Goal: Communication & Community: Ask a question

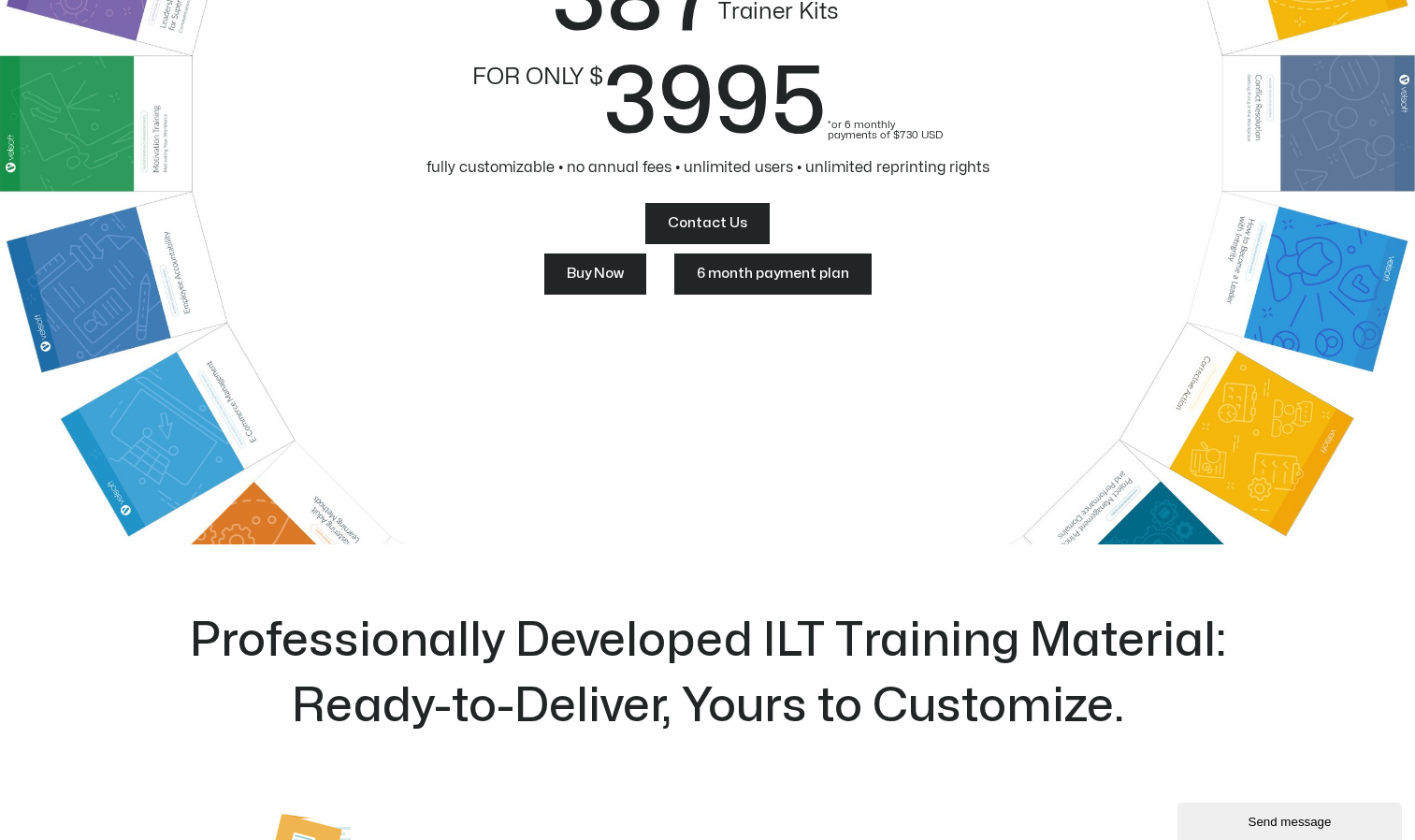
scroll to position [187, 0]
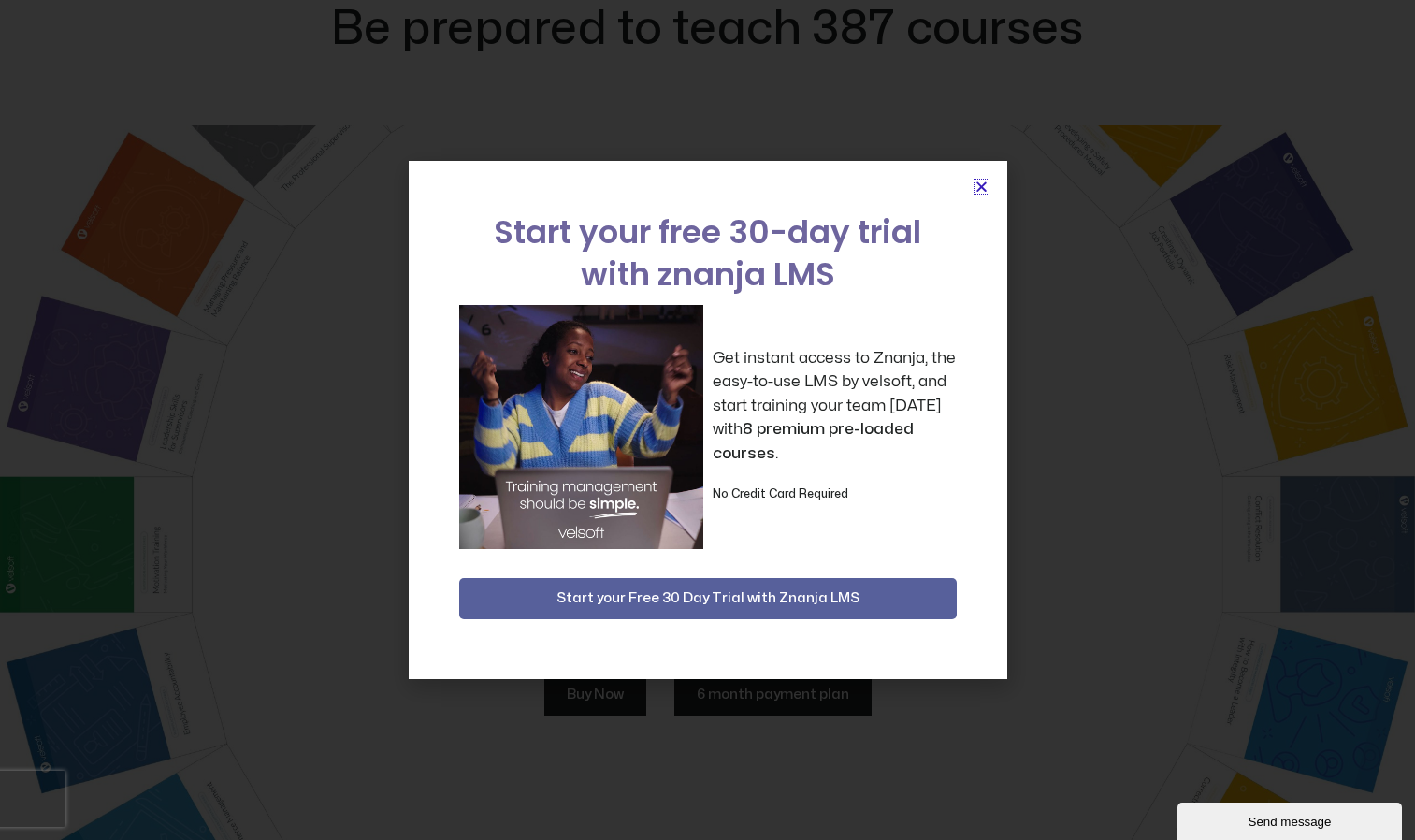
drag, startPoint x: 982, startPoint y: 189, endPoint x: 1031, endPoint y: 350, distance: 168.3
click at [983, 189] on icon "Close" at bounding box center [982, 186] width 14 height 14
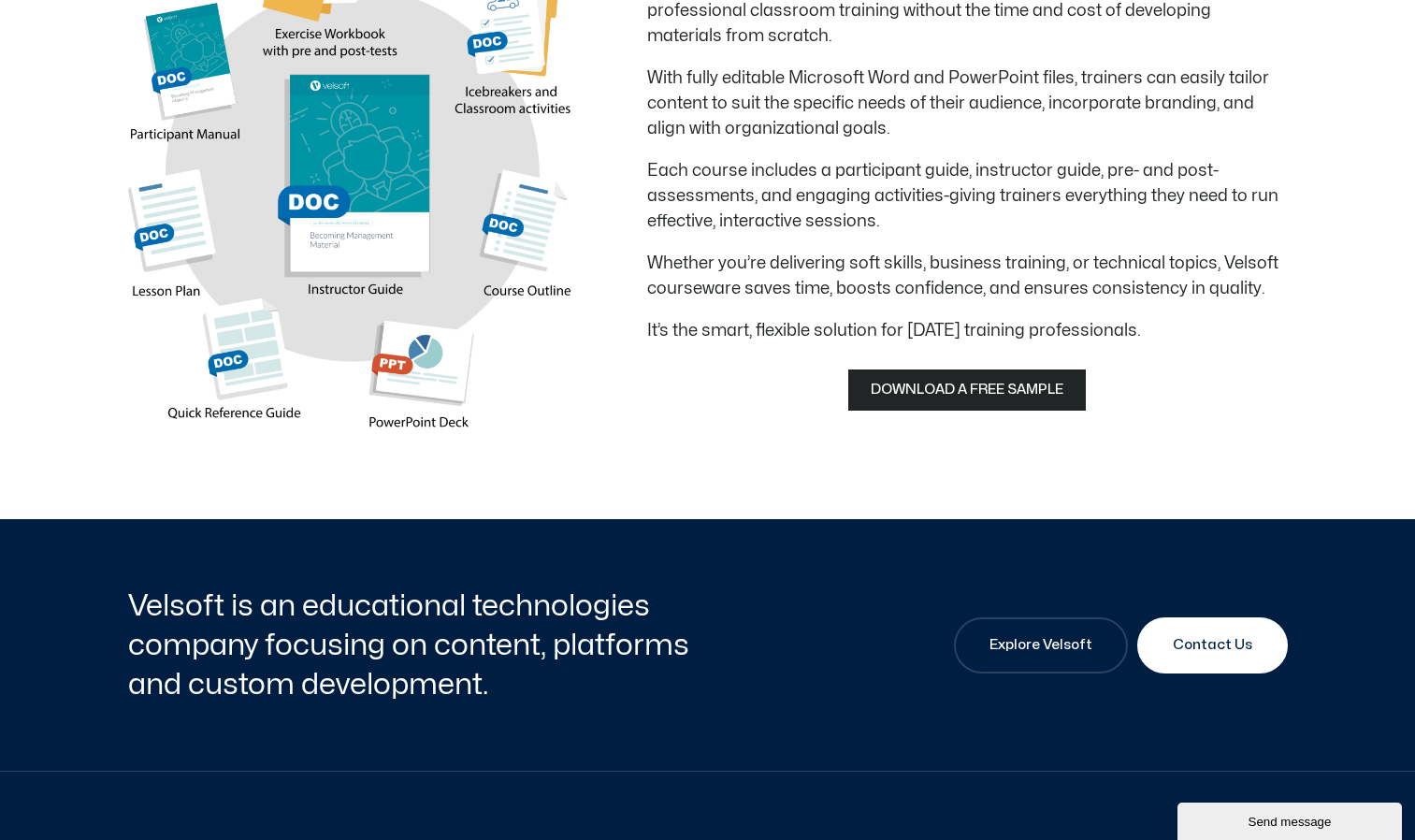
scroll to position [1496, 0]
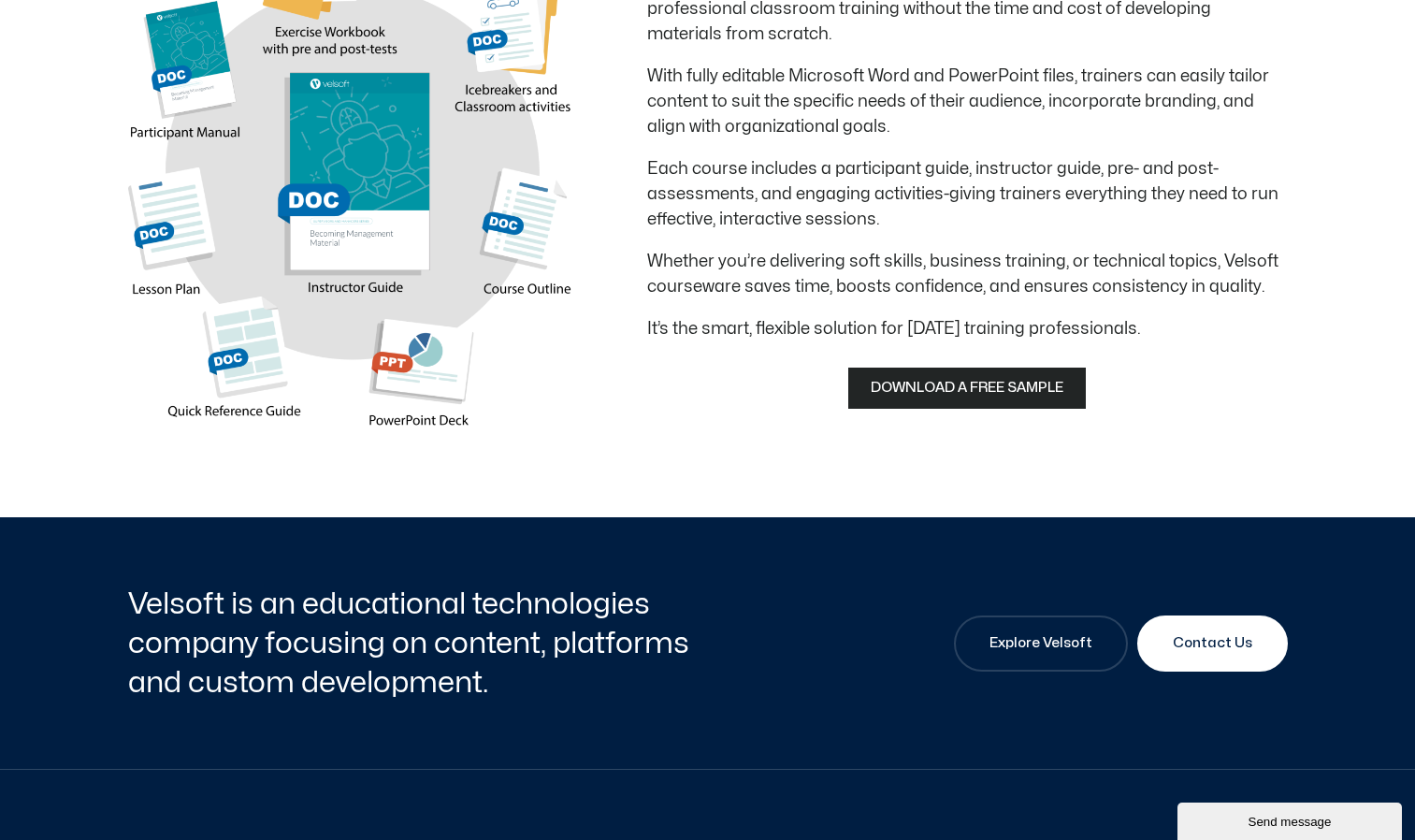
click at [913, 397] on span "DOWNLOAD A FREE SAMPLE" at bounding box center [967, 388] width 193 height 23
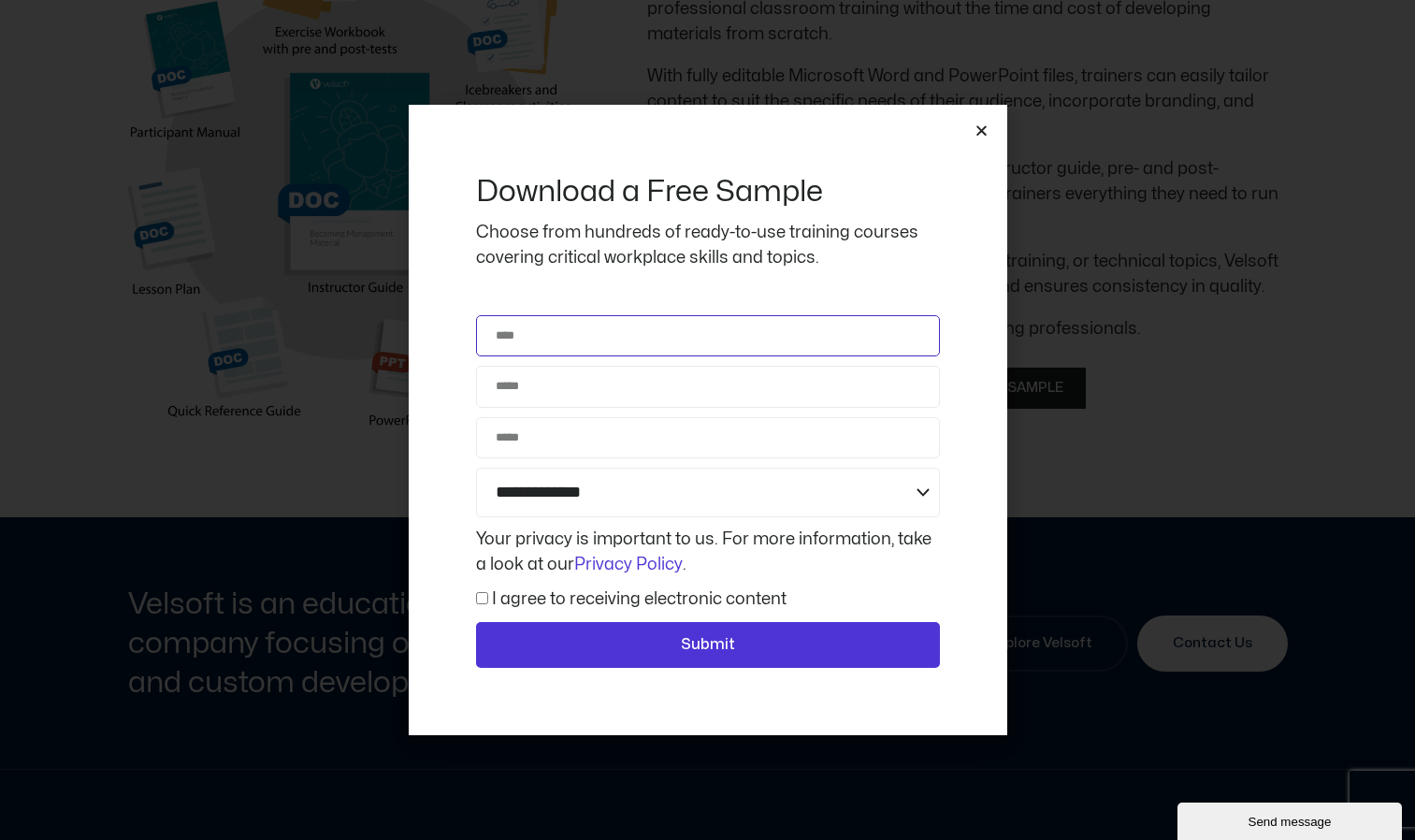
click at [725, 316] on input "Name" at bounding box center [708, 336] width 464 height 42
type input "*********"
type input "**********"
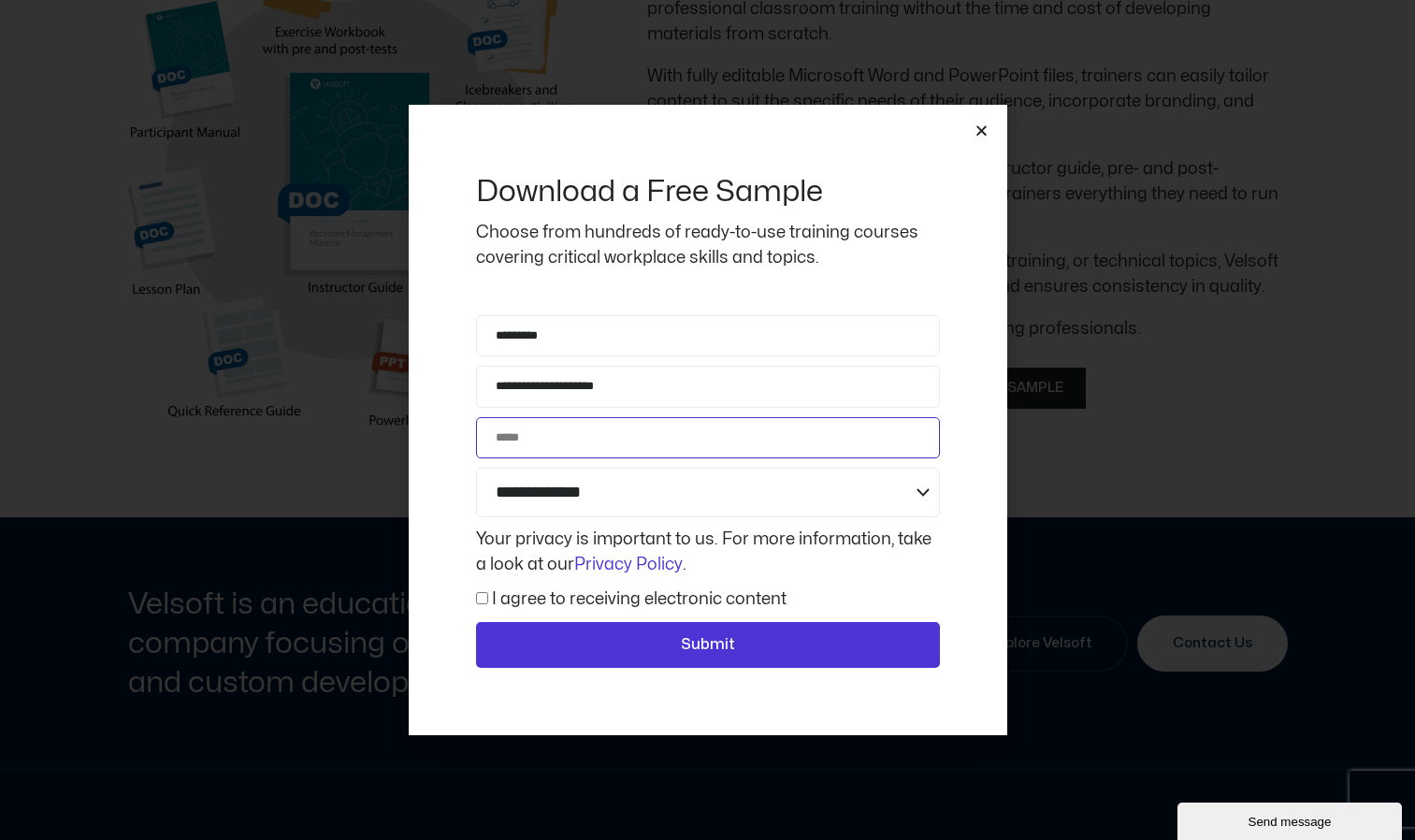
type input "**********"
click at [663, 488] on select "**********" at bounding box center [708, 493] width 464 height 49
select select "**********"
click at [476, 468] on select "**********" at bounding box center [708, 493] width 464 height 49
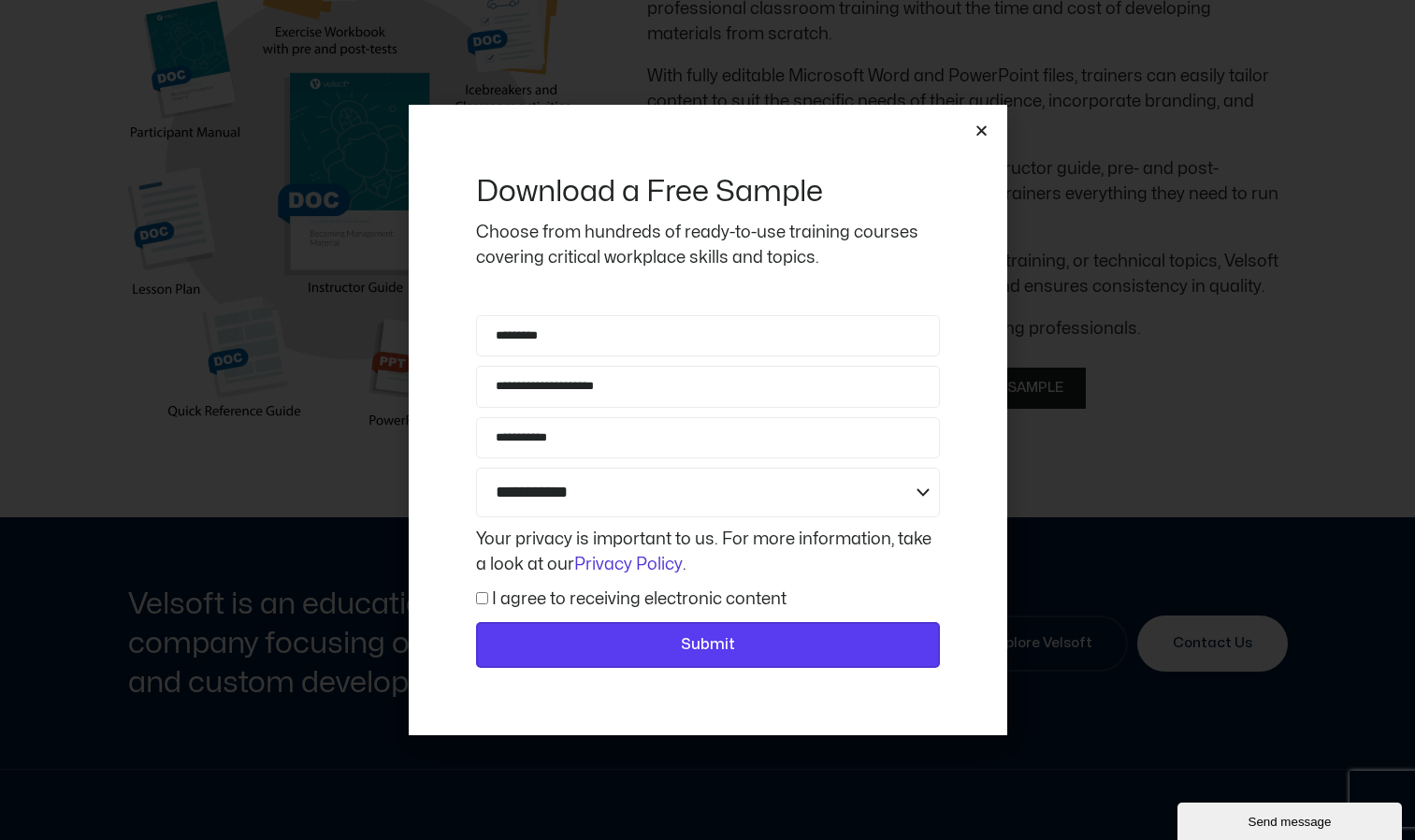
click at [650, 639] on span "Submit" at bounding box center [708, 645] width 416 height 25
click at [639, 647] on span "Submit" at bounding box center [708, 645] width 416 height 25
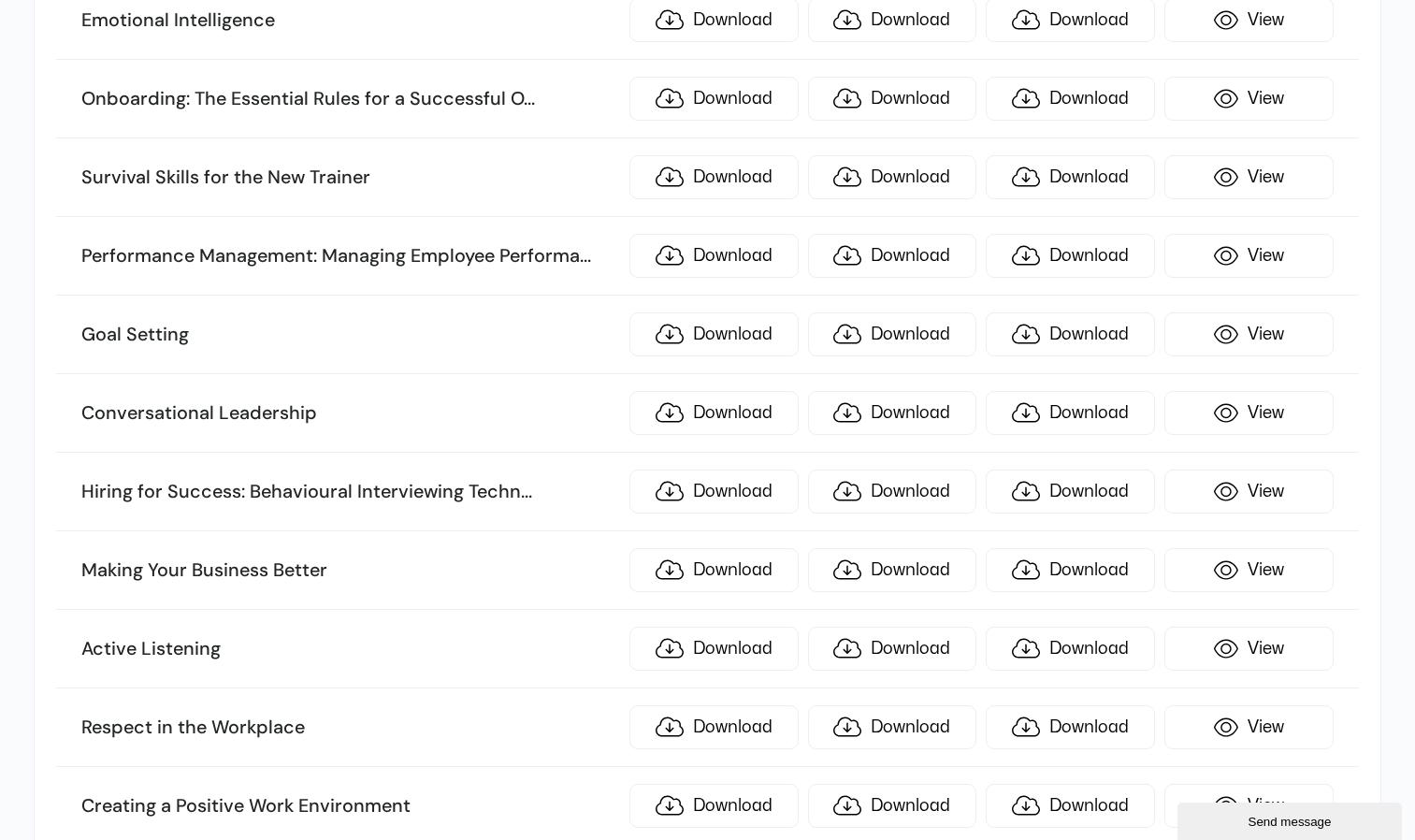
scroll to position [935, 0]
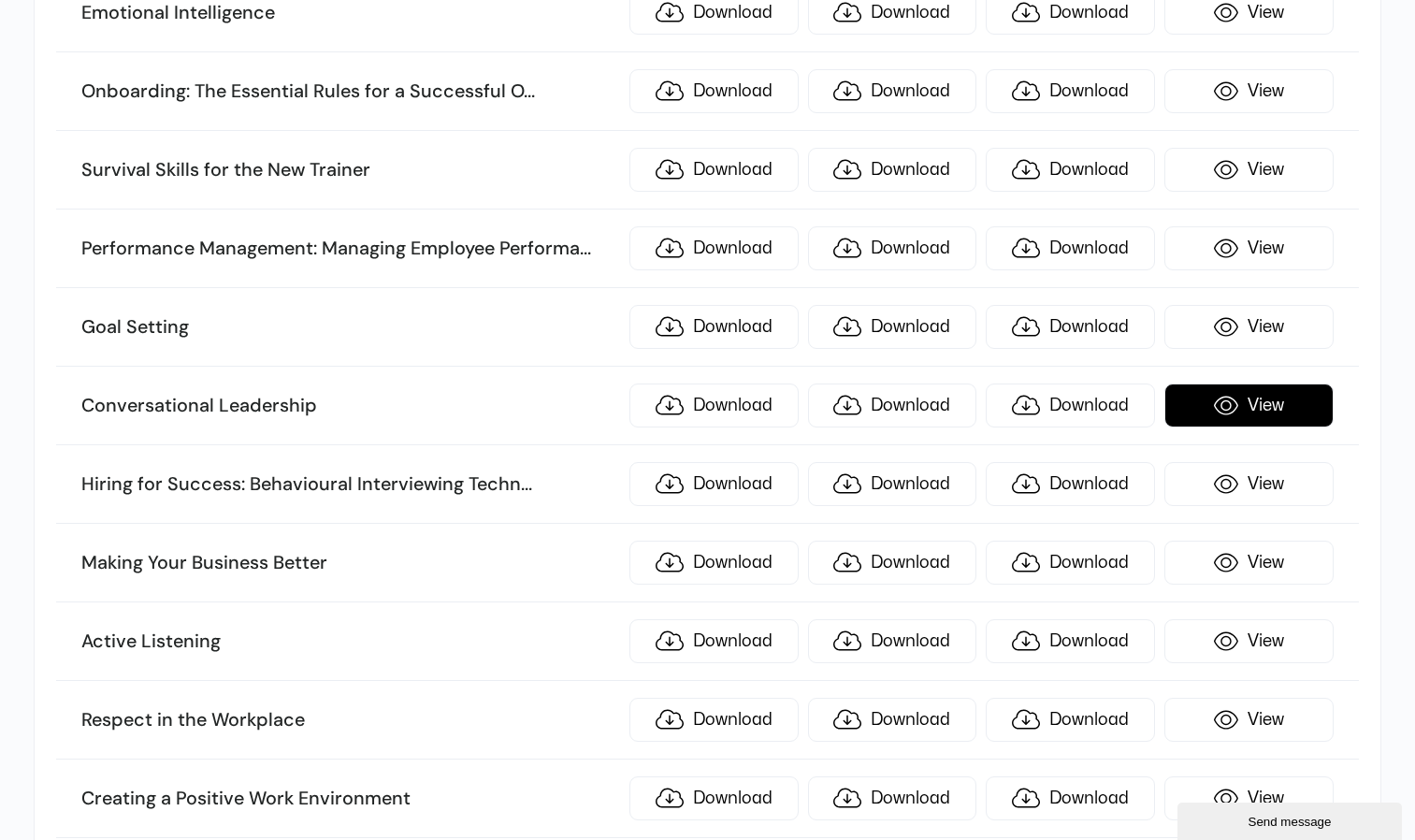
click at [1230, 410] on link "View" at bounding box center [1249, 406] width 169 height 44
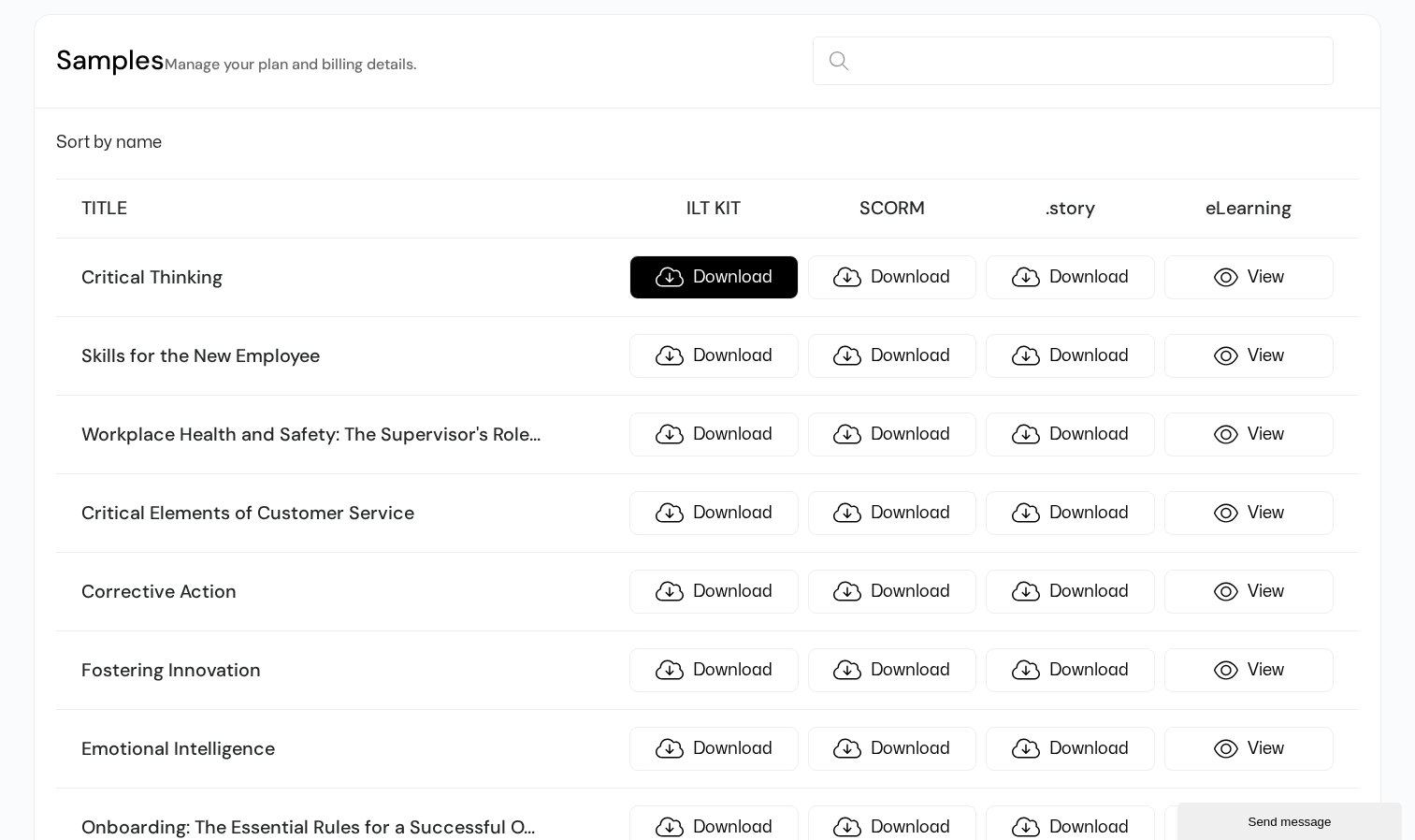
scroll to position [0, 0]
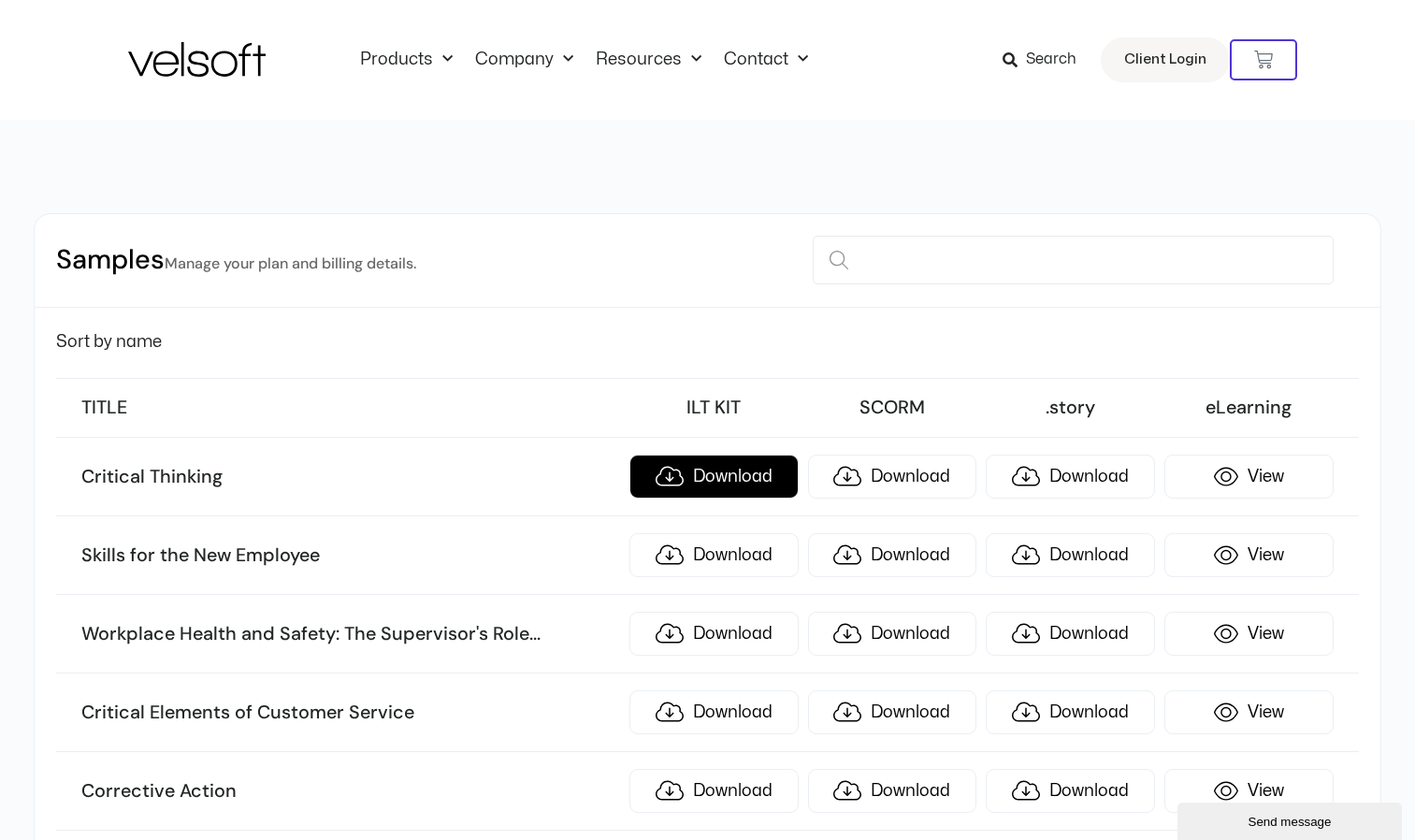
click at [716, 474] on link "Download" at bounding box center [713, 476] width 169 height 44
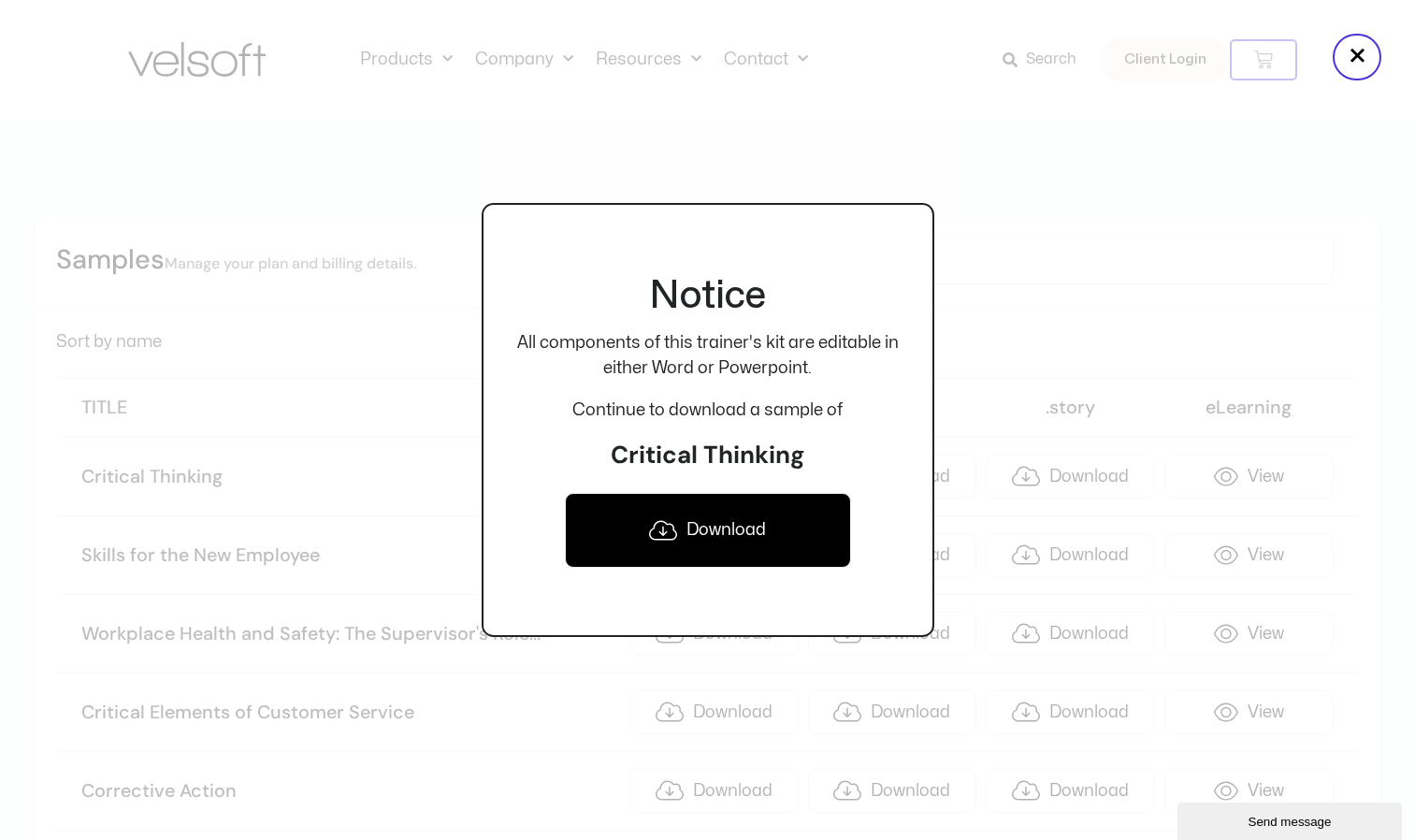
click at [712, 539] on link "Download" at bounding box center [708, 530] width 286 height 75
click at [1097, 248] on div at bounding box center [708, 420] width 1415 height 840
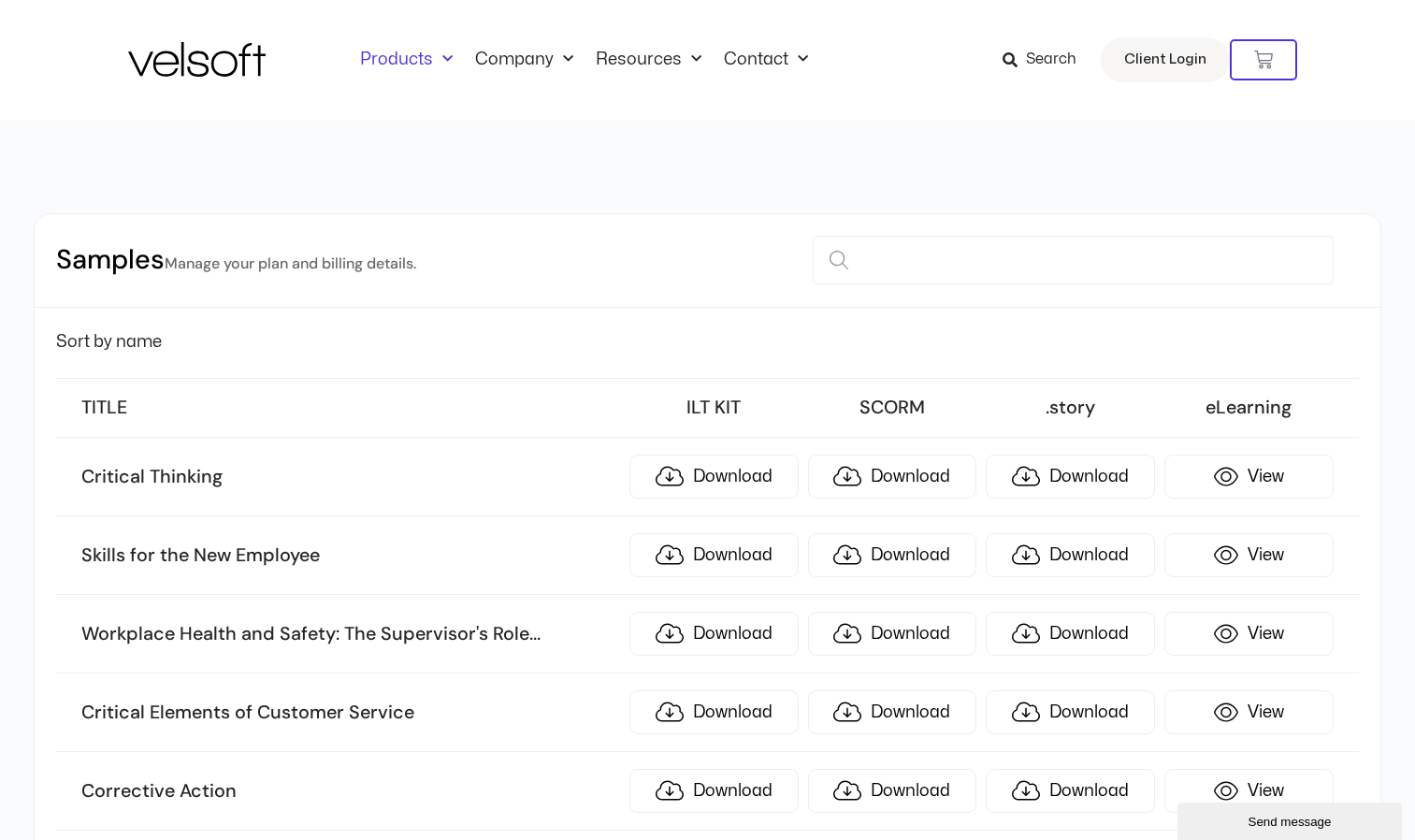
click at [441, 59] on span "Menu" at bounding box center [443, 58] width 20 height 31
click at [441, 60] on span "Menu" at bounding box center [443, 58] width 20 height 31
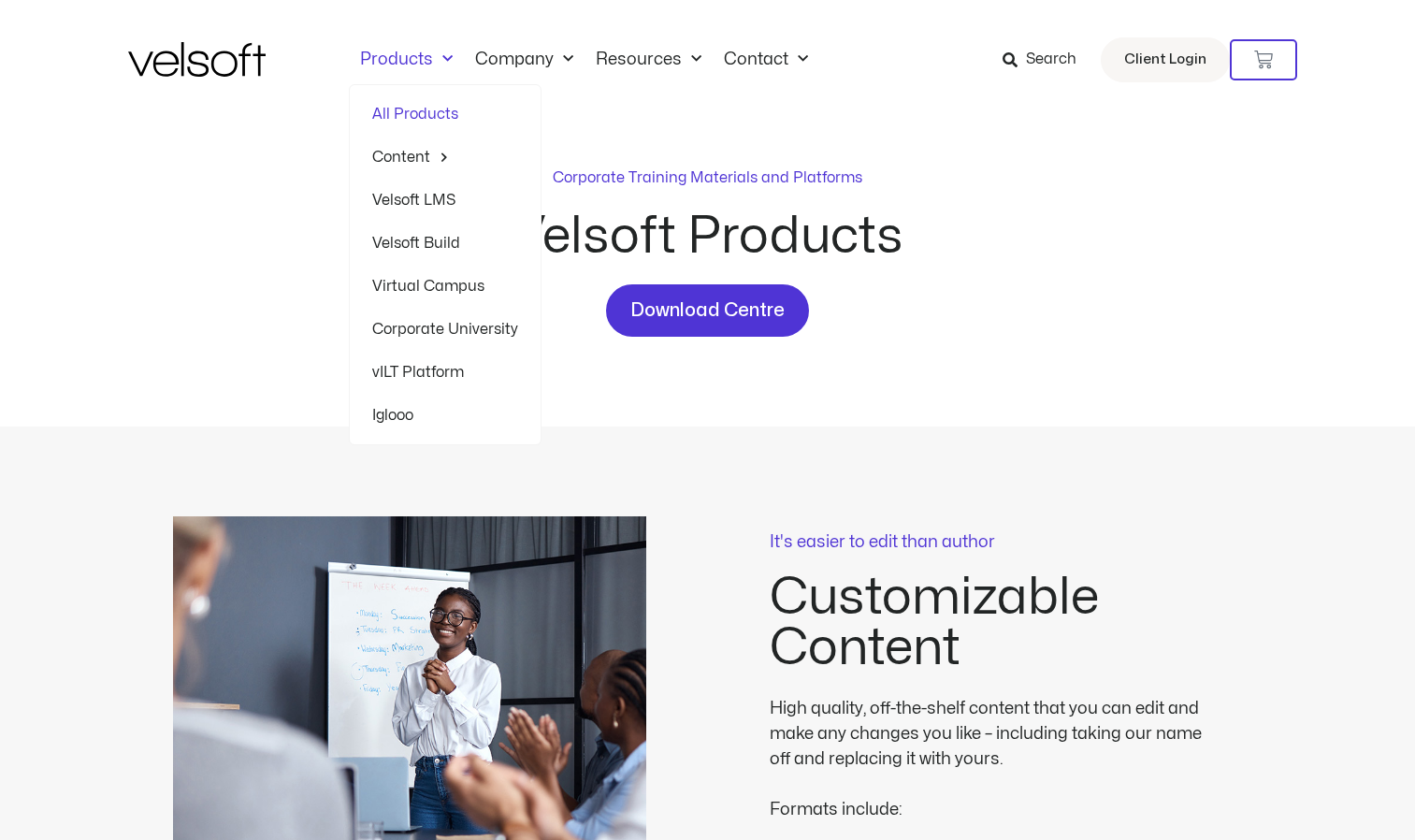
click at [440, 61] on span "Menu" at bounding box center [443, 58] width 20 height 31
click at [443, 57] on span "Menu" at bounding box center [443, 58] width 20 height 31
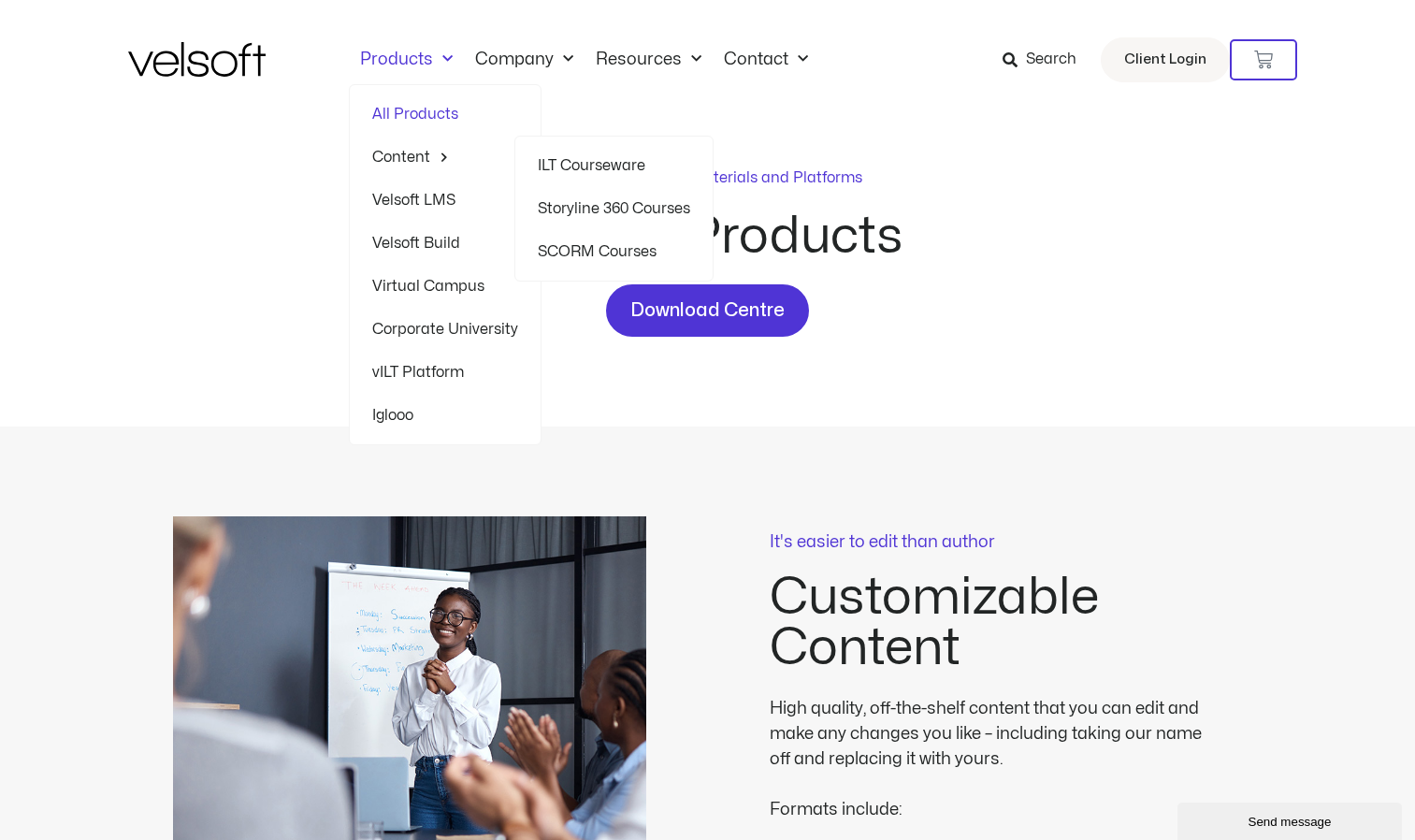
click at [622, 168] on link "ILT Courseware" at bounding box center [613, 165] width 152 height 43
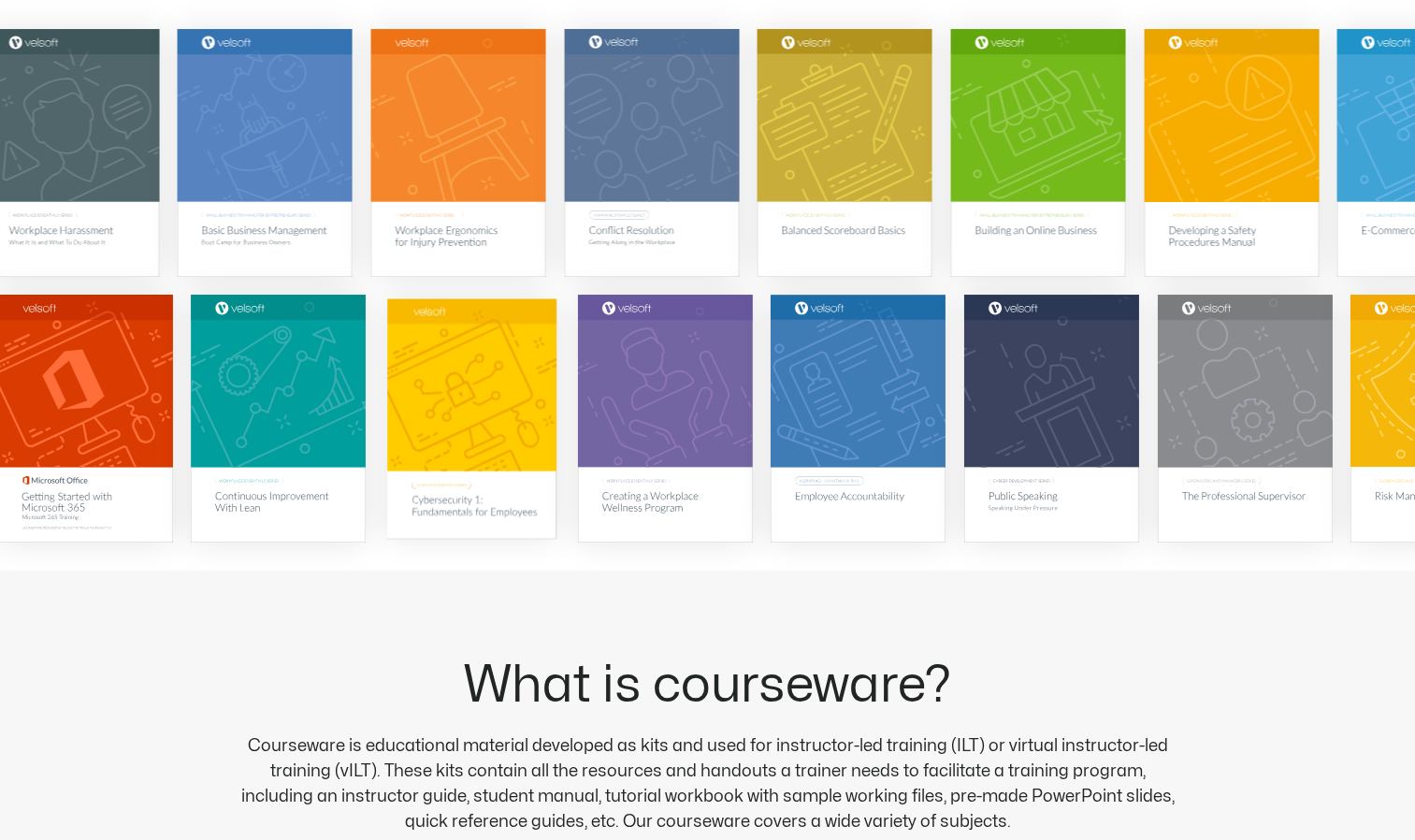
scroll to position [374, 0]
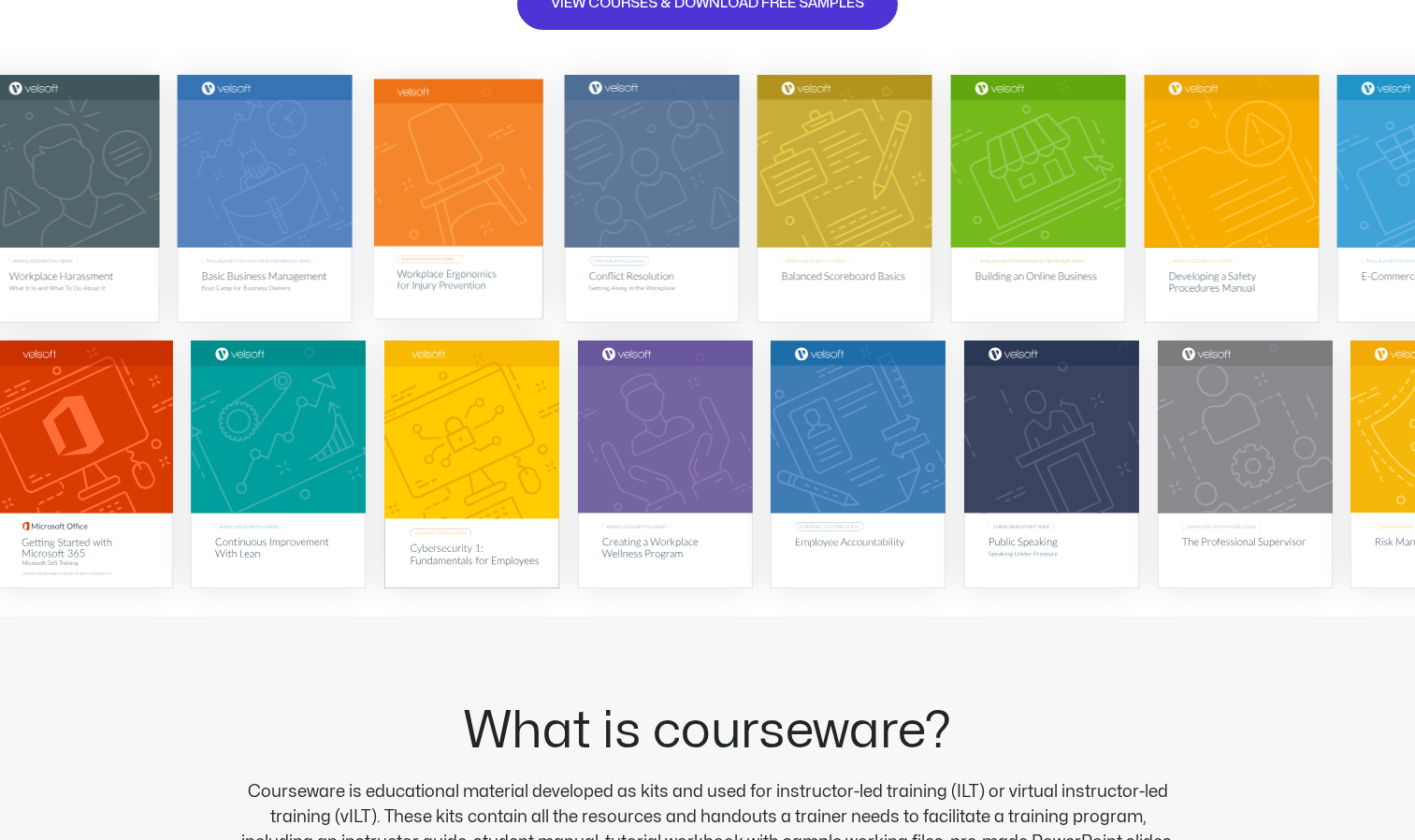
click at [464, 254] on img at bounding box center [457, 197] width 169 height 240
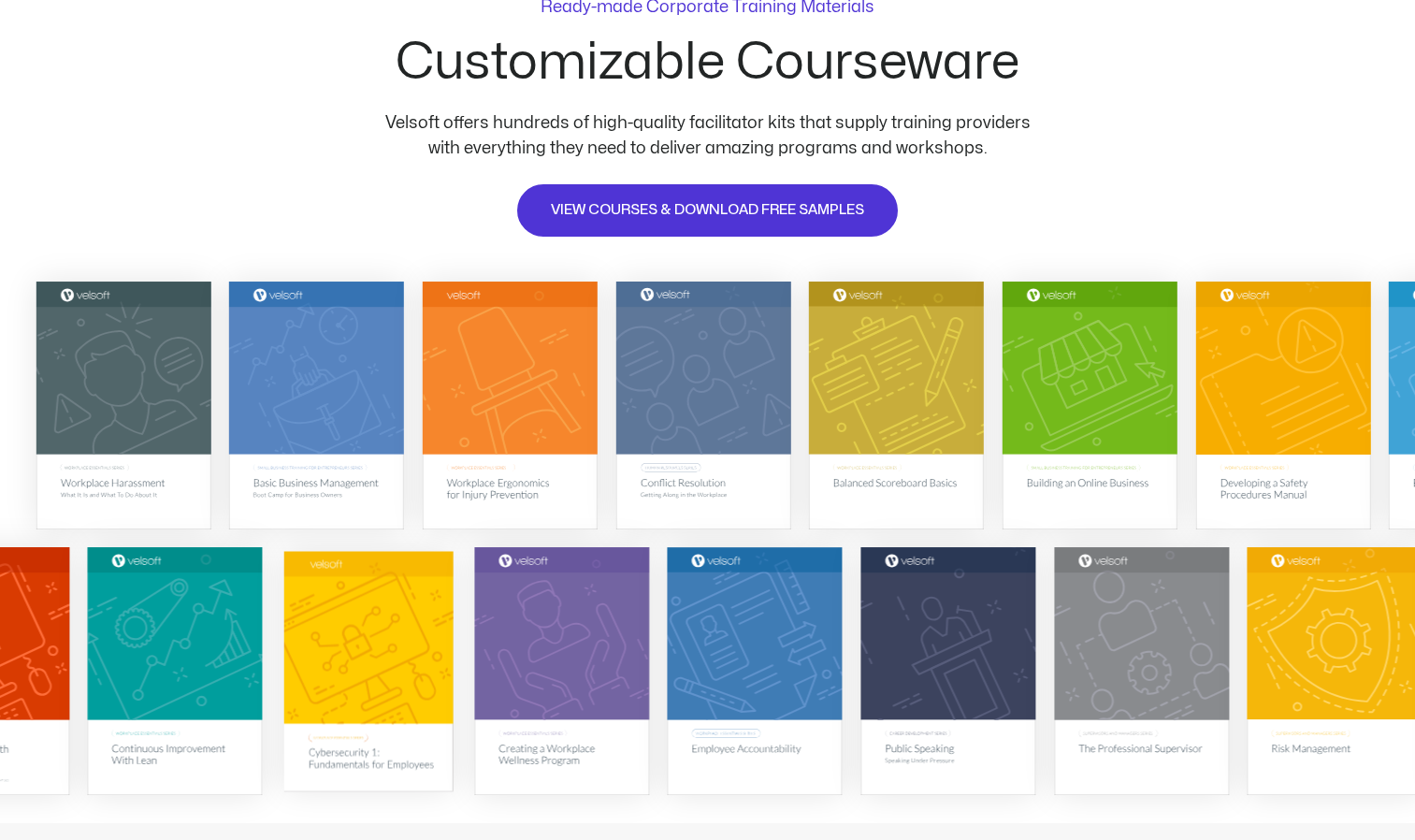
scroll to position [0, 0]
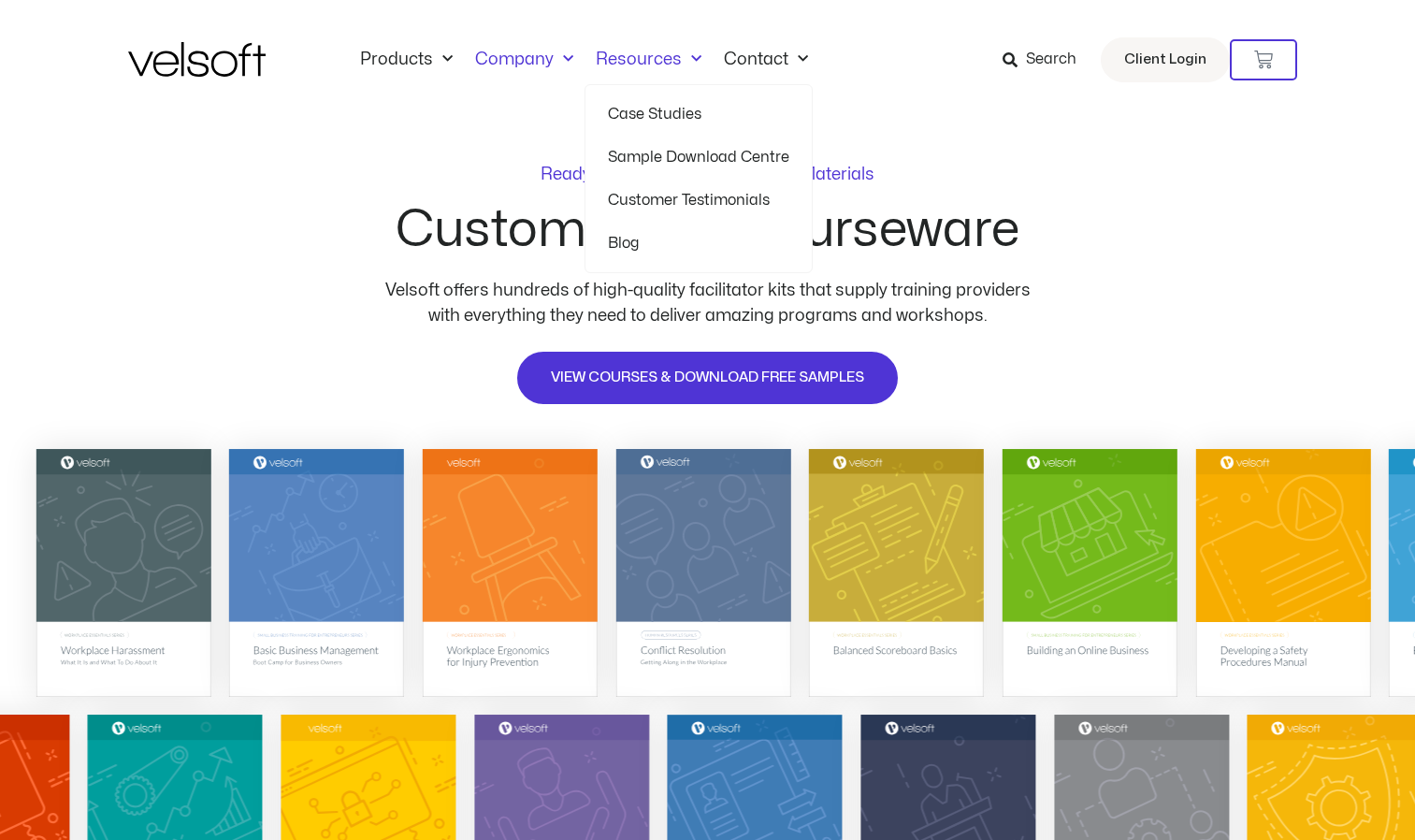
click at [539, 57] on link "Company" at bounding box center [524, 59] width 121 height 21
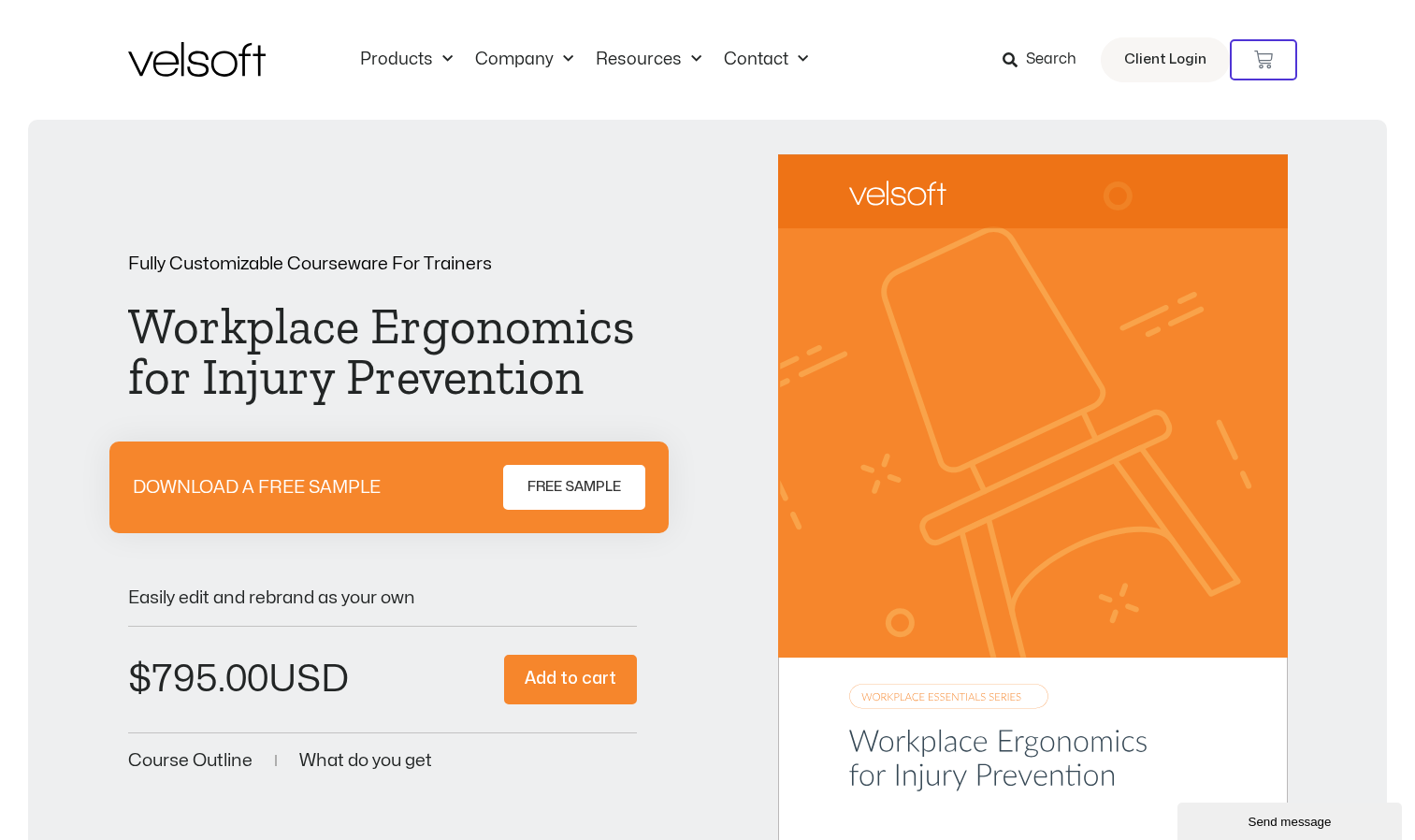
click at [560, 493] on span "FREE SAMPLE" at bounding box center [574, 487] width 94 height 23
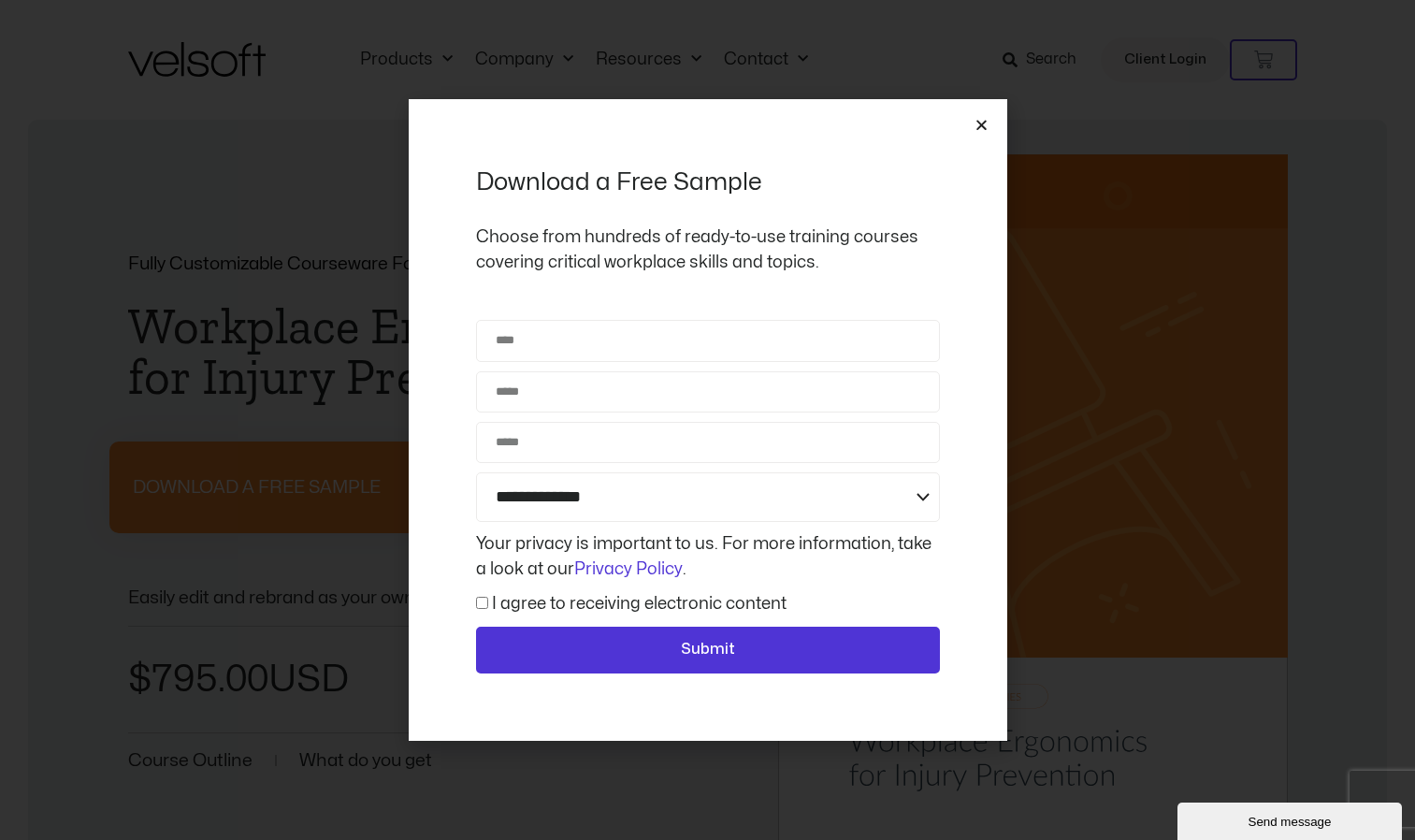
click at [978, 132] on icon "Close" at bounding box center [982, 125] width 14 height 14
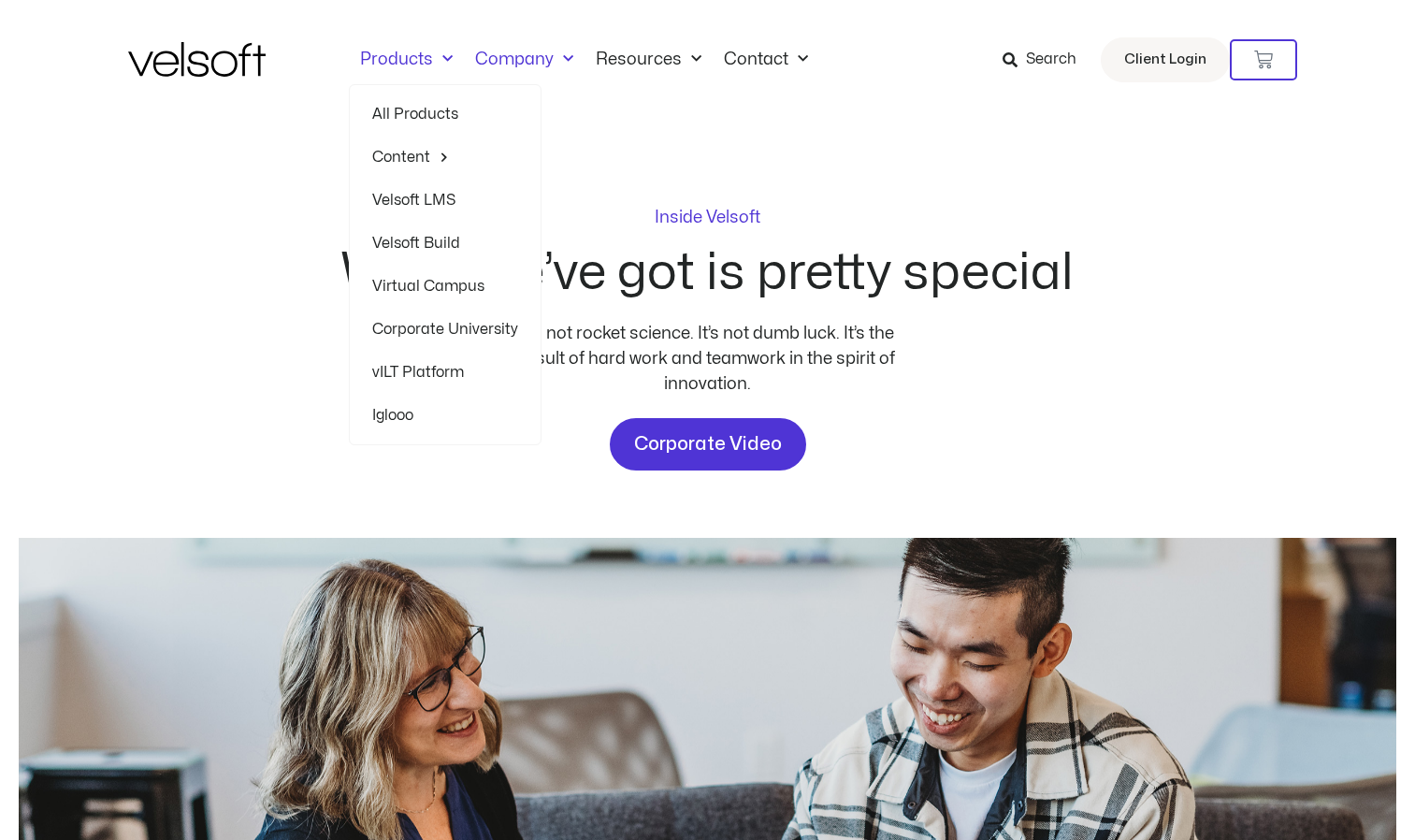
click at [443, 58] on span "Menu" at bounding box center [443, 58] width 20 height 31
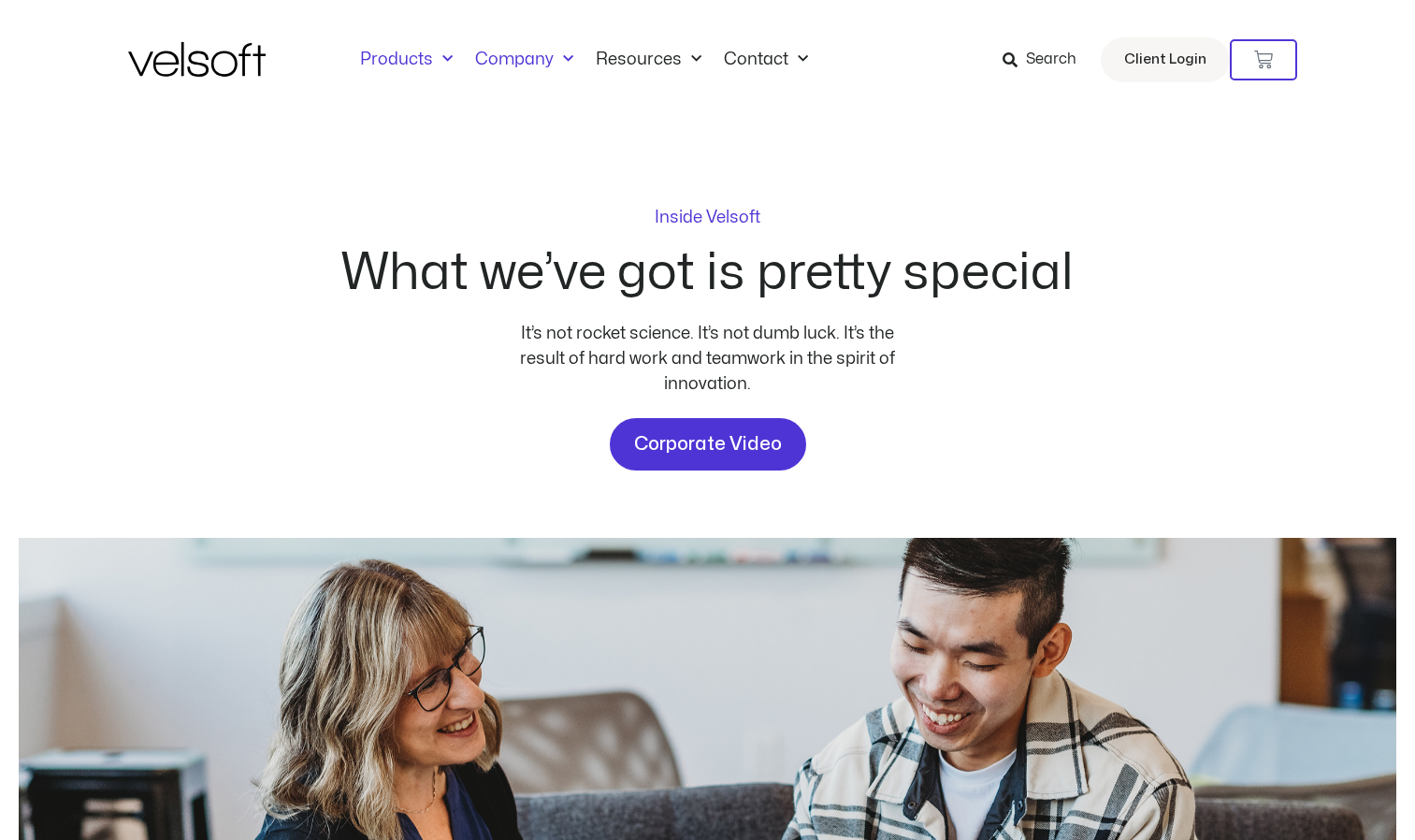
click at [433, 59] on span "Menu" at bounding box center [443, 58] width 20 height 31
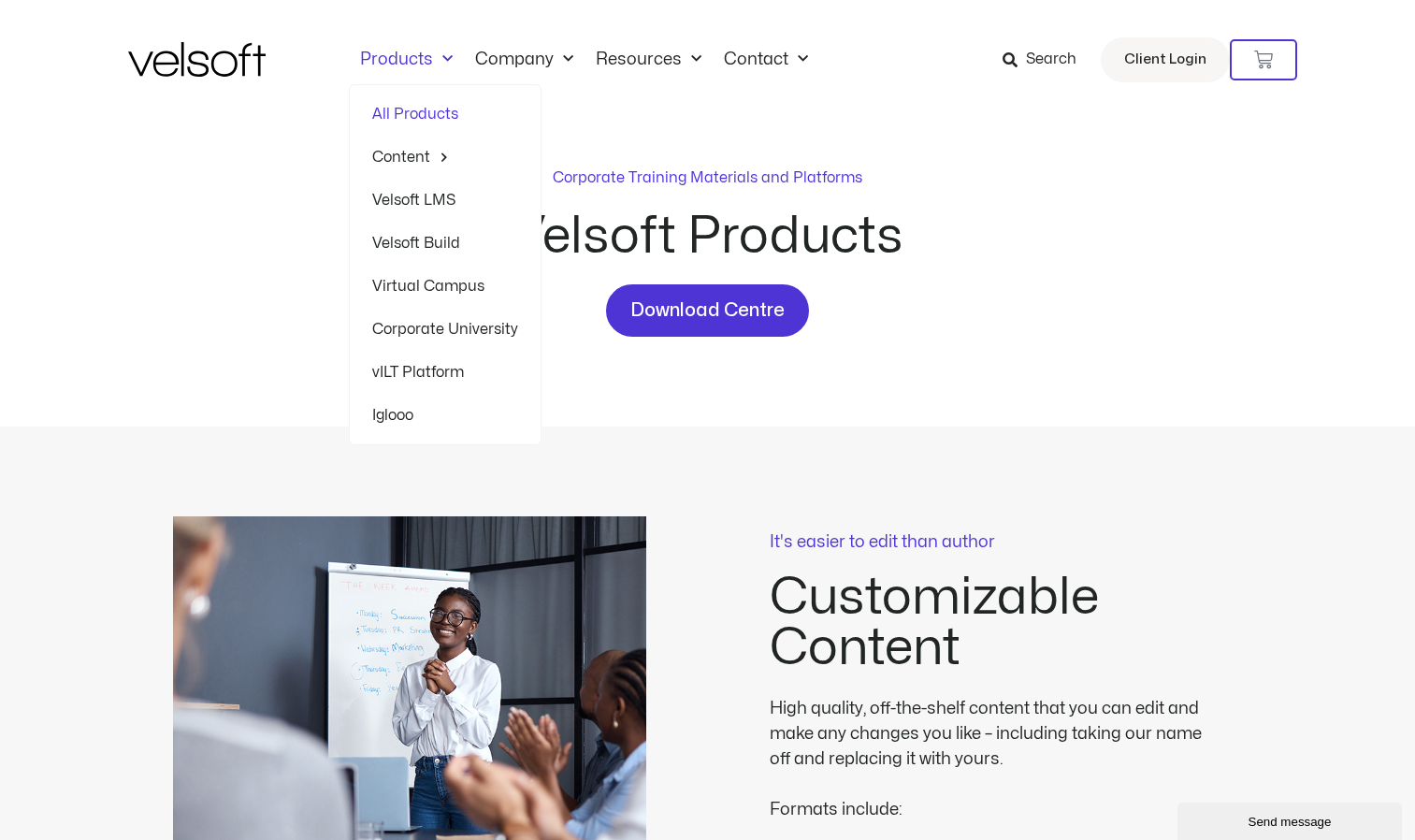
click at [408, 373] on link "vILT Platform" at bounding box center [444, 371] width 145 height 43
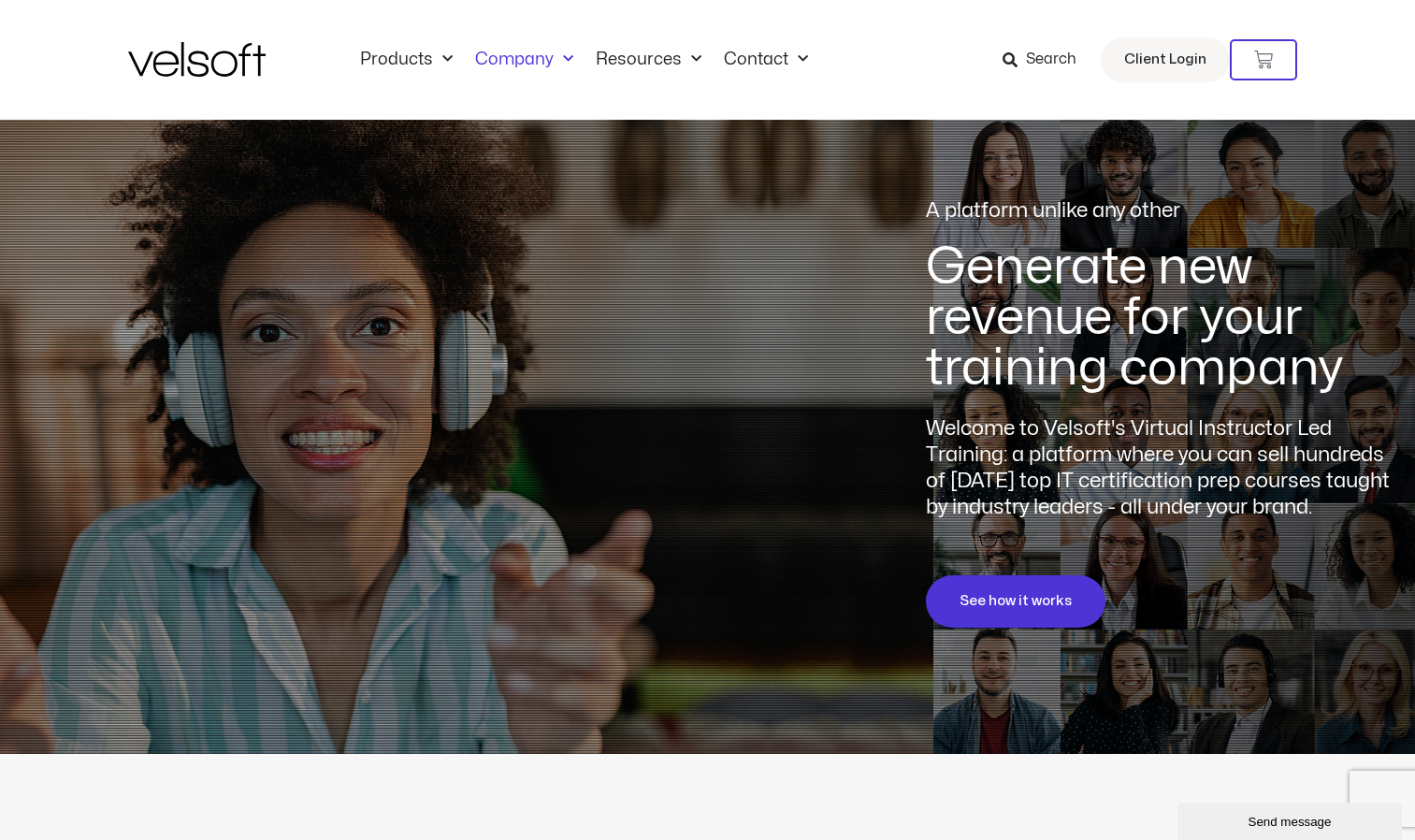
click at [558, 59] on span "Menu" at bounding box center [564, 58] width 20 height 31
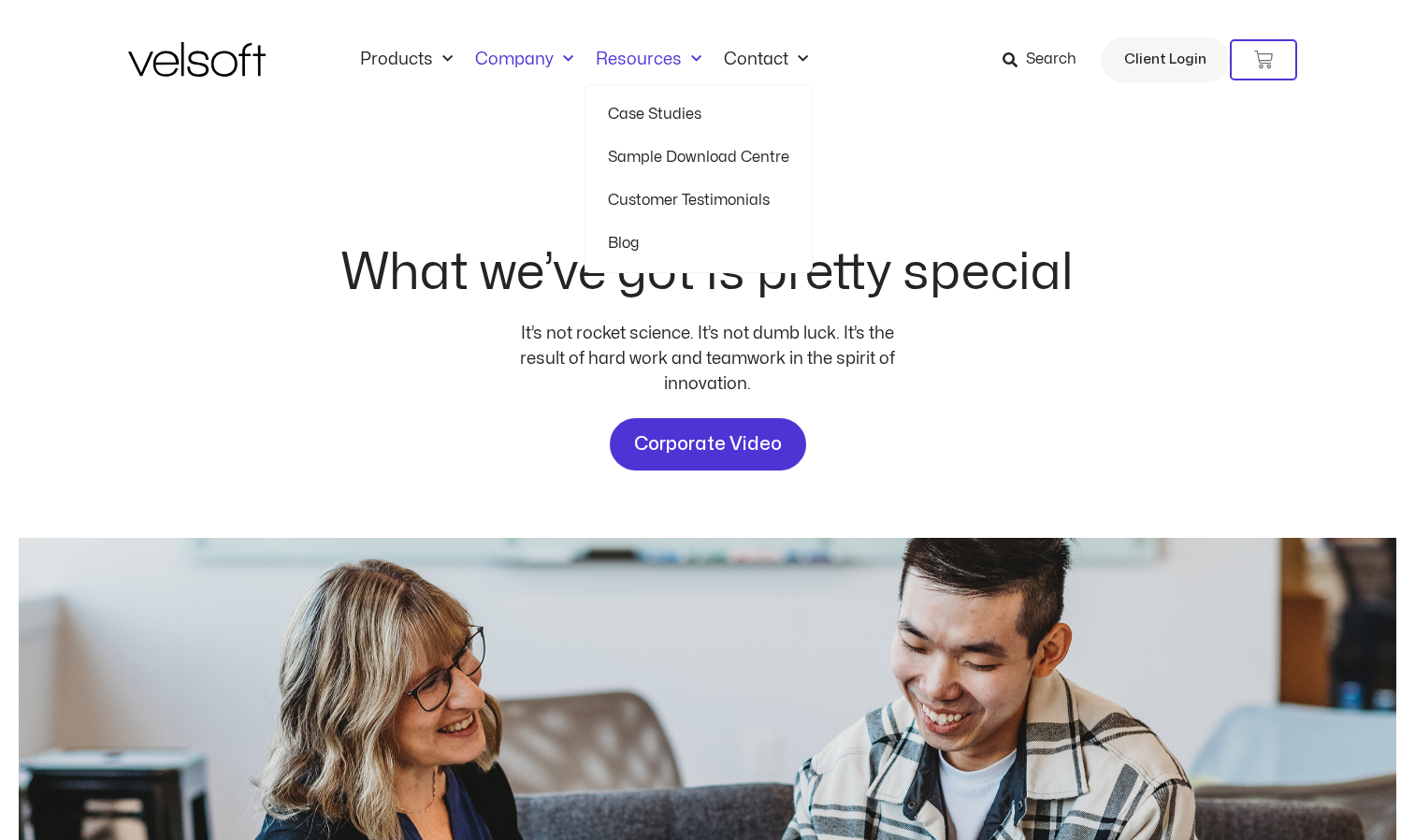
click at [643, 55] on link "Resources" at bounding box center [648, 59] width 128 height 21
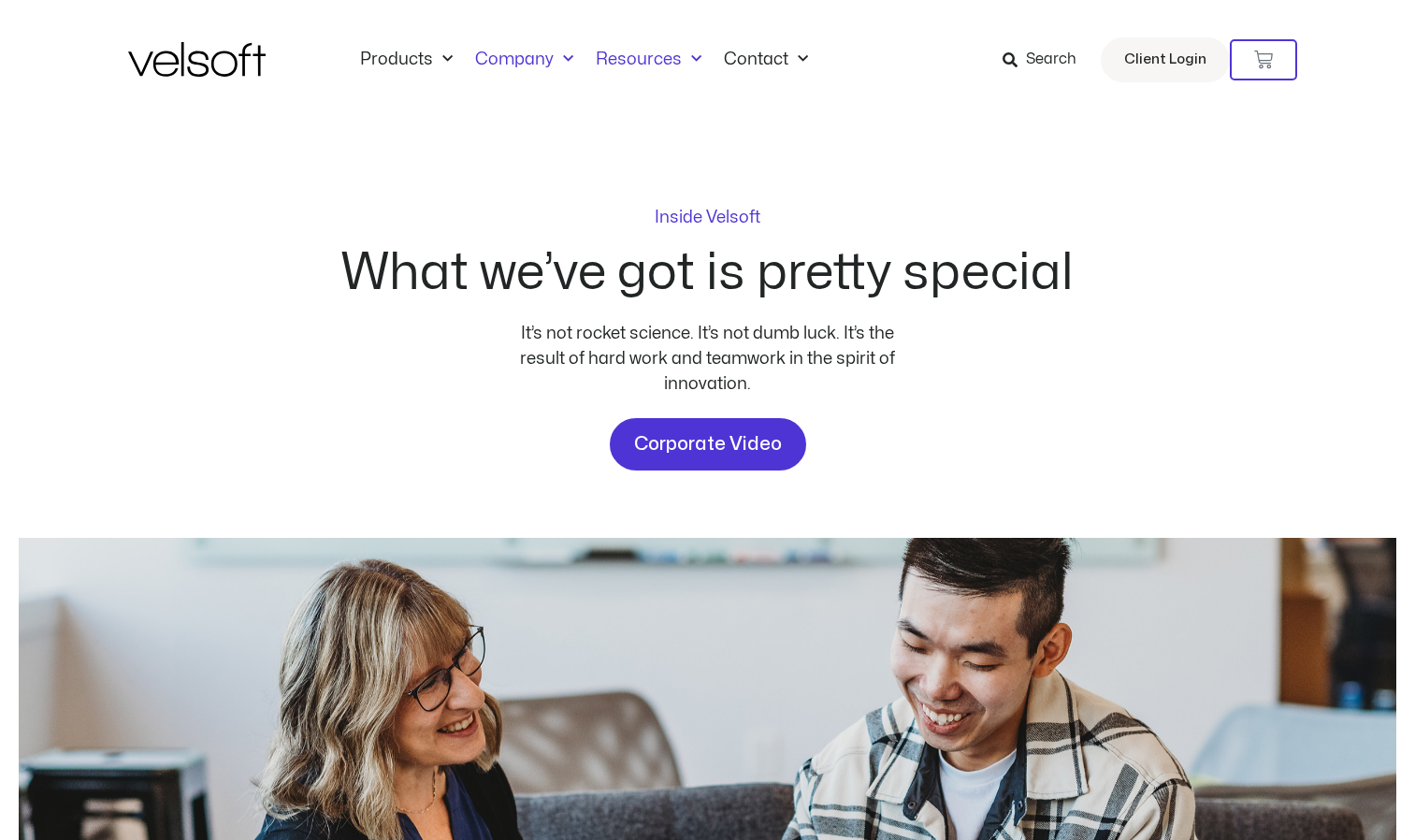
click at [643, 55] on link "Resources" at bounding box center [648, 59] width 128 height 21
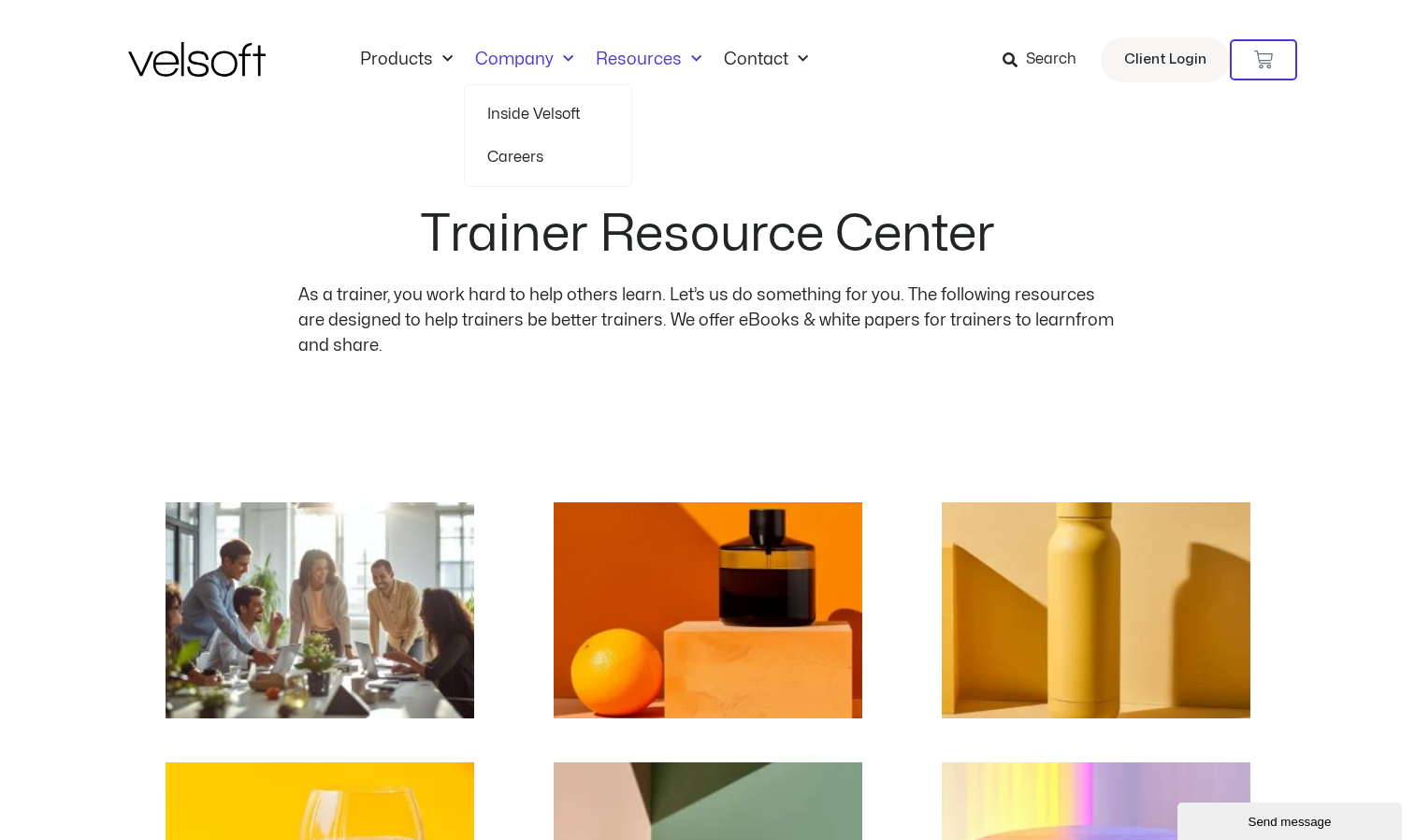
click at [548, 56] on link "Company" at bounding box center [524, 59] width 121 height 21
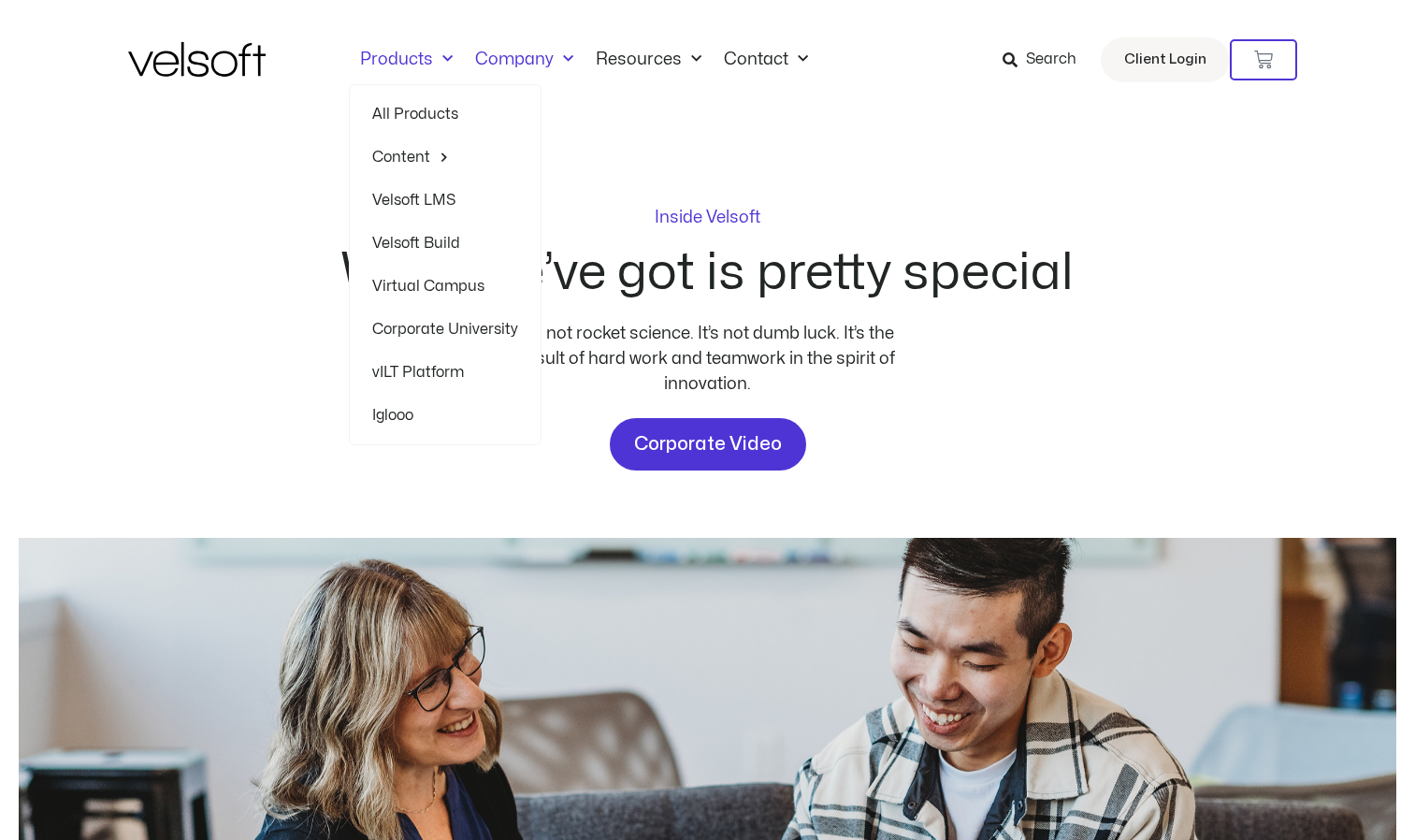
click at [426, 58] on link "Products" at bounding box center [407, 59] width 115 height 21
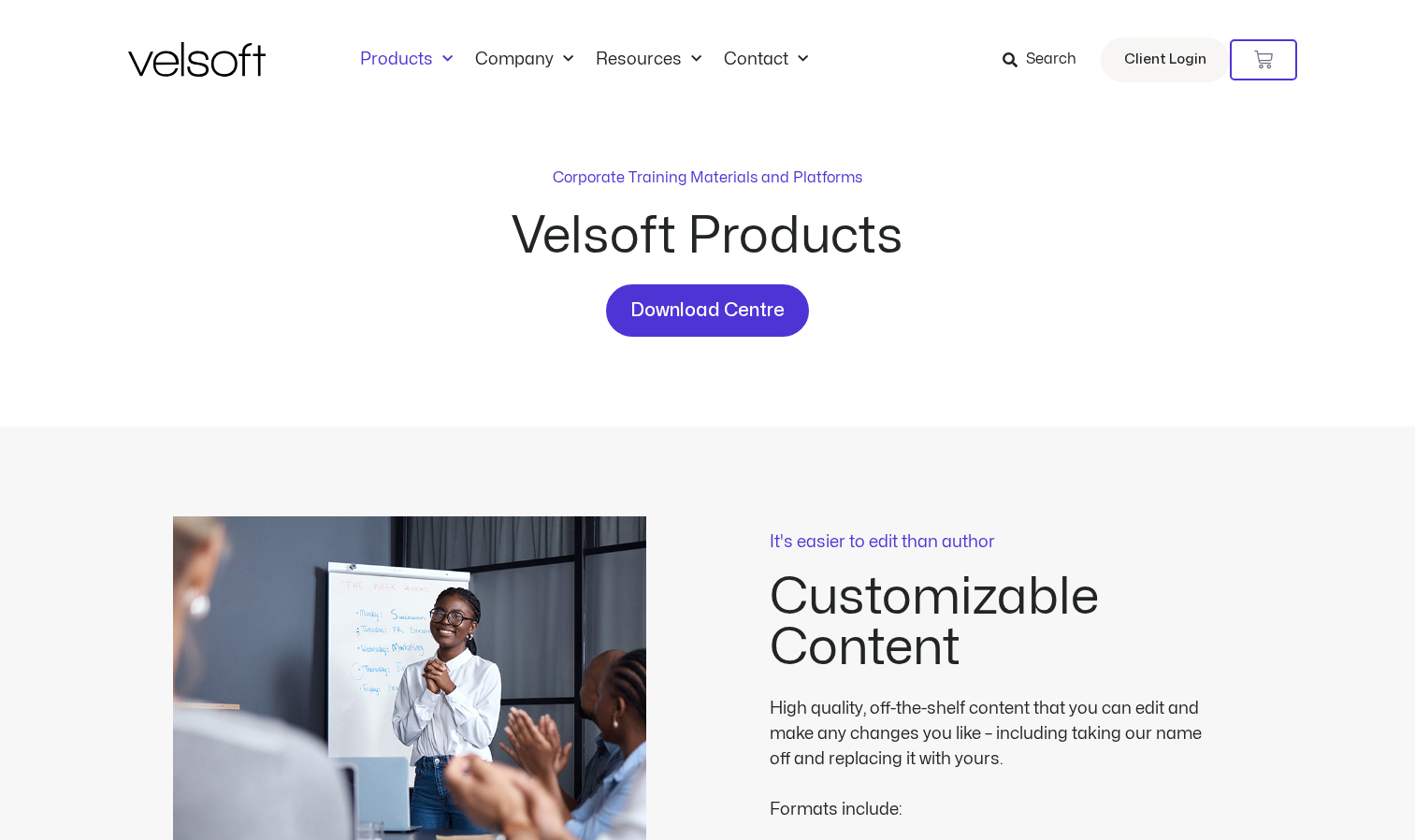
click at [436, 58] on span "Menu" at bounding box center [443, 58] width 20 height 31
click at [444, 56] on span "Menu" at bounding box center [443, 58] width 20 height 31
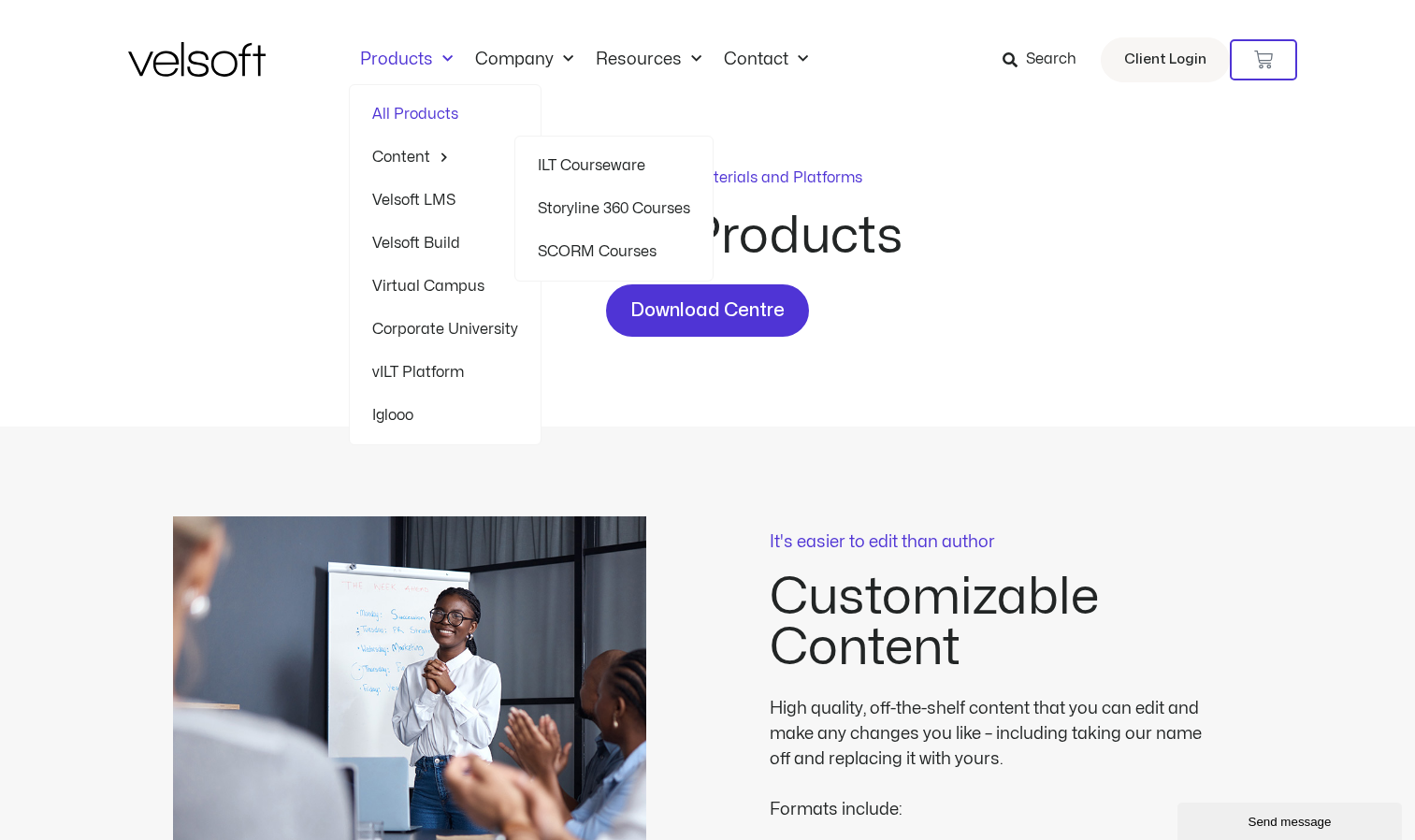
click at [419, 155] on link "Content" at bounding box center [444, 156] width 145 height 43
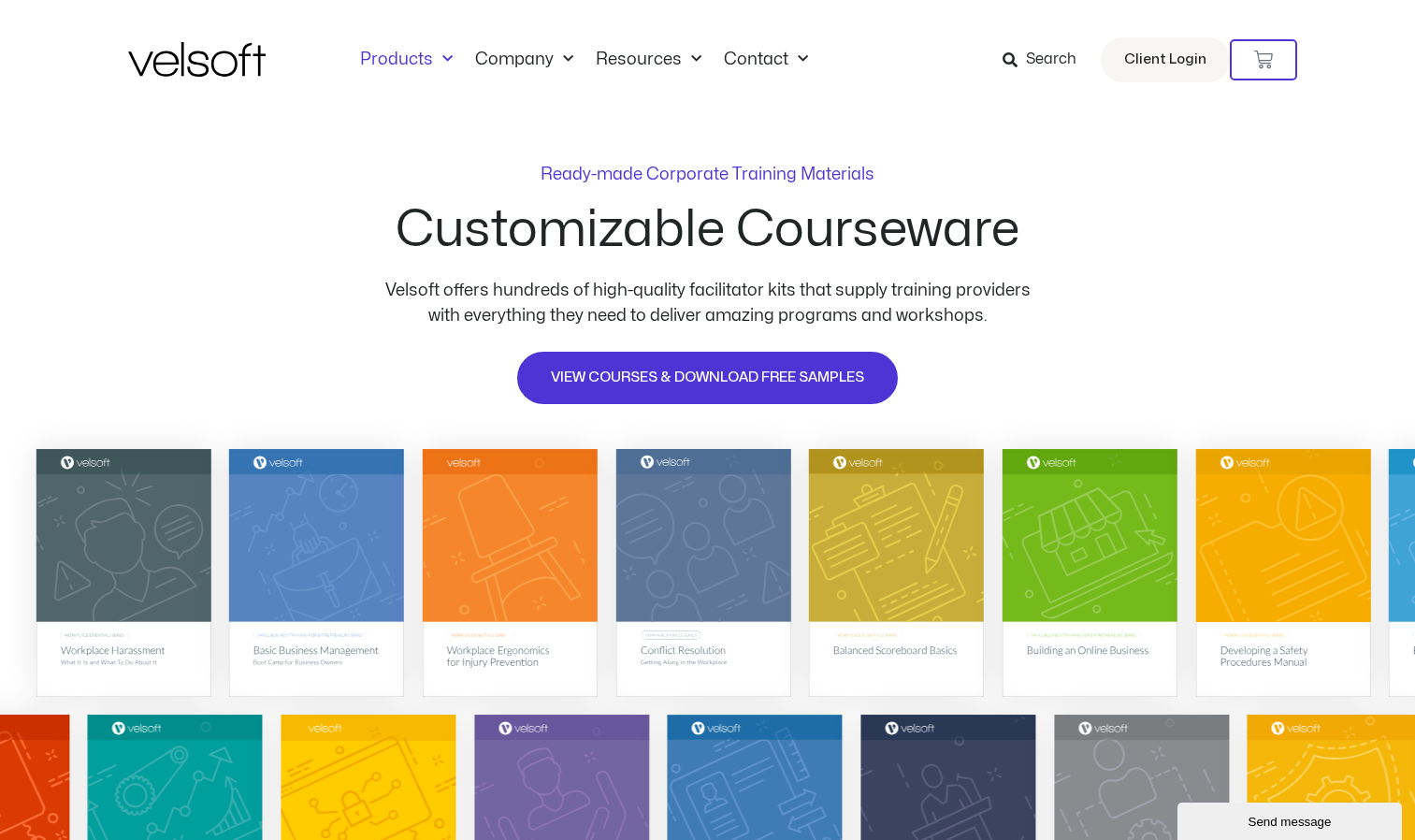
click at [435, 61] on span "Menu" at bounding box center [443, 58] width 20 height 31
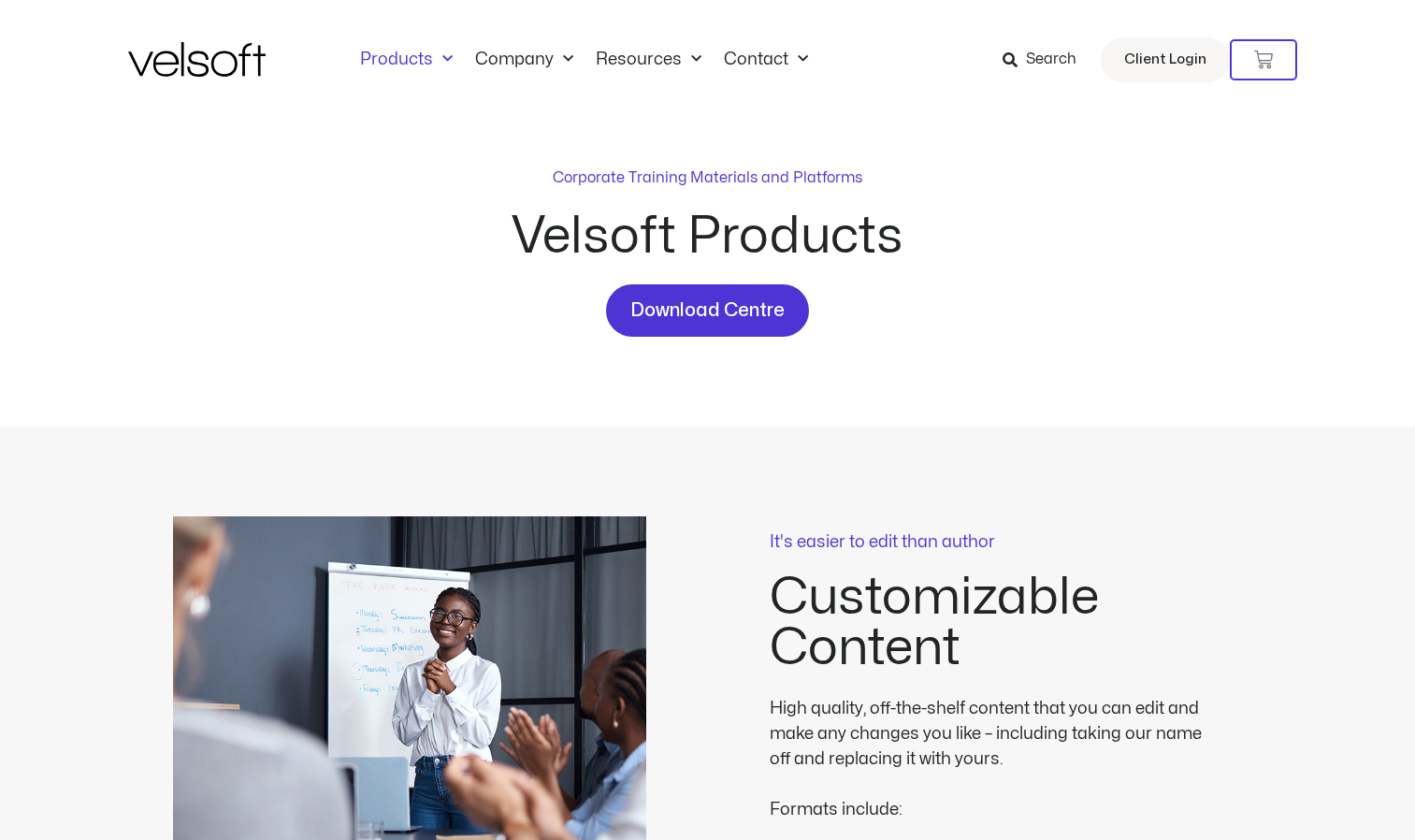
click at [424, 52] on link "Products" at bounding box center [407, 59] width 115 height 21
click at [414, 56] on link "Products" at bounding box center [407, 59] width 115 height 21
click at [406, 58] on link "Products" at bounding box center [407, 59] width 115 height 21
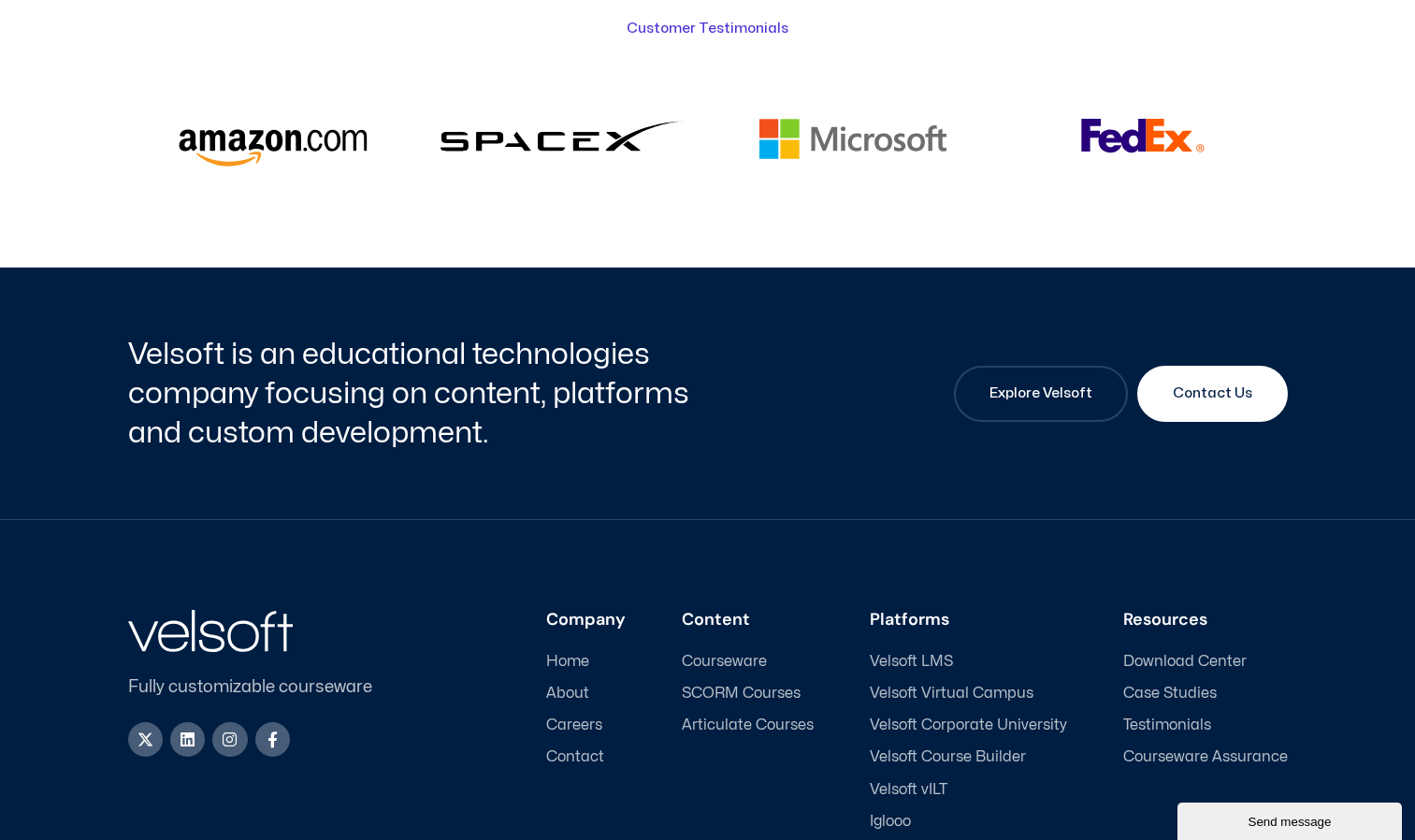
scroll to position [4863, 0]
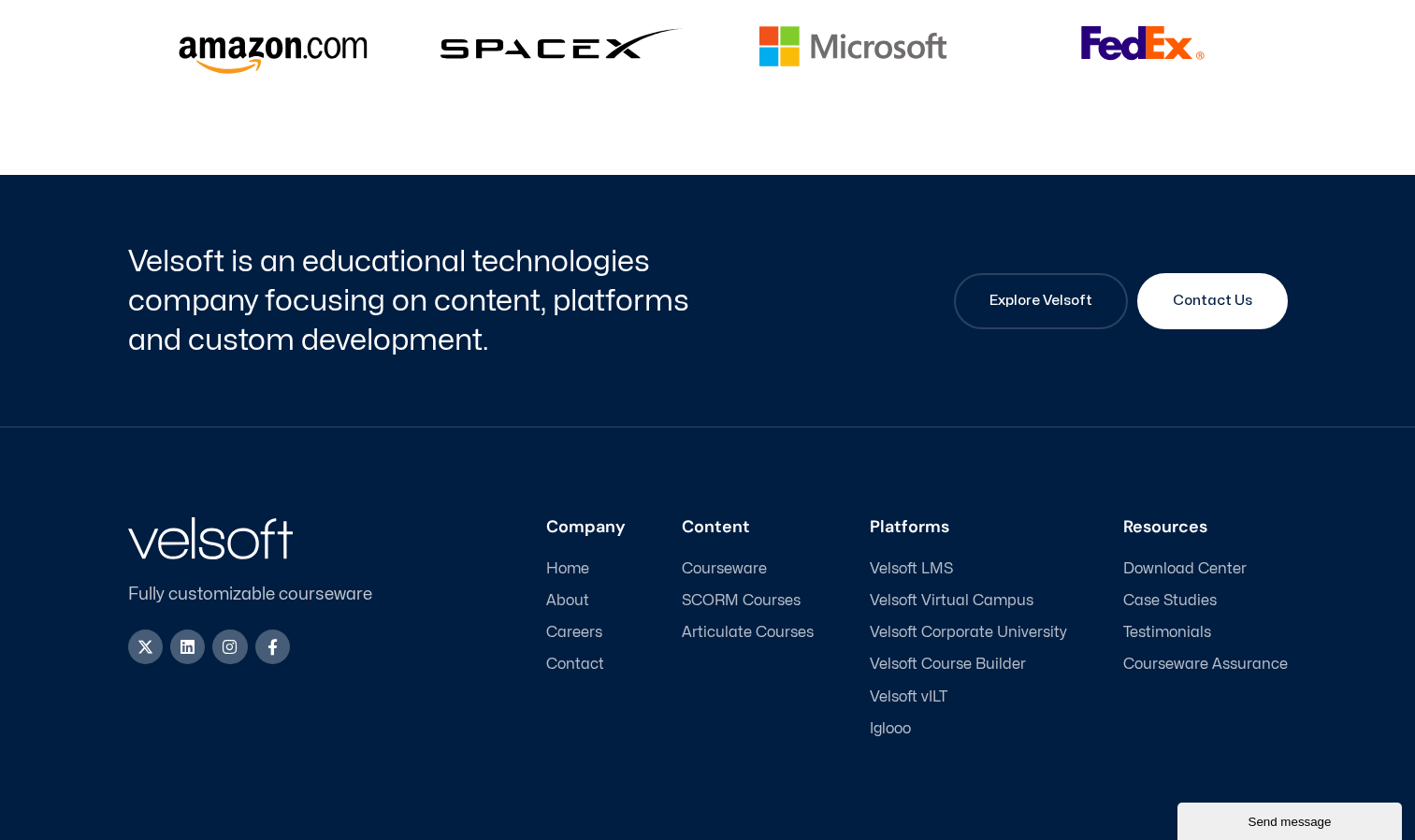
click at [582, 656] on span "Contact" at bounding box center [575, 665] width 58 height 18
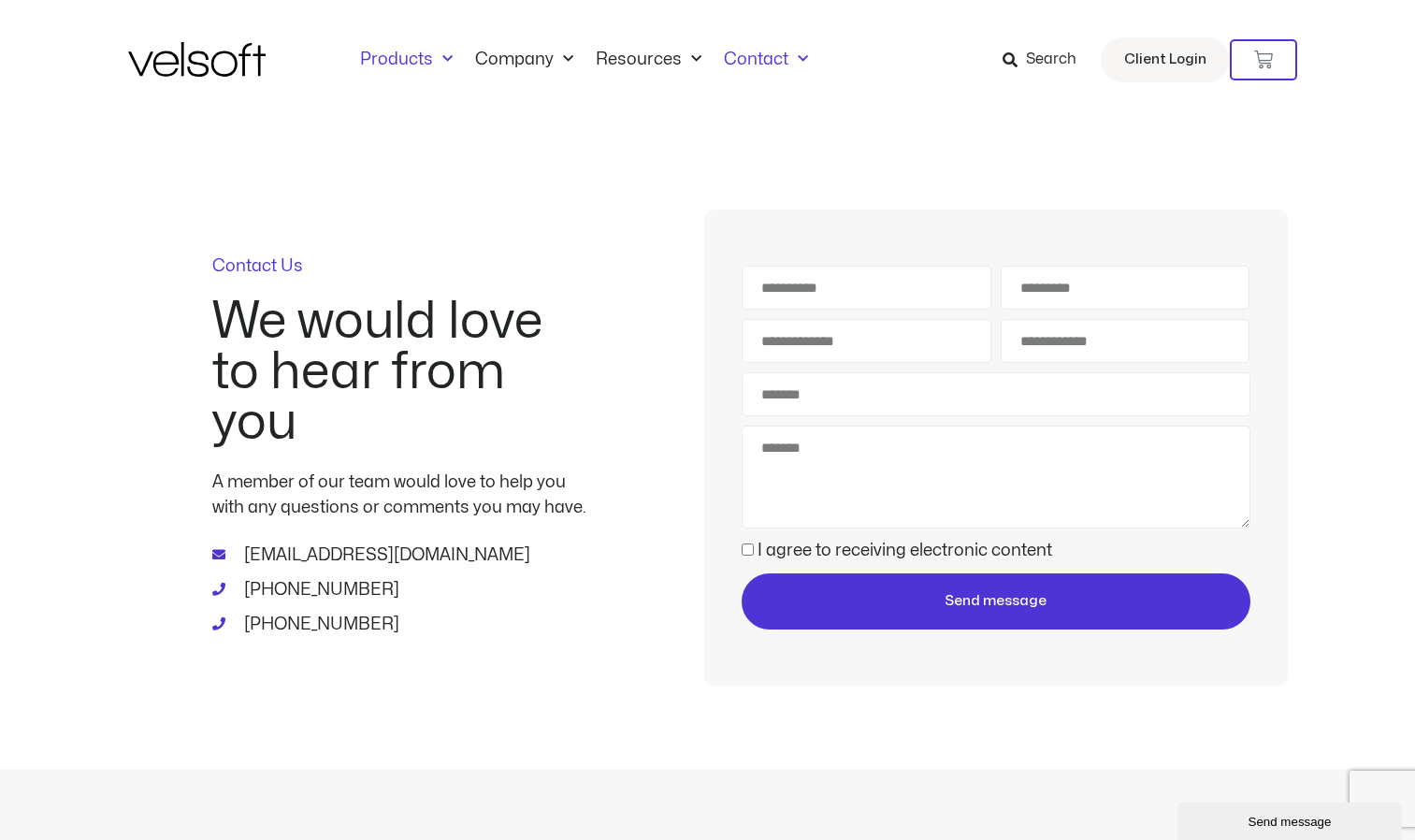
click at [427, 63] on link "Products" at bounding box center [407, 59] width 115 height 21
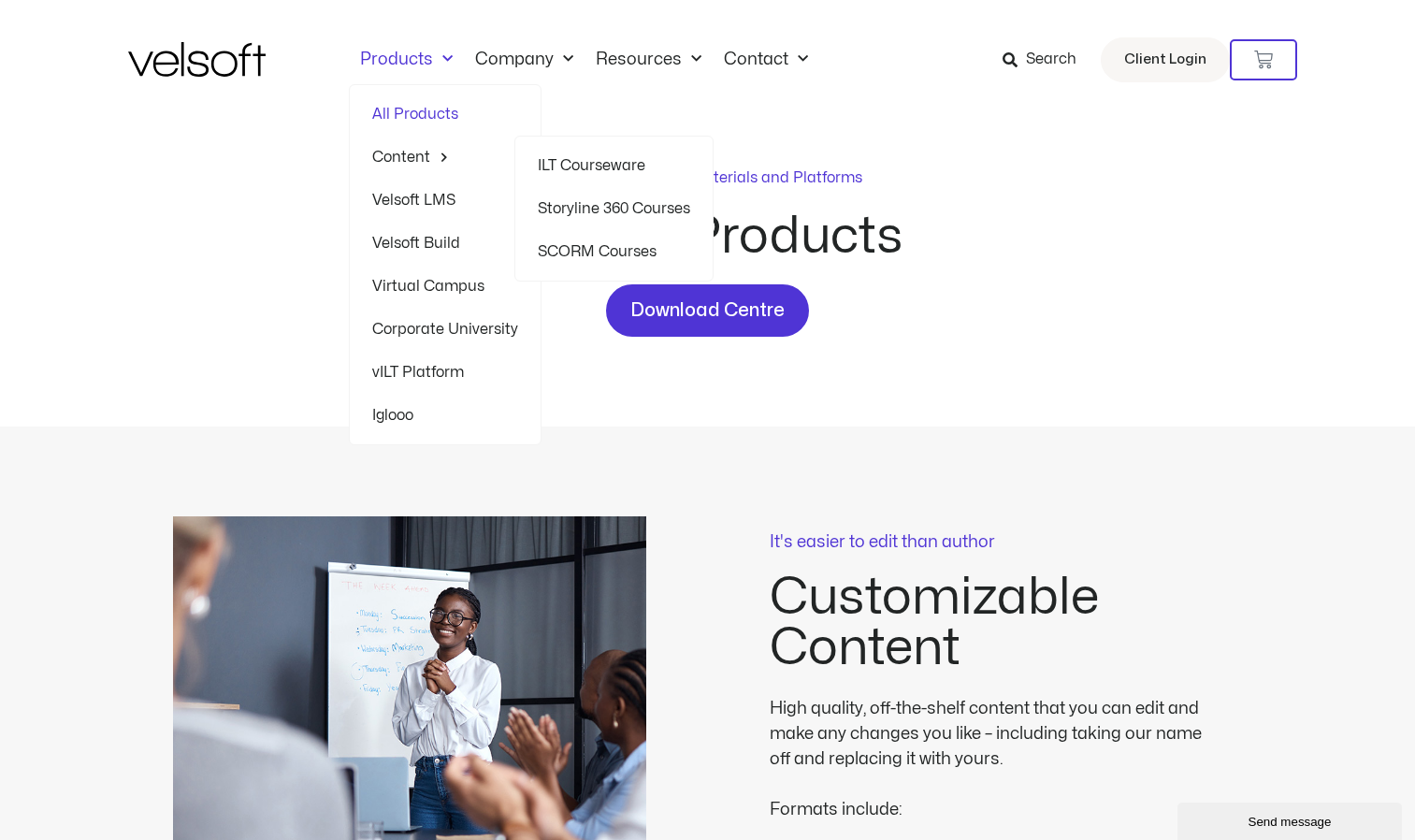
click at [396, 155] on link "Content" at bounding box center [444, 156] width 145 height 43
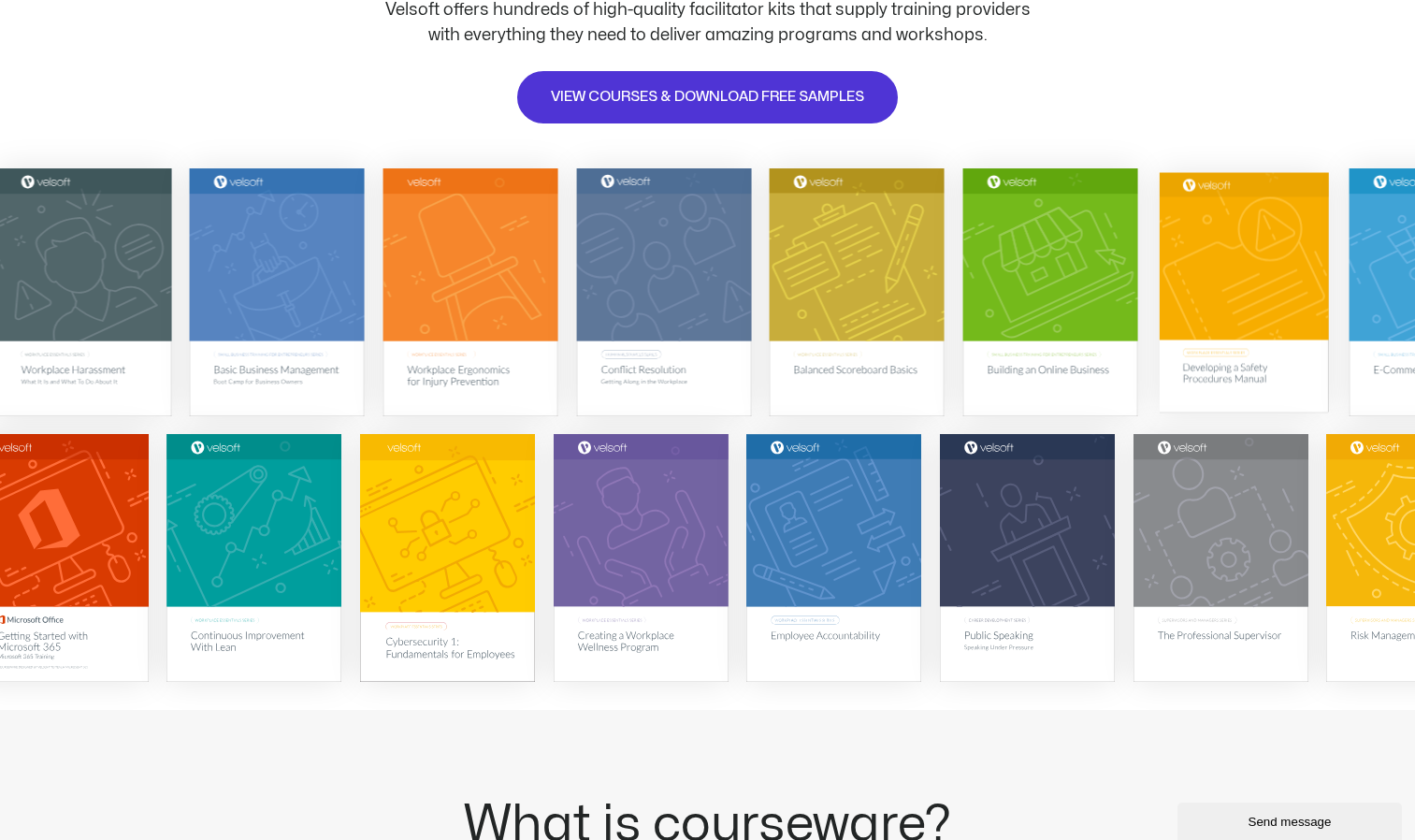
scroll to position [374, 0]
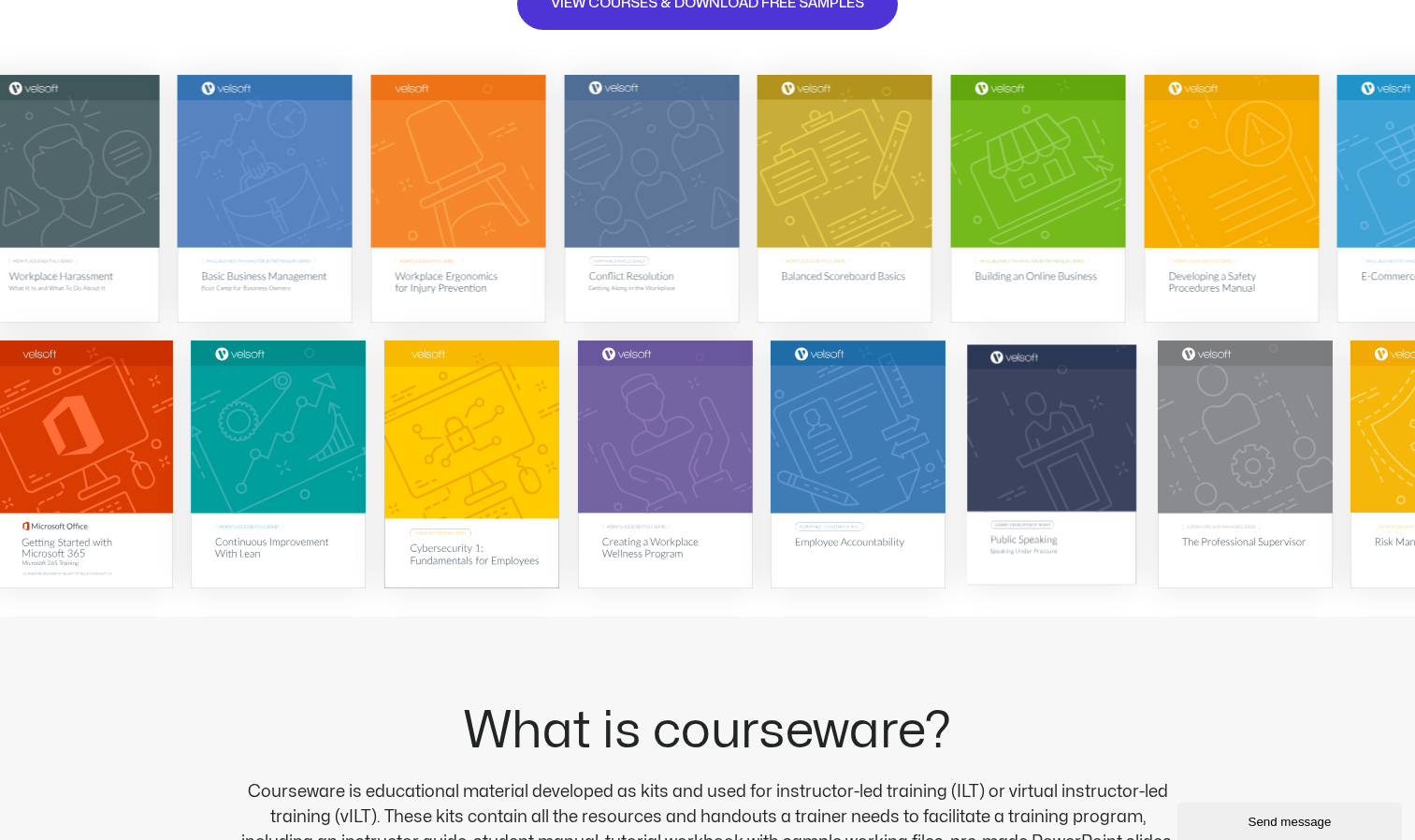
click at [1098, 459] on img at bounding box center [1051, 464] width 169 height 240
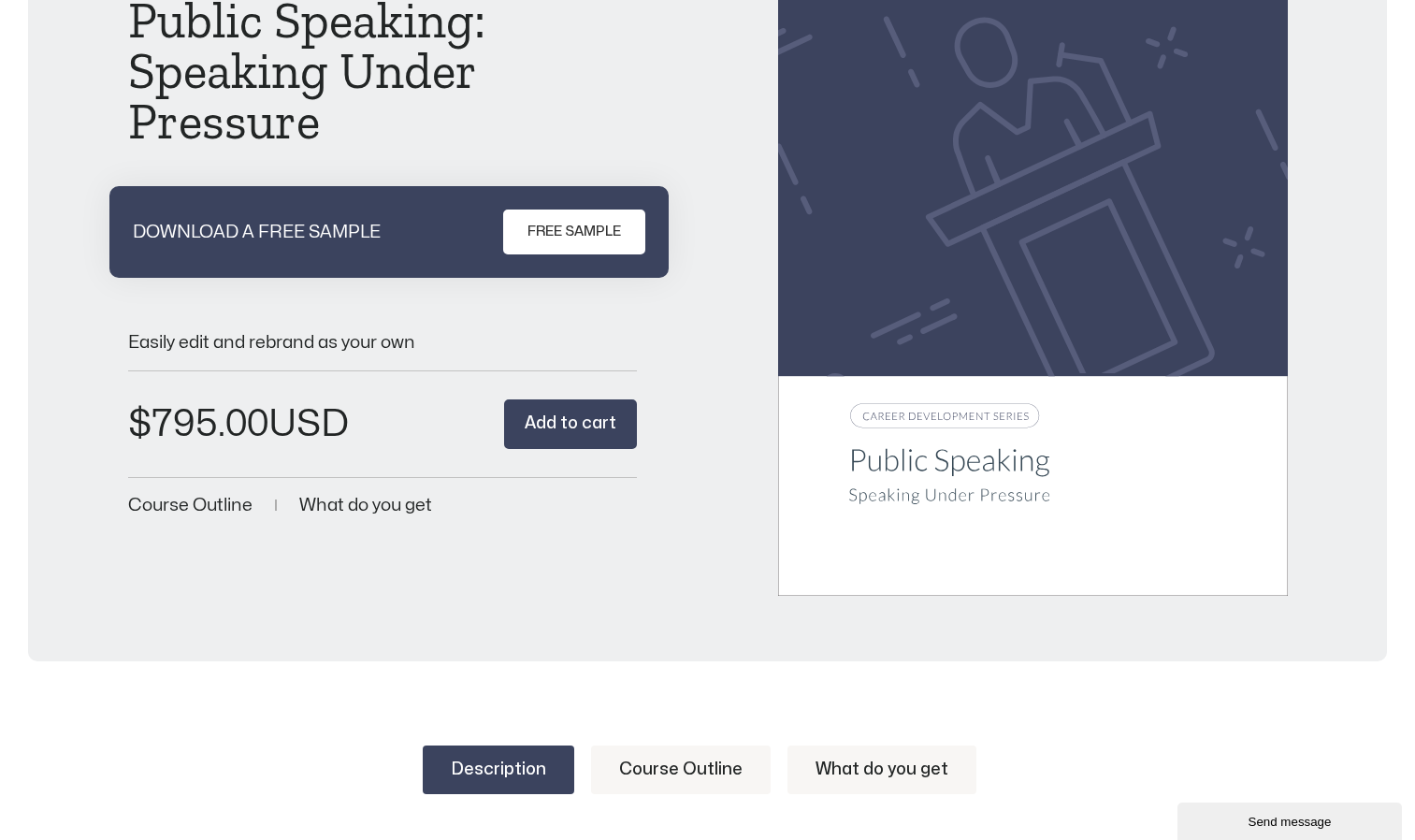
click at [559, 236] on span "FREE SAMPLE" at bounding box center [574, 232] width 94 height 23
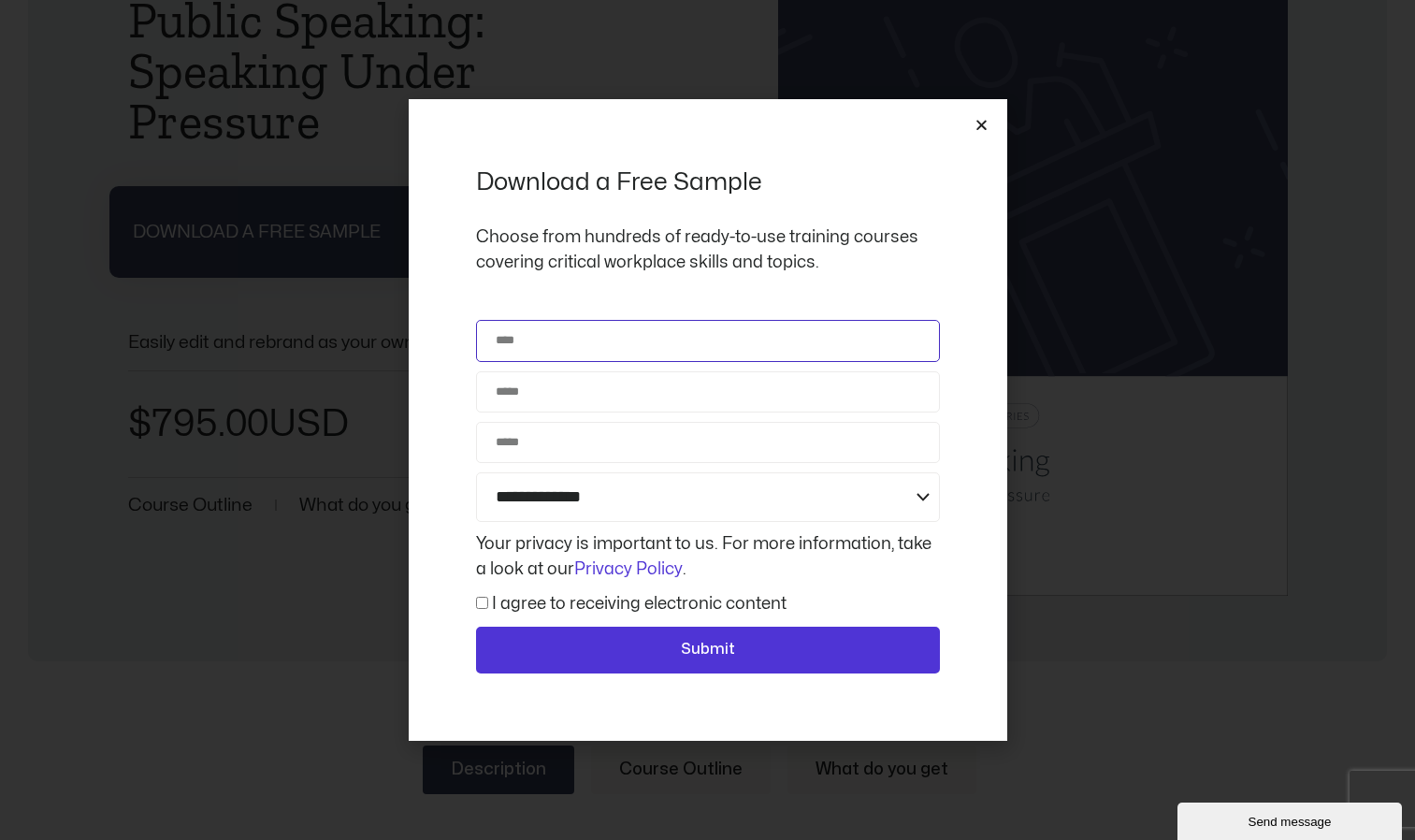
click at [604, 350] on input "Name" at bounding box center [708, 340] width 464 height 42
type input "*********"
type input "**********"
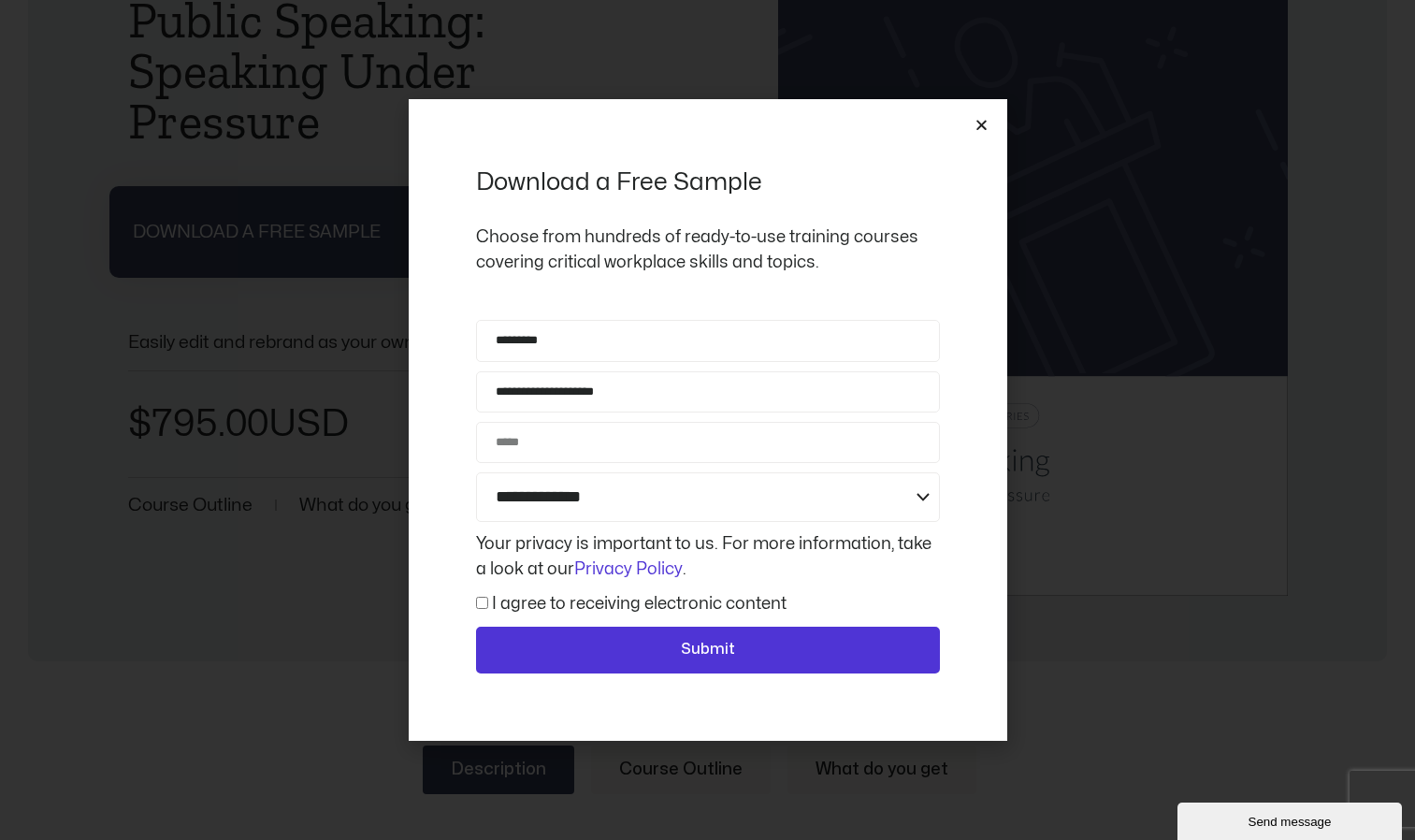
type input "**********"
click at [567, 501] on select "**********" at bounding box center [708, 497] width 464 height 49
select select "**********"
click at [476, 472] on select "**********" at bounding box center [708, 497] width 464 height 49
click at [546, 602] on label "I agree to receiving electronic content" at bounding box center [639, 604] width 295 height 16
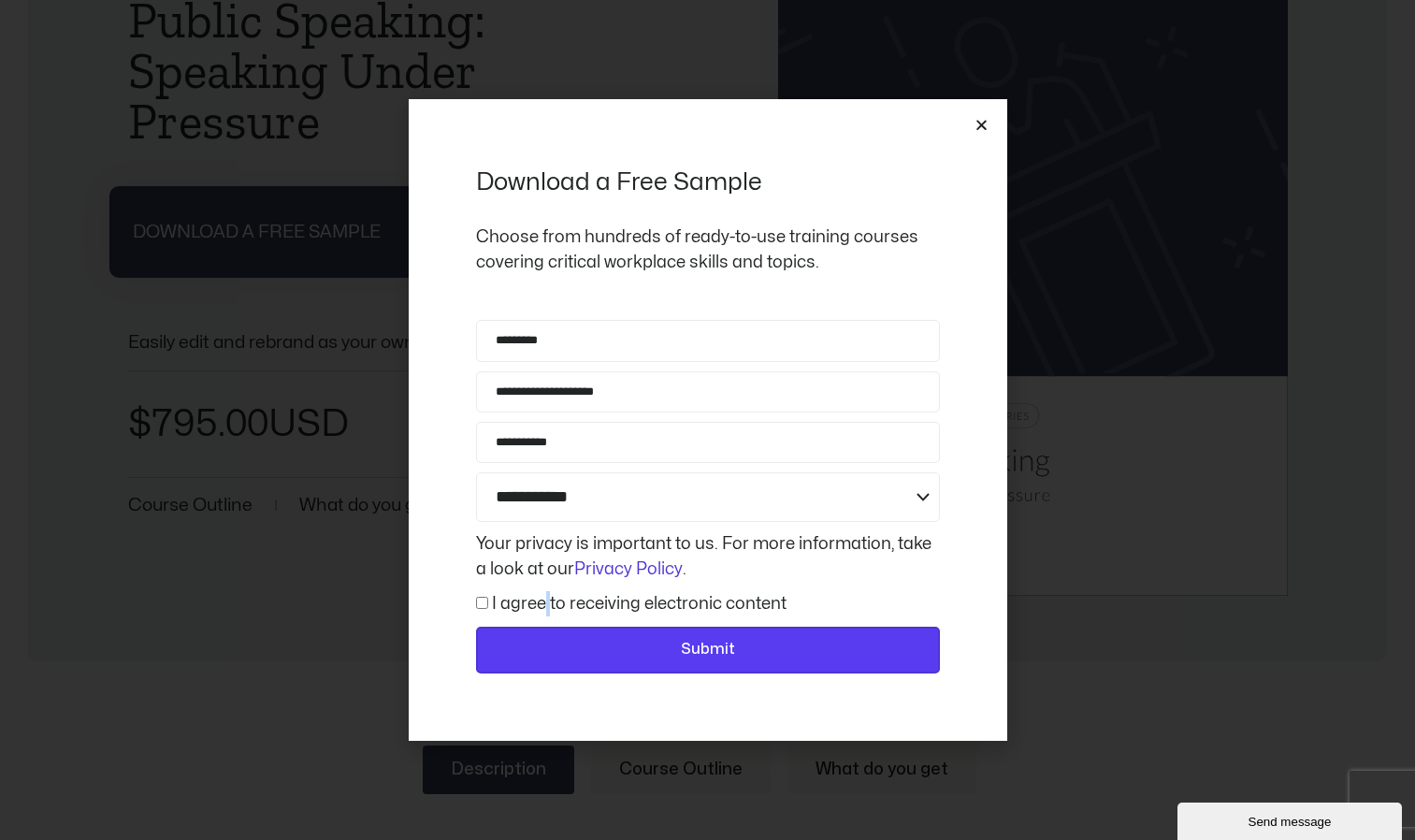
click at [563, 647] on span "Submit" at bounding box center [708, 650] width 416 height 25
click at [519, 652] on span "Submit" at bounding box center [708, 650] width 416 height 25
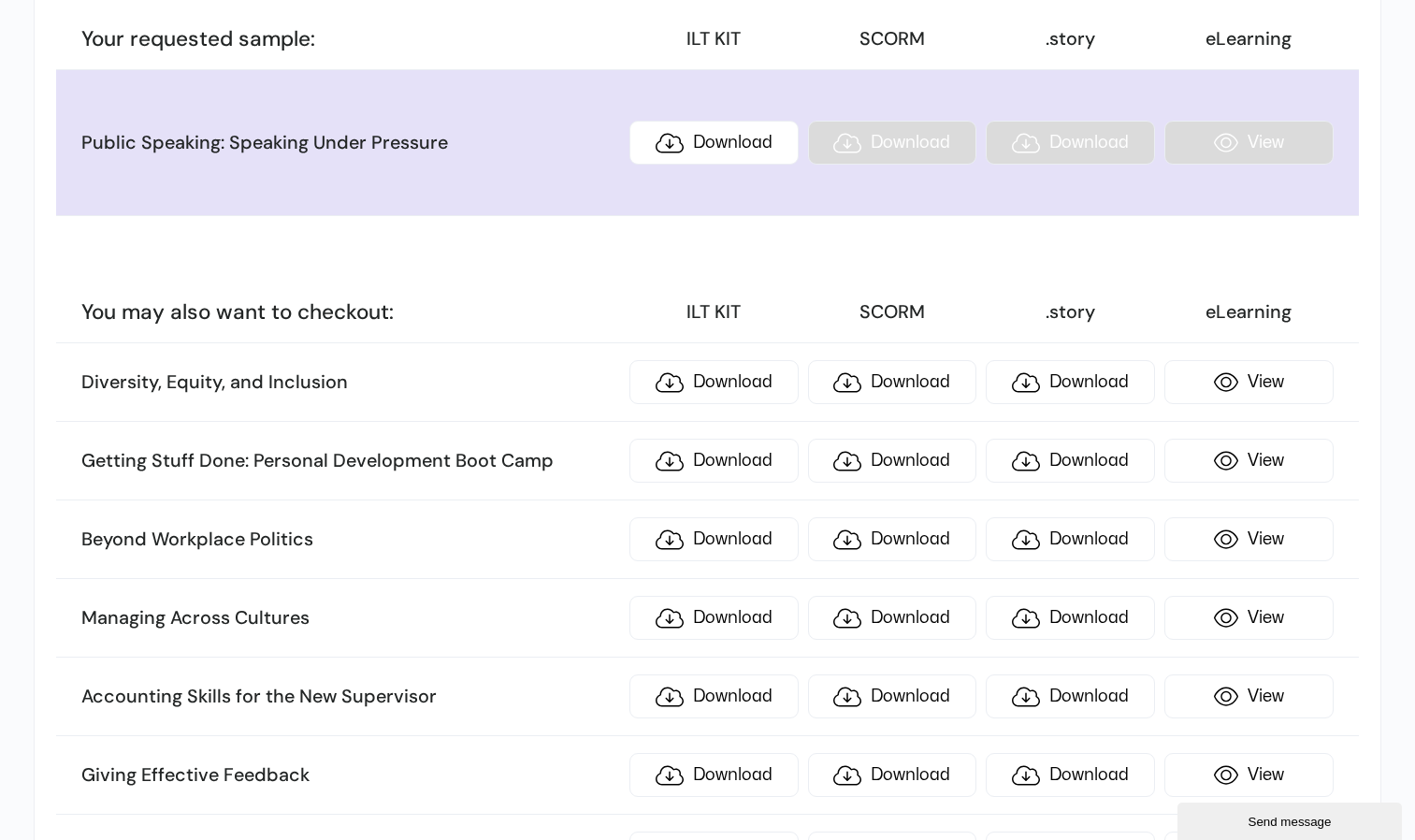
scroll to position [468, 0]
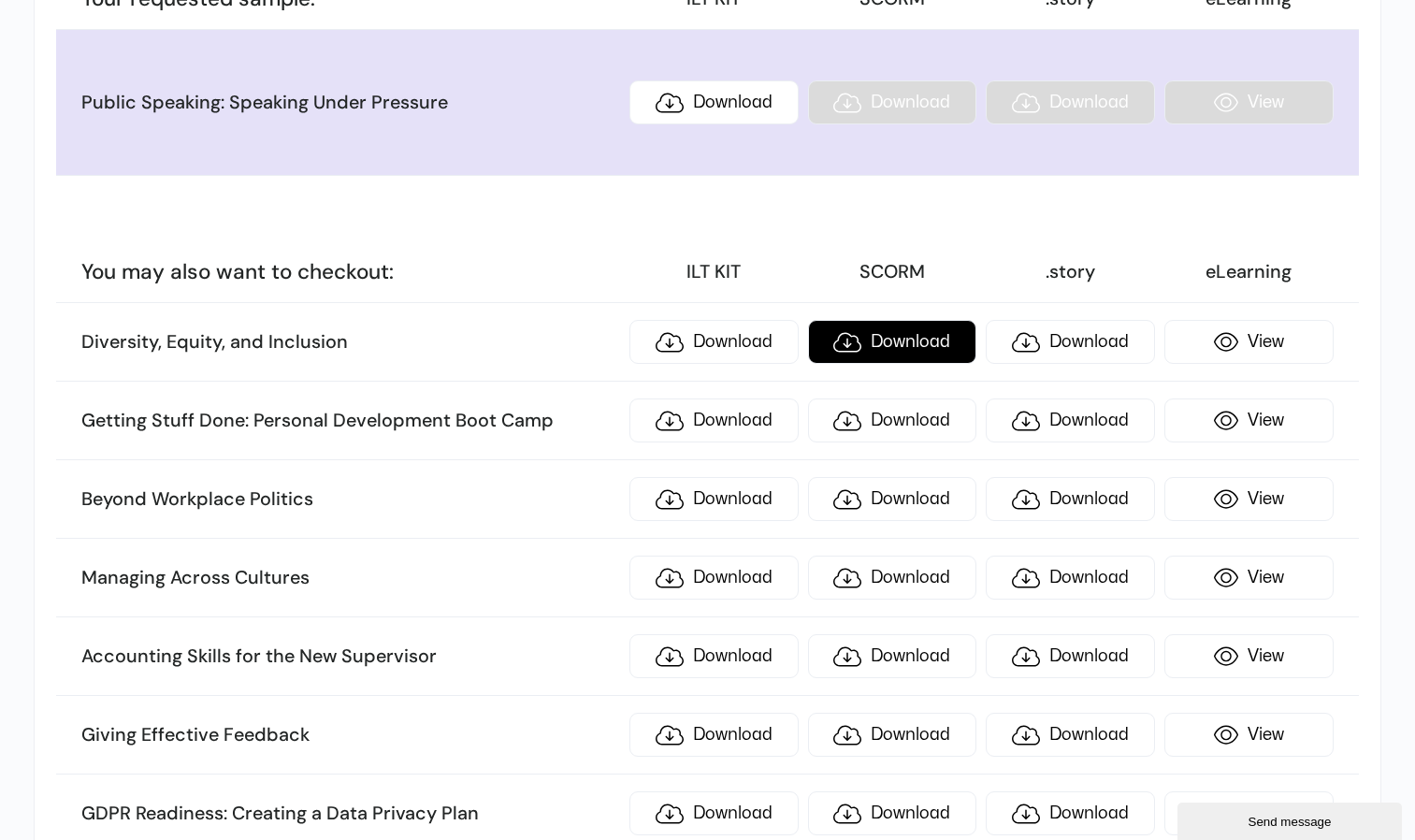
click at [896, 347] on link "Download" at bounding box center [893, 341] width 169 height 44
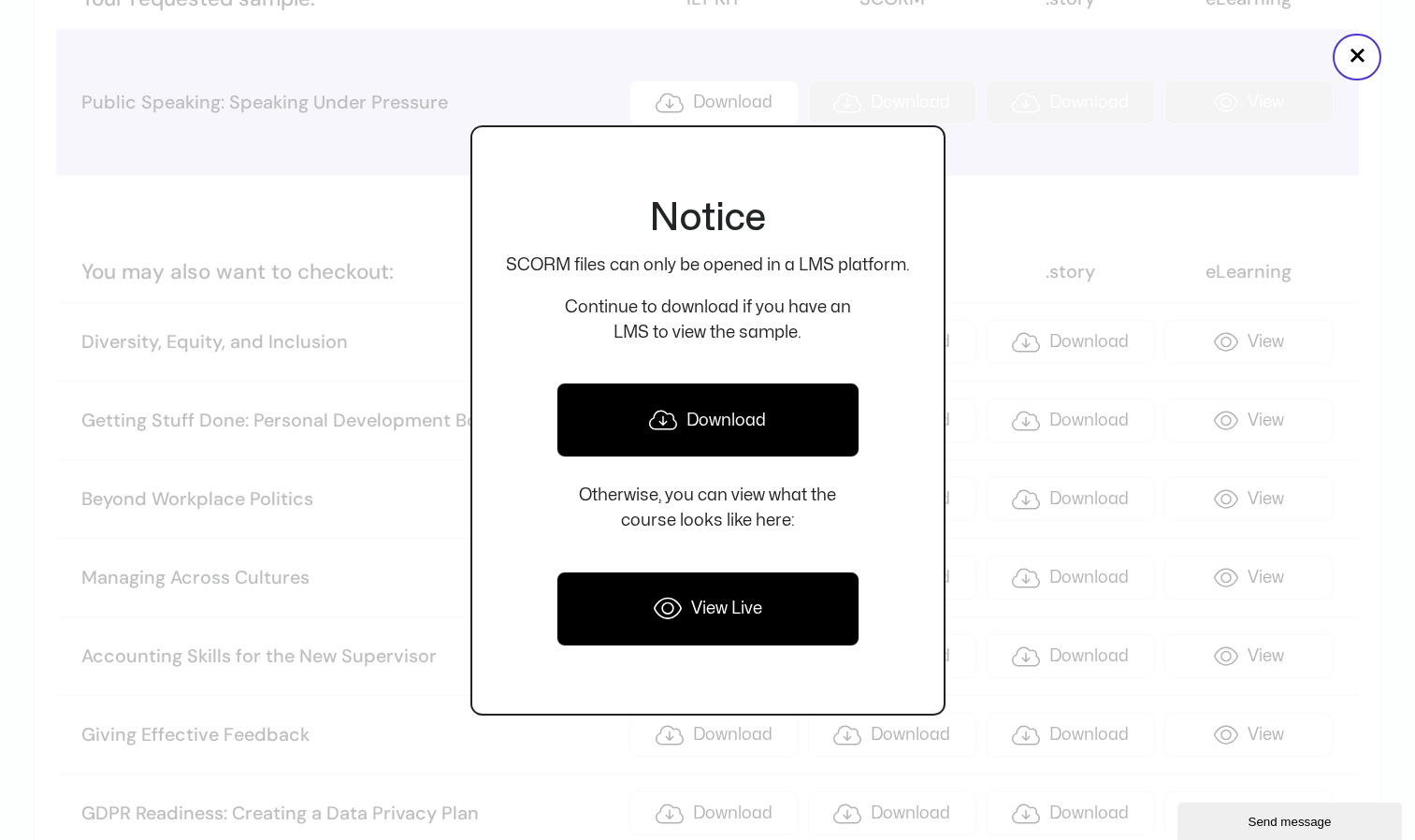
click at [781, 423] on link "Download" at bounding box center [708, 420] width 303 height 75
click at [691, 618] on link "View Live" at bounding box center [708, 609] width 303 height 75
click at [1128, 112] on div at bounding box center [708, 420] width 1415 height 840
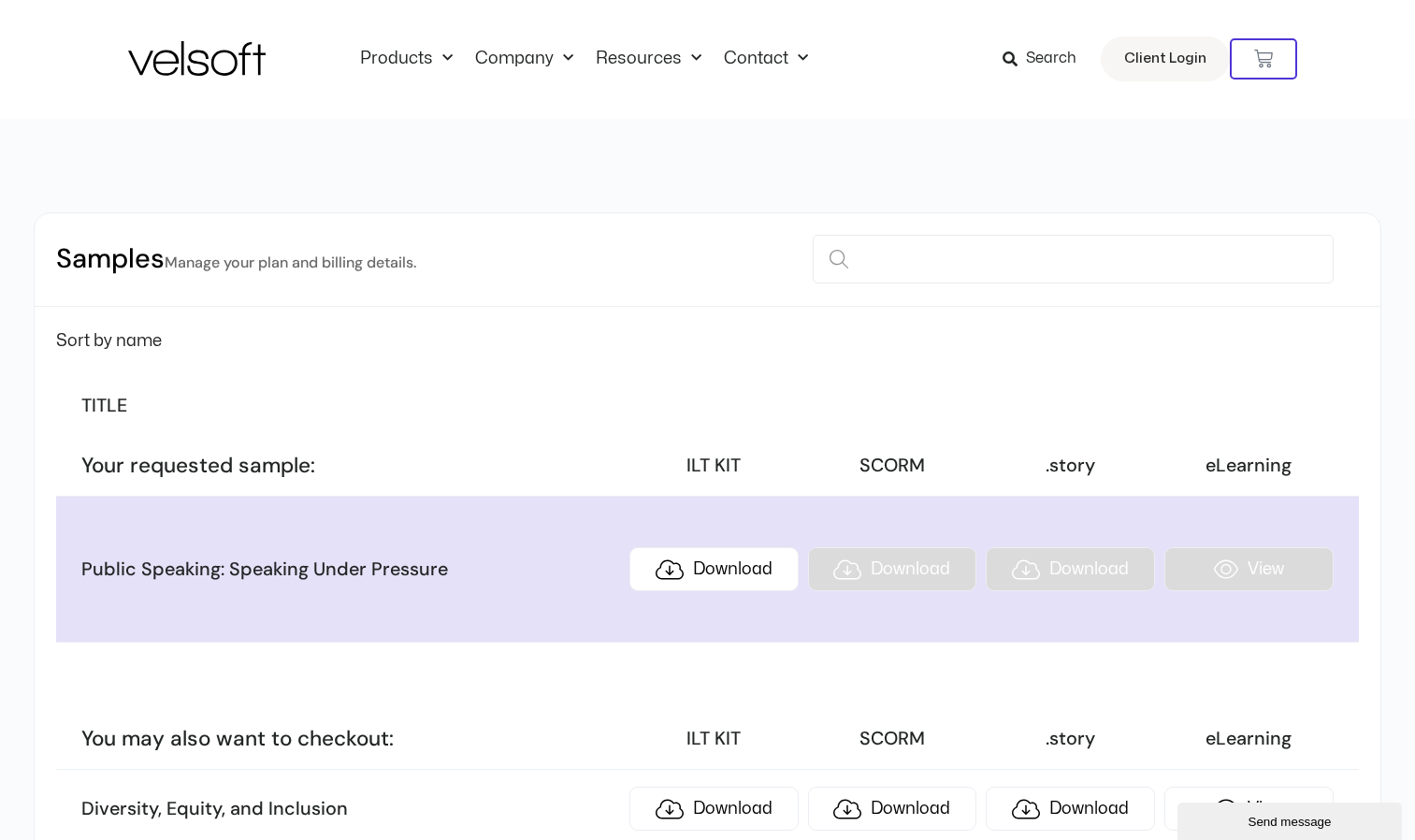
scroll to position [0, 0]
click at [702, 61] on link "Resources" at bounding box center [648, 59] width 128 height 21
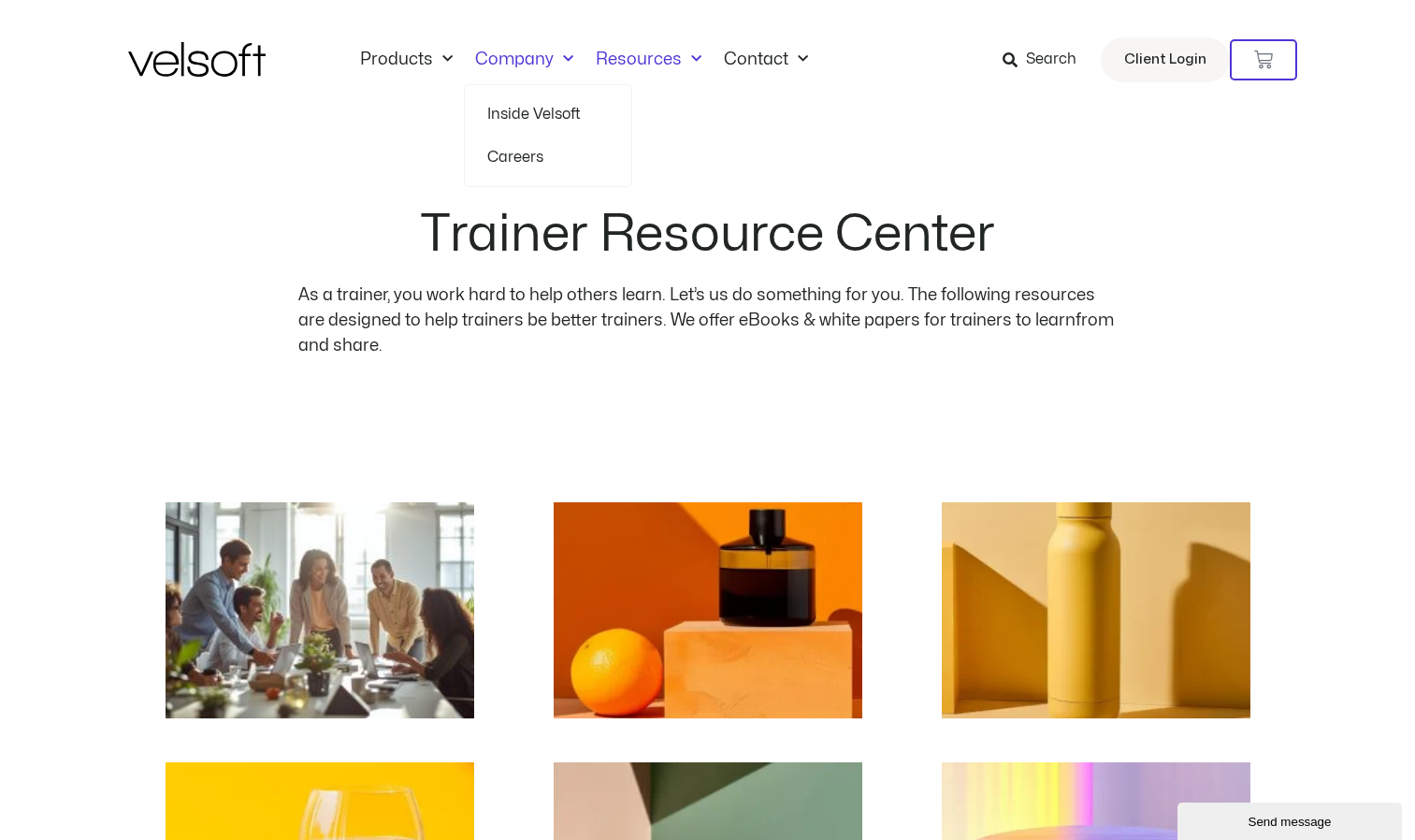
click at [557, 55] on span "Menu" at bounding box center [564, 58] width 20 height 31
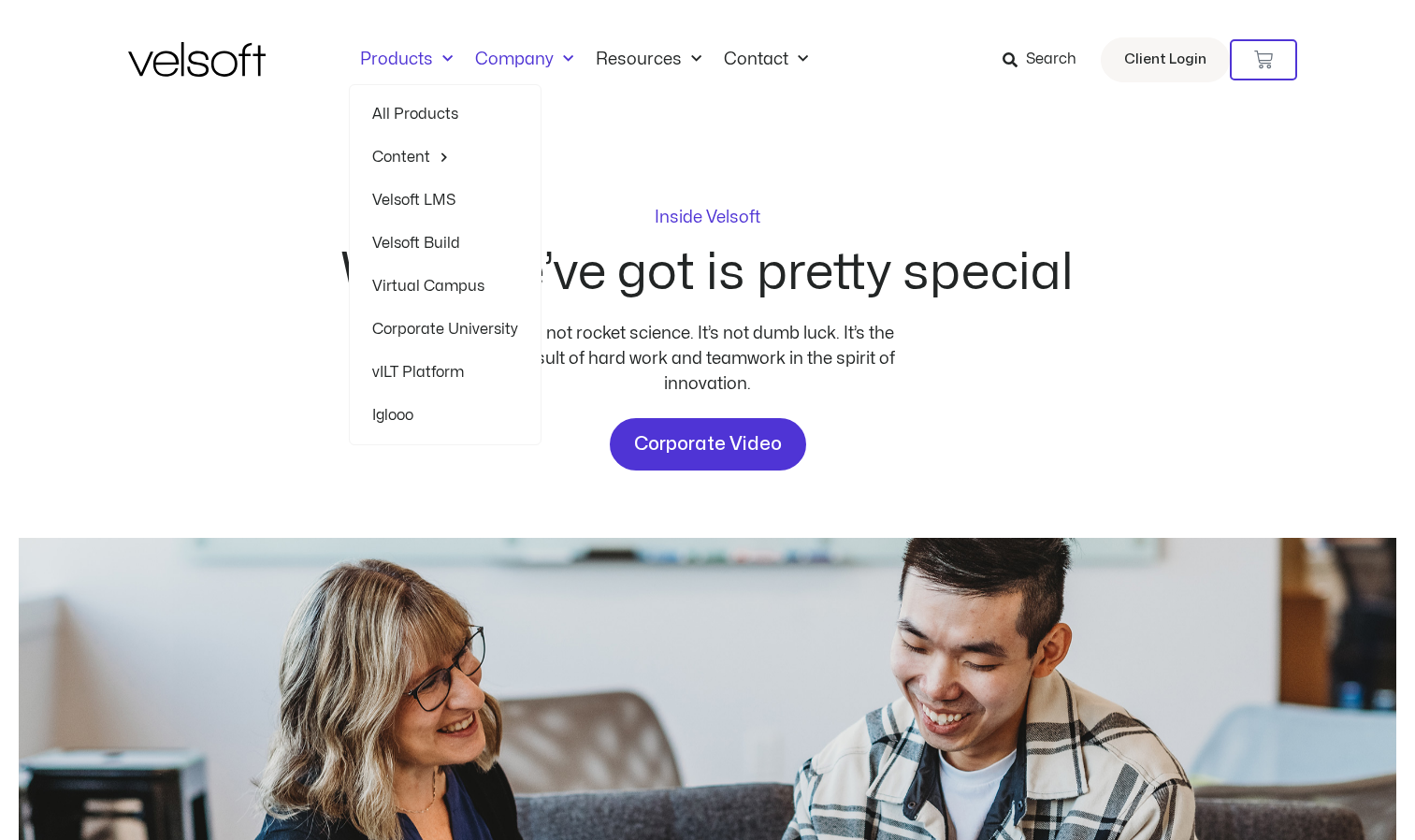
click at [440, 55] on span "Menu" at bounding box center [443, 58] width 20 height 31
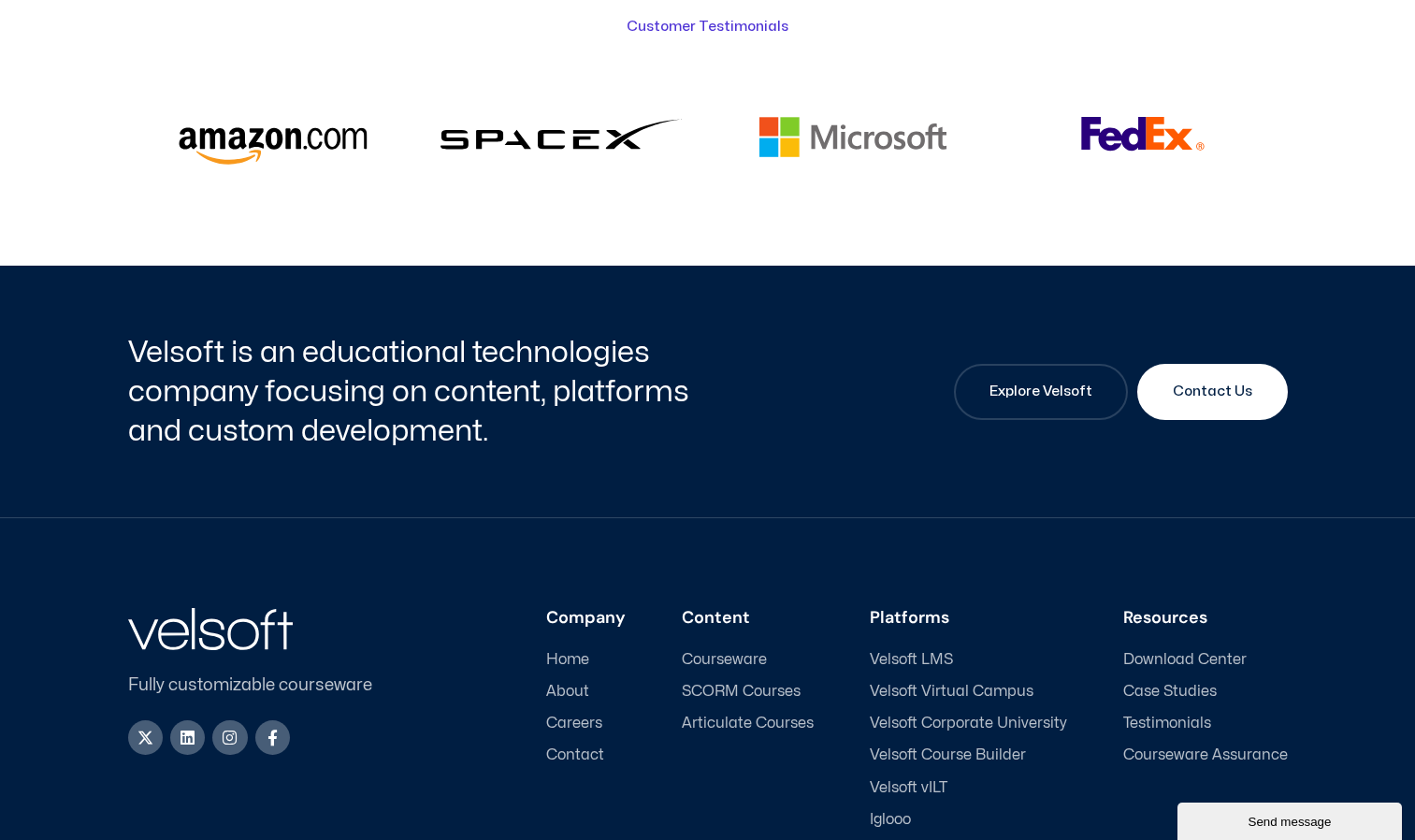
scroll to position [4924, 0]
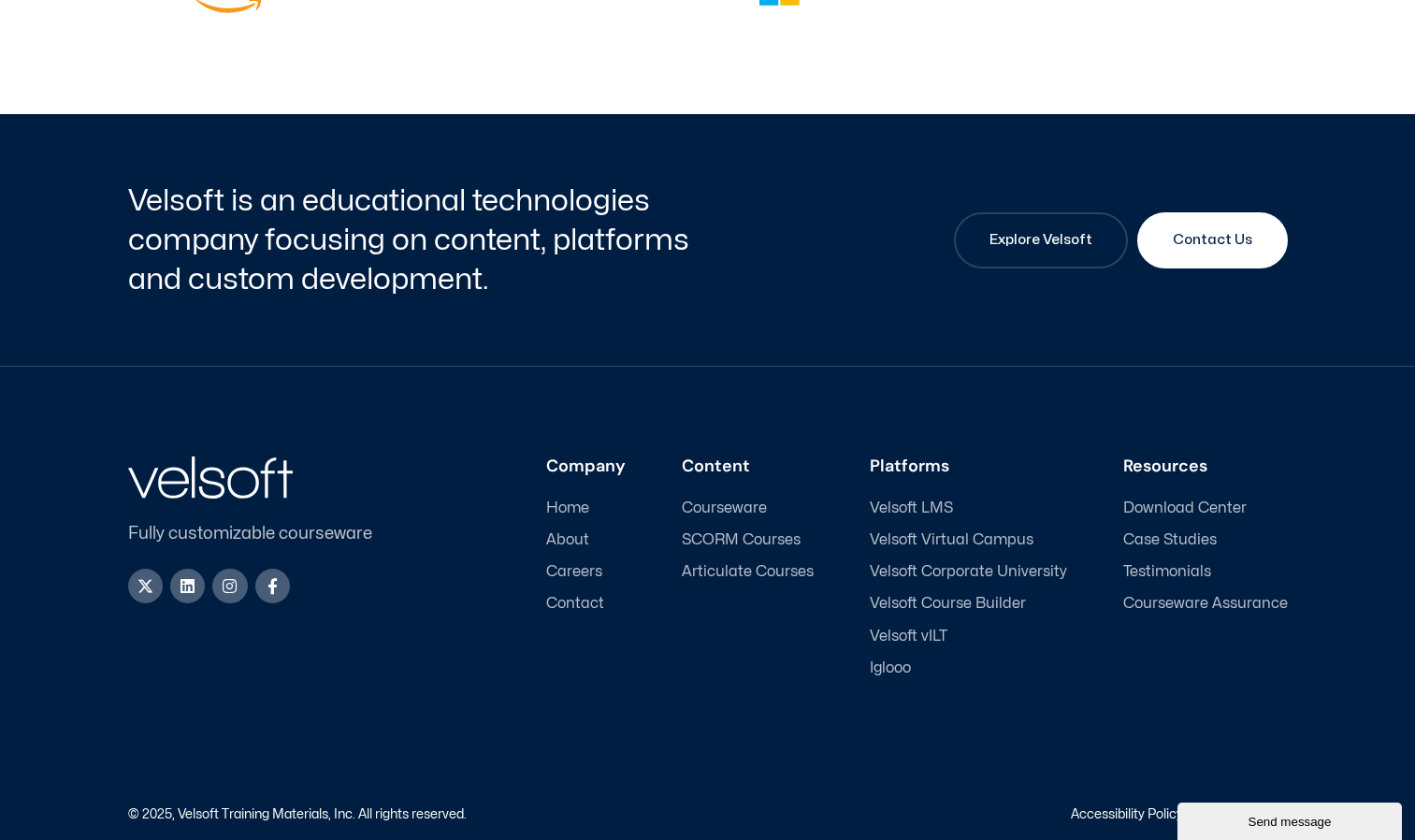
click at [933, 595] on span "Velsoft Course Builder" at bounding box center [948, 604] width 156 height 18
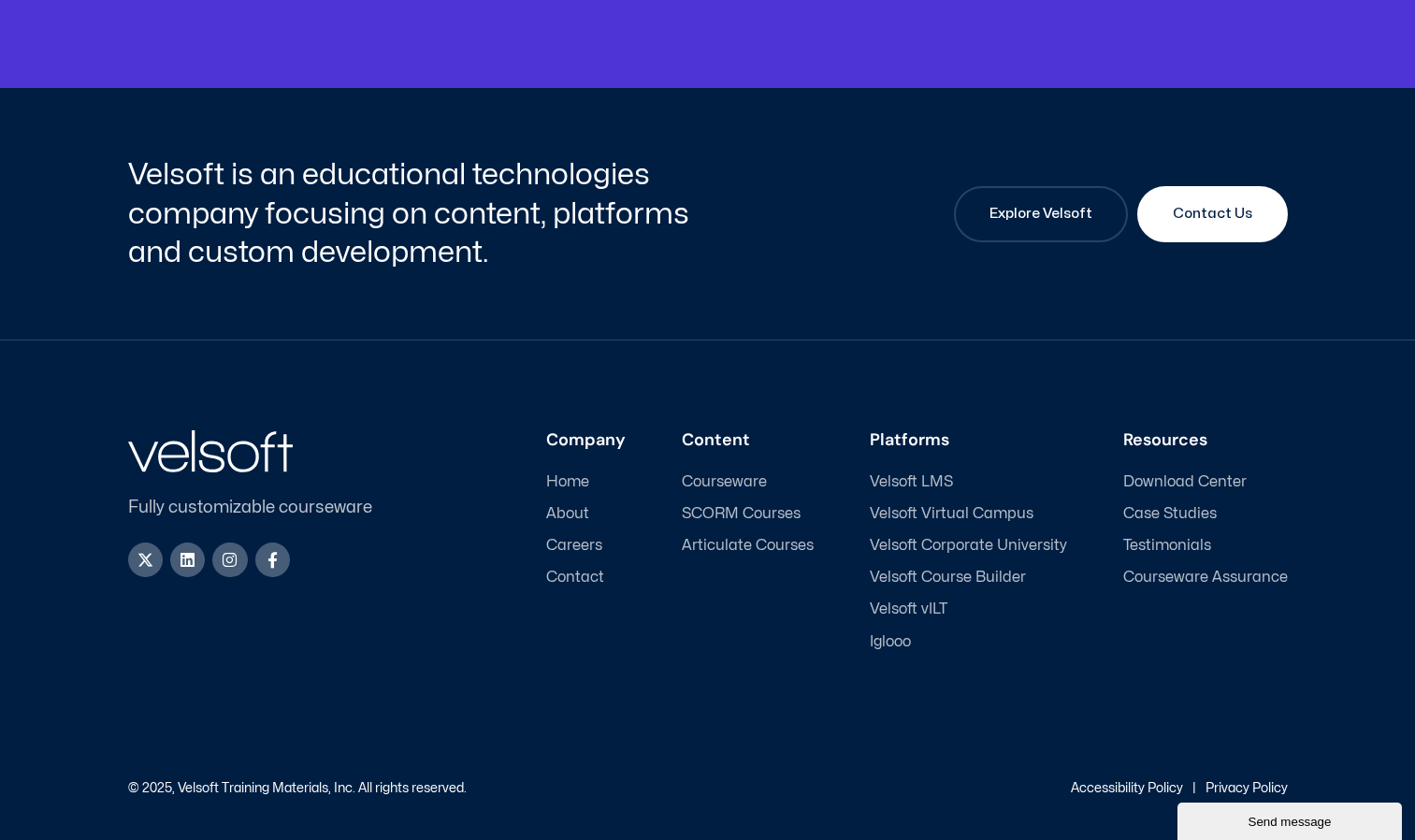
scroll to position [4698, 0]
click at [959, 547] on span "Velsoft Corporate University" at bounding box center [968, 546] width 197 height 18
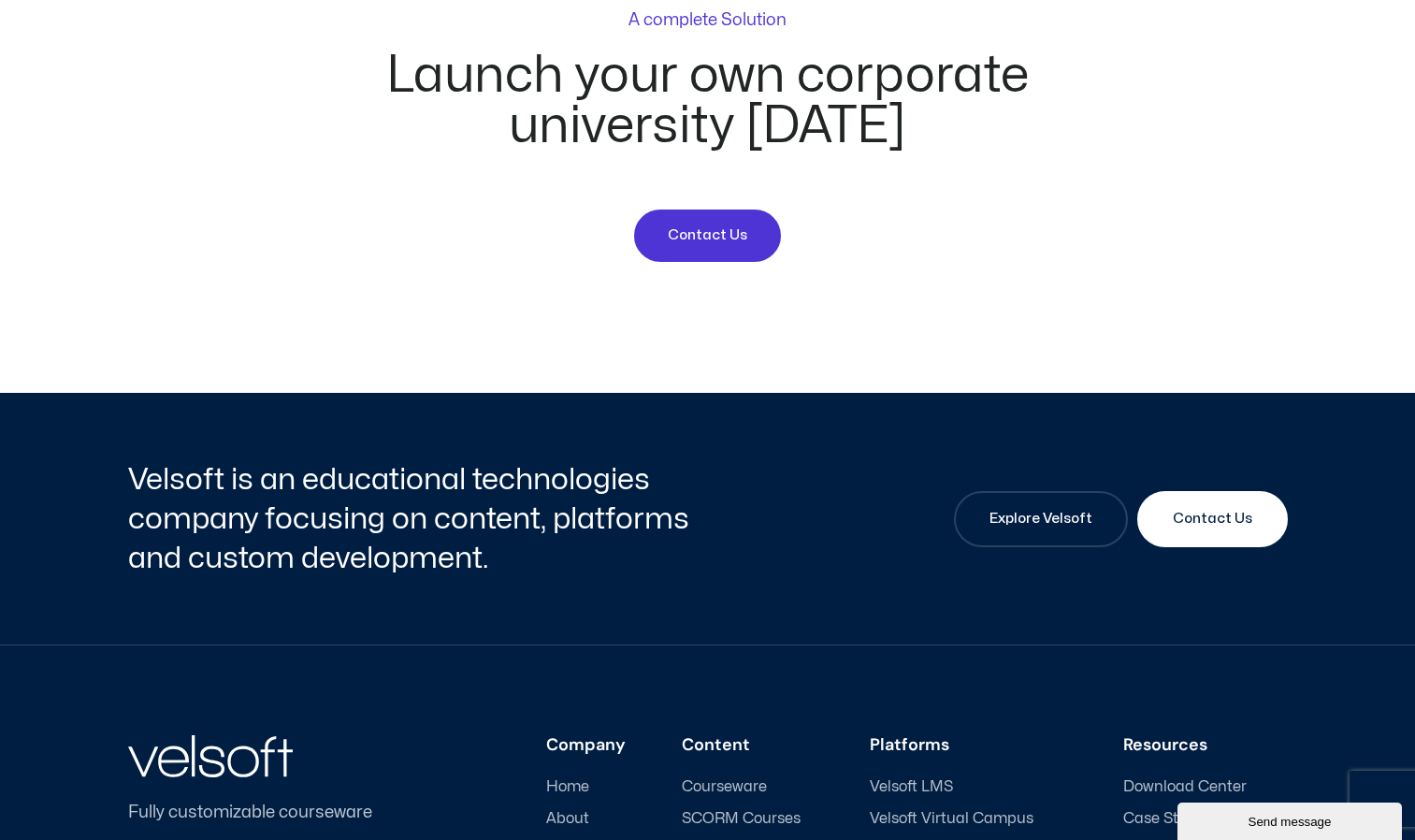
scroll to position [6801, 0]
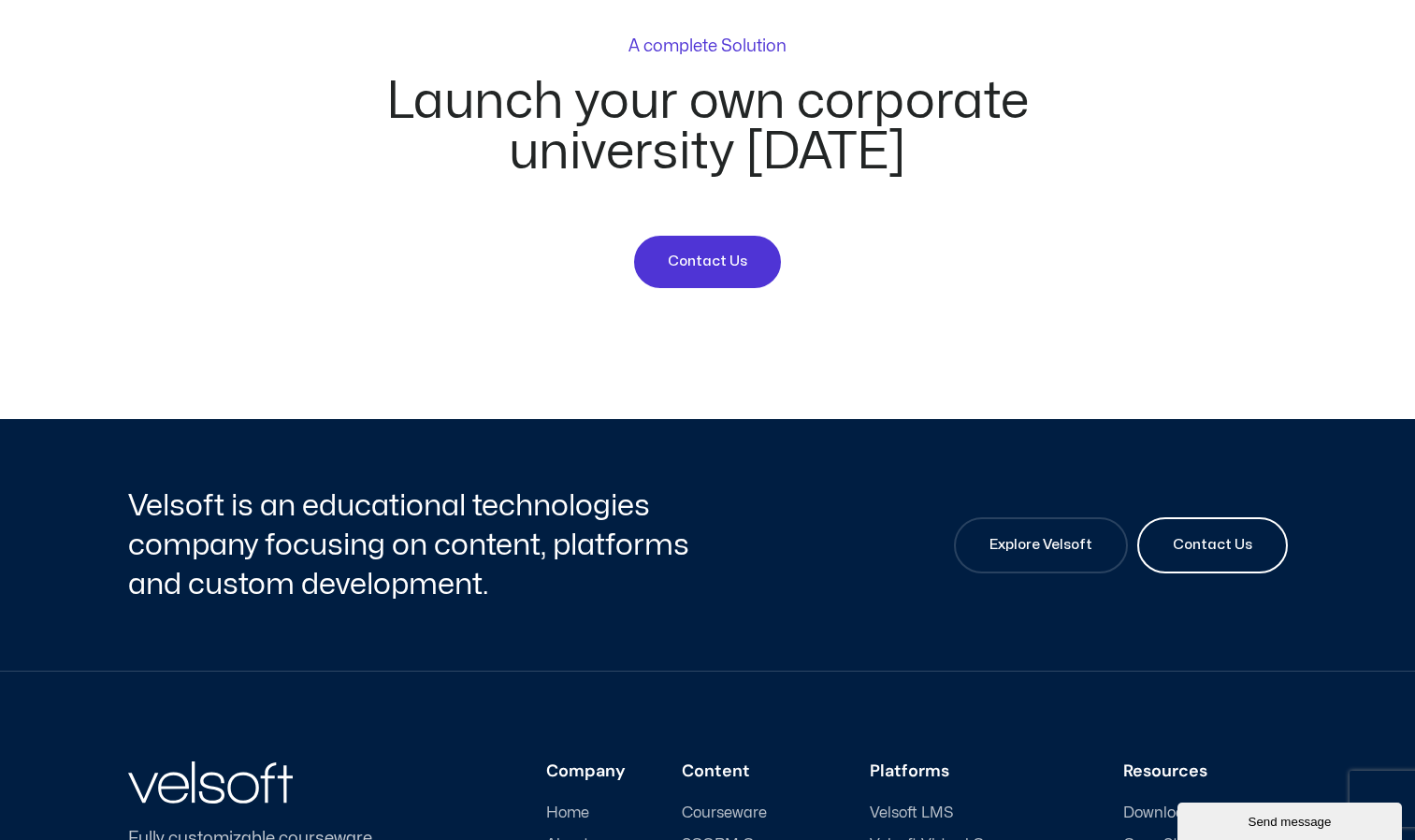
click at [1173, 517] on link "Contact Us" at bounding box center [1212, 545] width 150 height 56
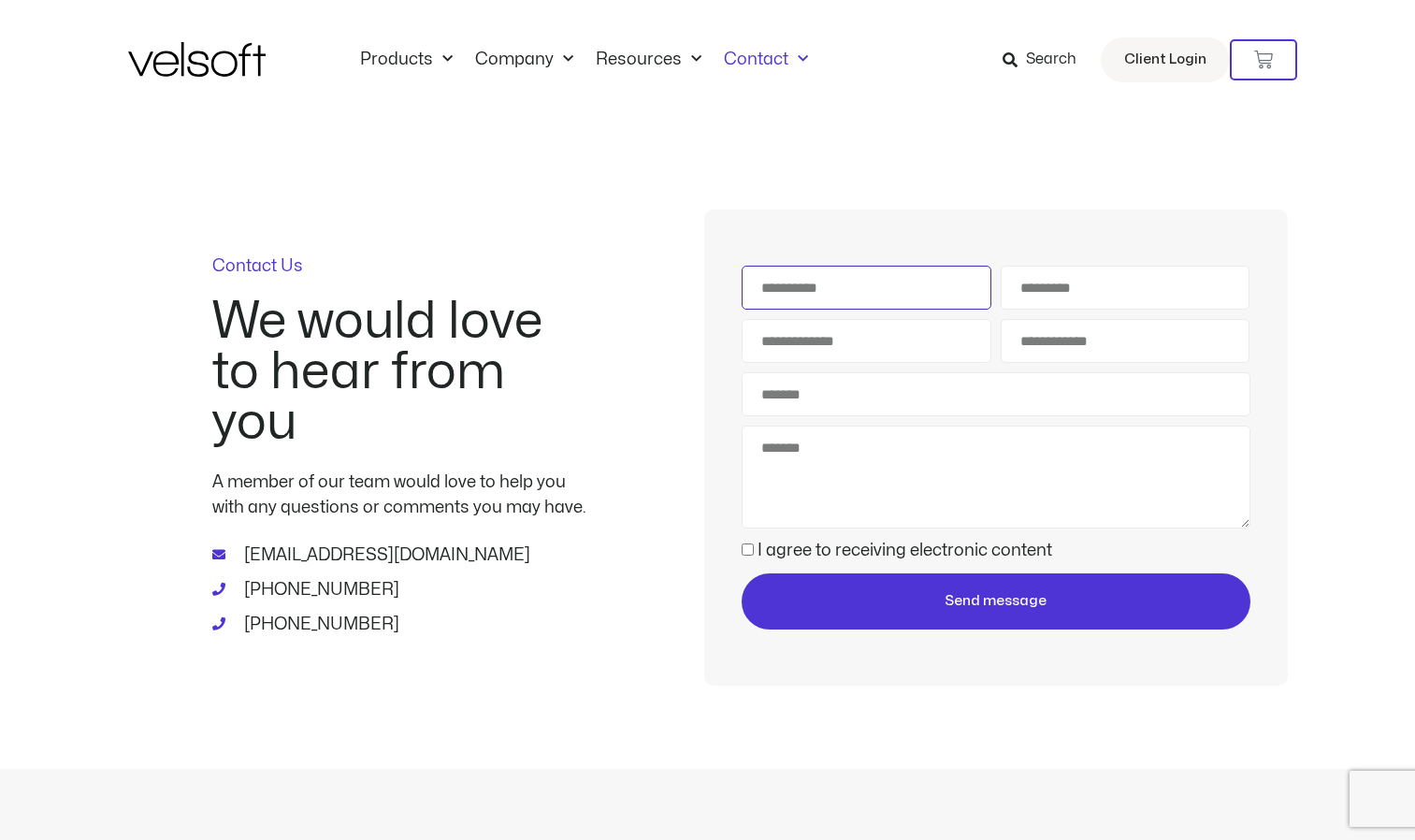
click at [848, 291] on input "First Name" at bounding box center [867, 287] width 249 height 44
type input "*******"
type input "*"
type input "**********"
click at [879, 351] on input "Email Address" at bounding box center [867, 340] width 249 height 44
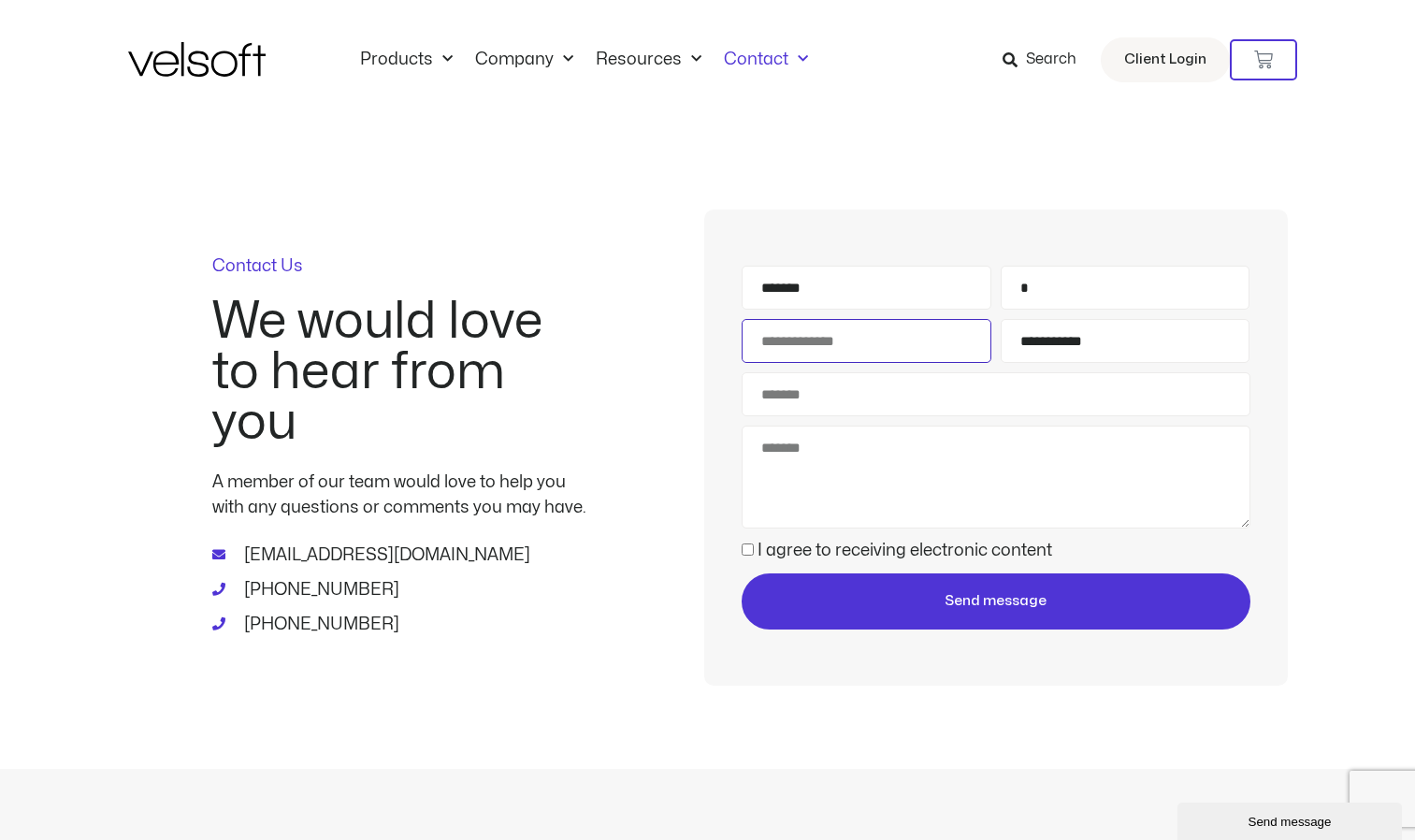
type input "**********"
click at [873, 394] on input "Subject" at bounding box center [995, 394] width 508 height 44
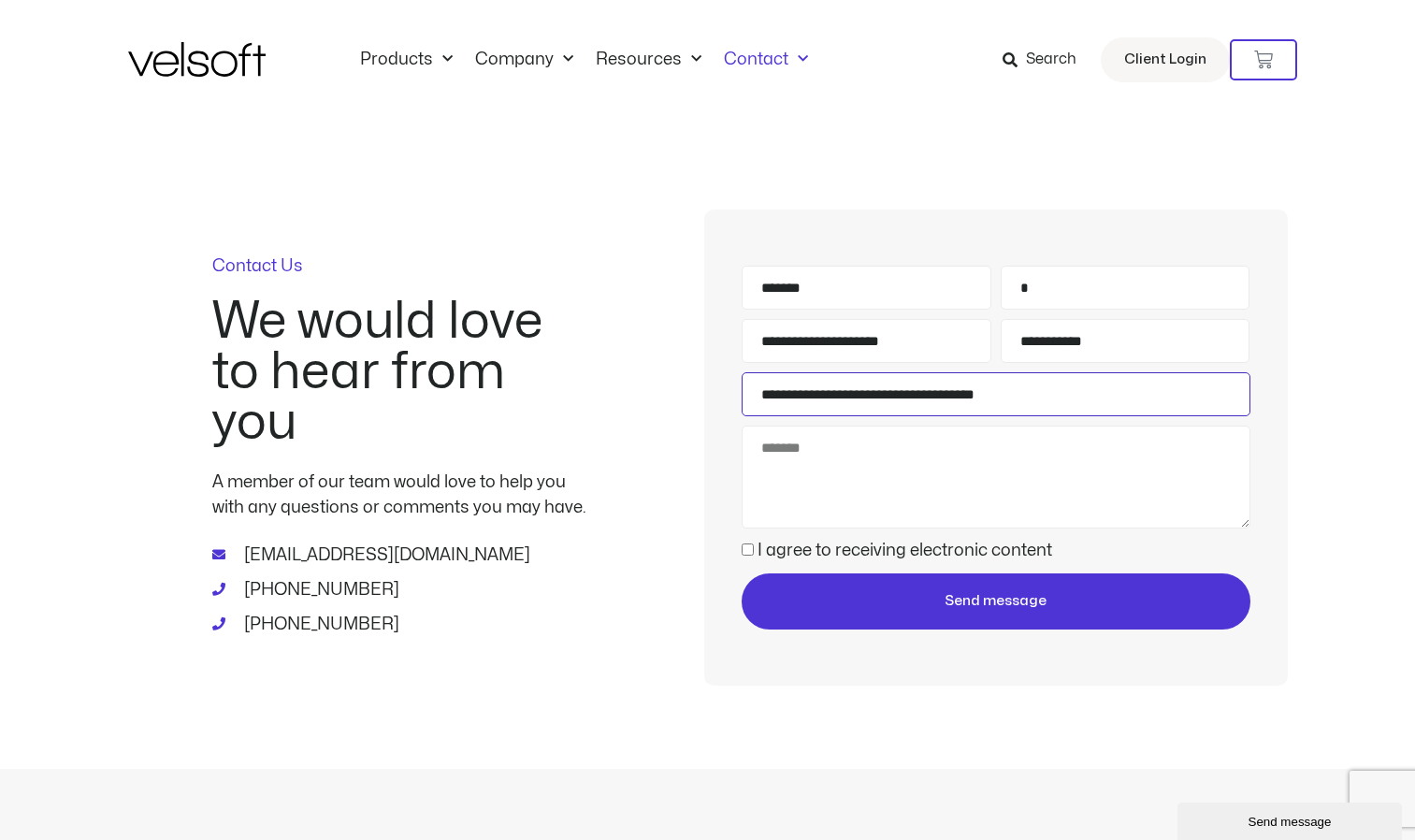
type input "**********"
click at [851, 459] on textarea "Message" at bounding box center [995, 477] width 508 height 103
drag, startPoint x: 756, startPoint y: 548, endPoint x: 769, endPoint y: 556, distance: 15.3
click at [756, 549] on span "I agree to receiving electronic content" at bounding box center [897, 550] width 311 height 26
click at [843, 624] on button "Send message" at bounding box center [995, 601] width 508 height 56
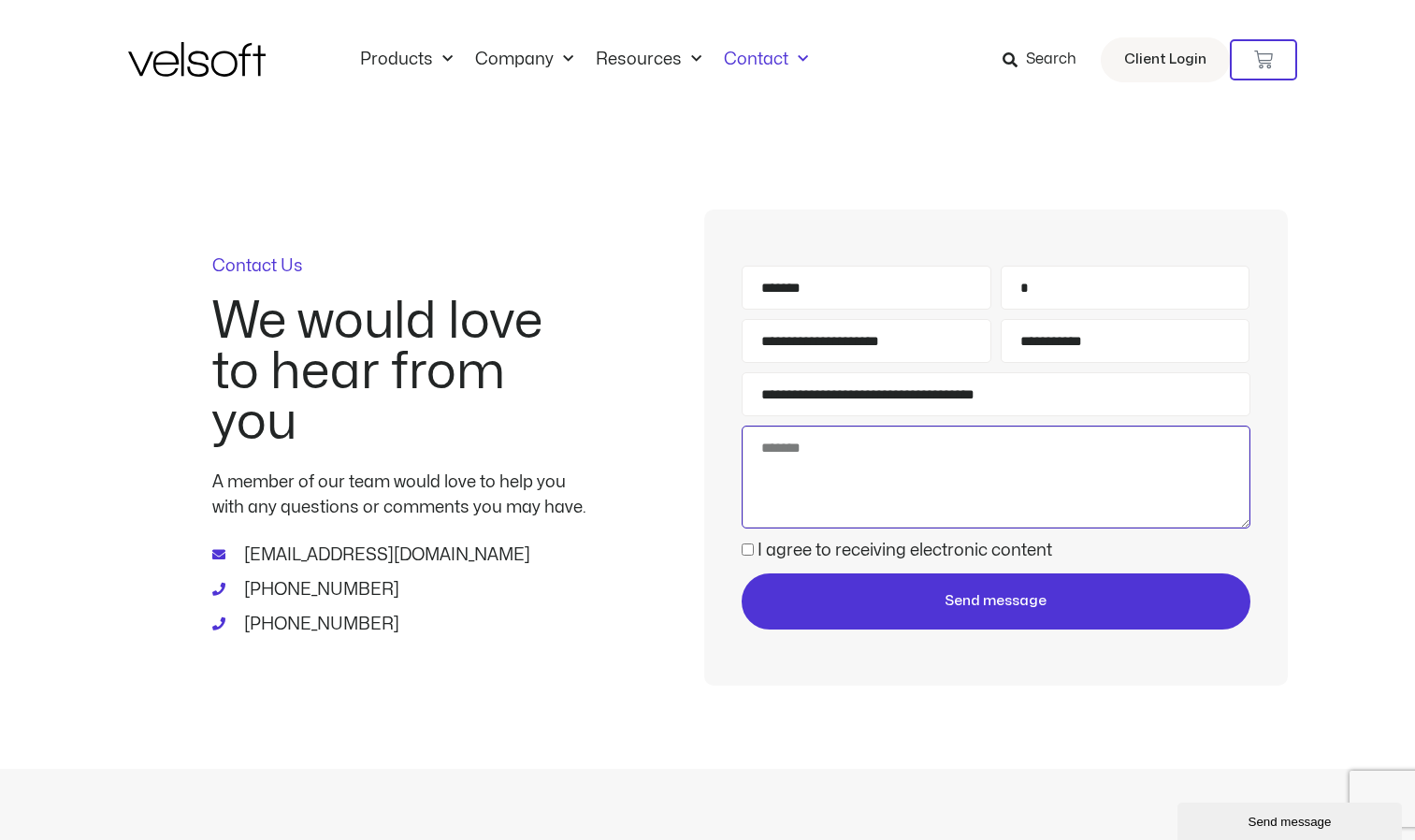
click at [834, 465] on textarea "Message" at bounding box center [995, 477] width 508 height 103
type textarea "**********"
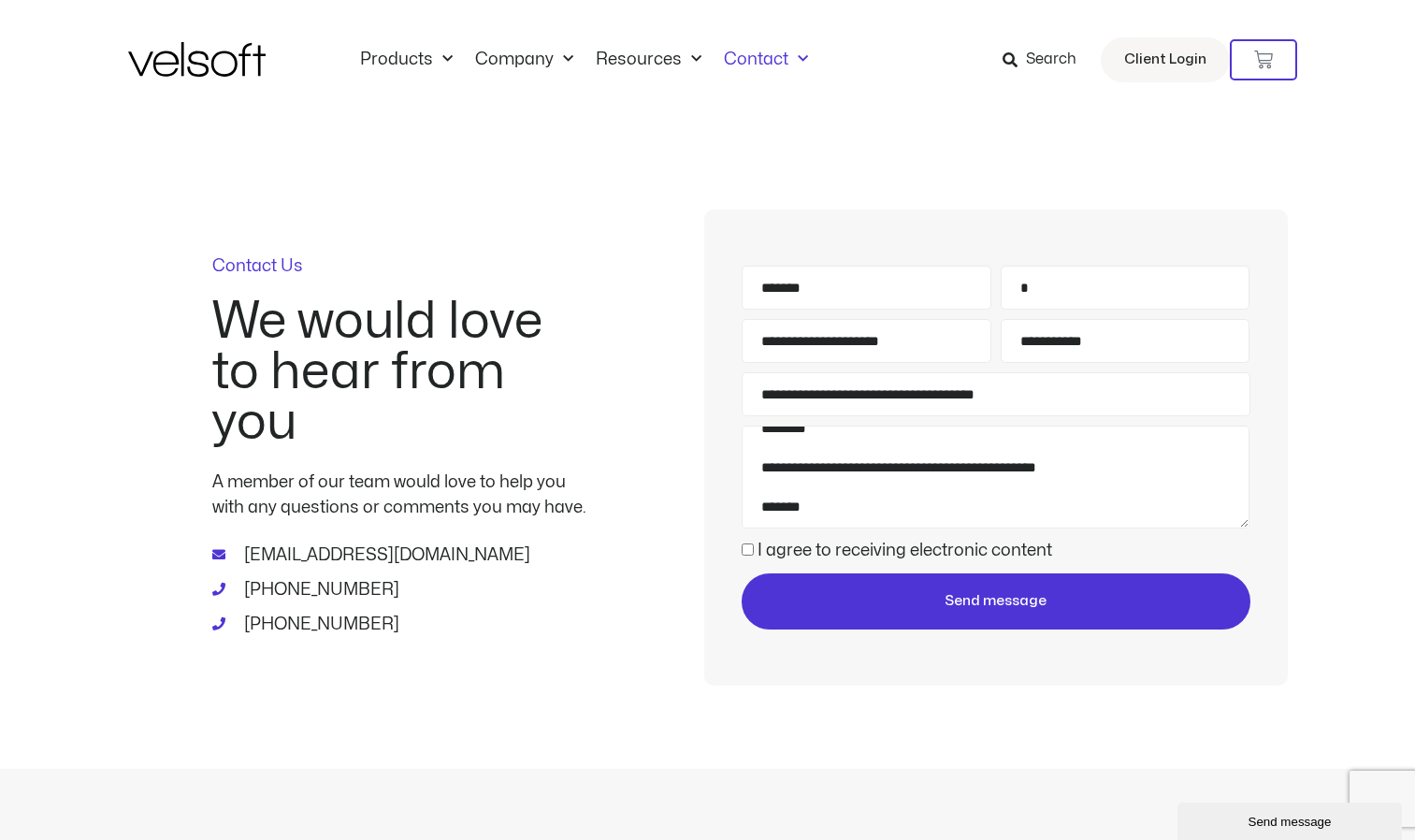
click at [850, 609] on span "Send message" at bounding box center [994, 601] width 504 height 23
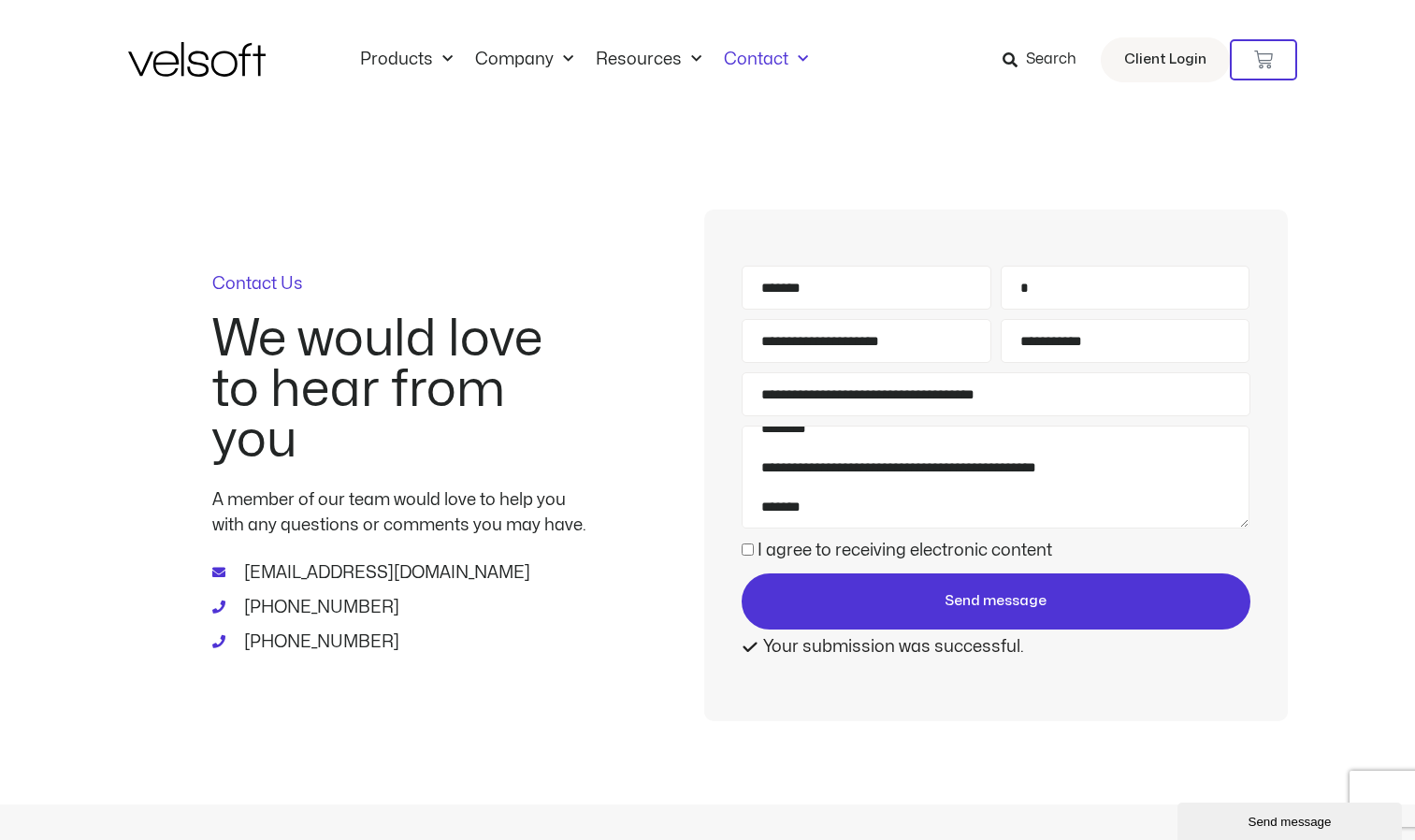
scroll to position [0, 0]
